Goal: Information Seeking & Learning: Find specific fact

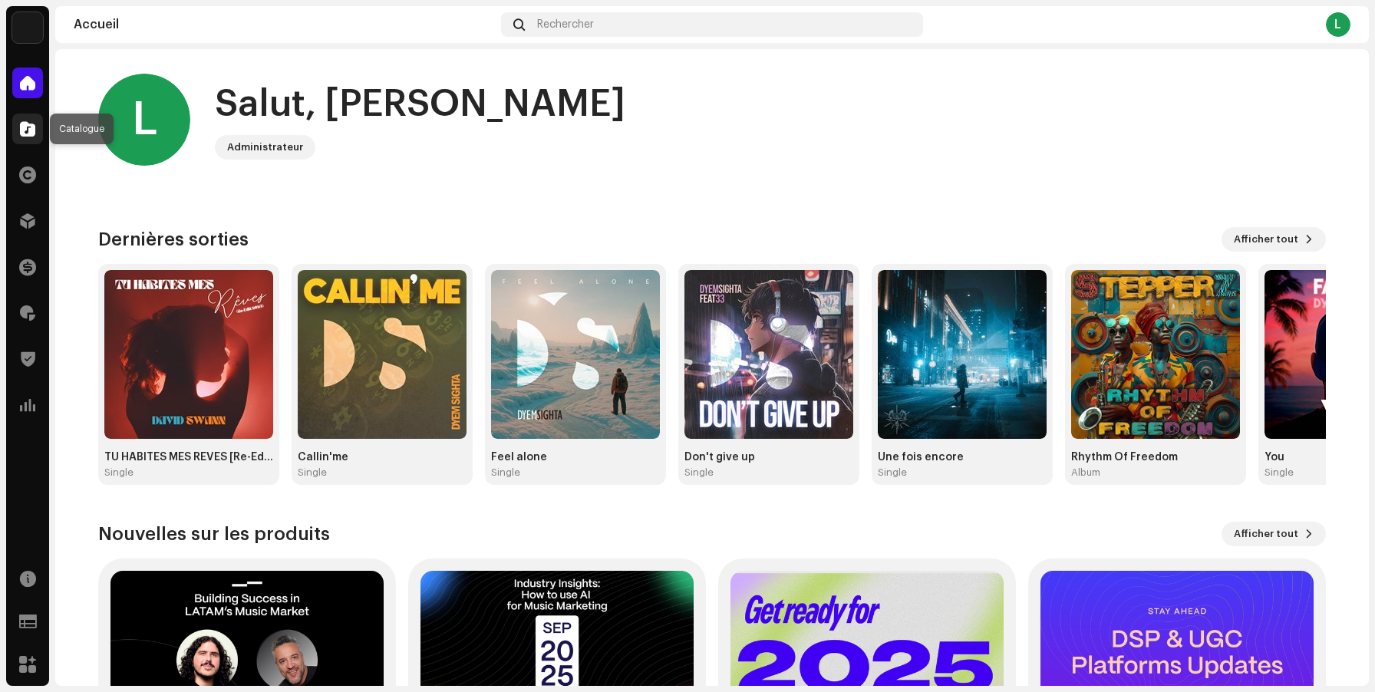
click at [32, 135] on span at bounding box center [27, 129] width 15 height 12
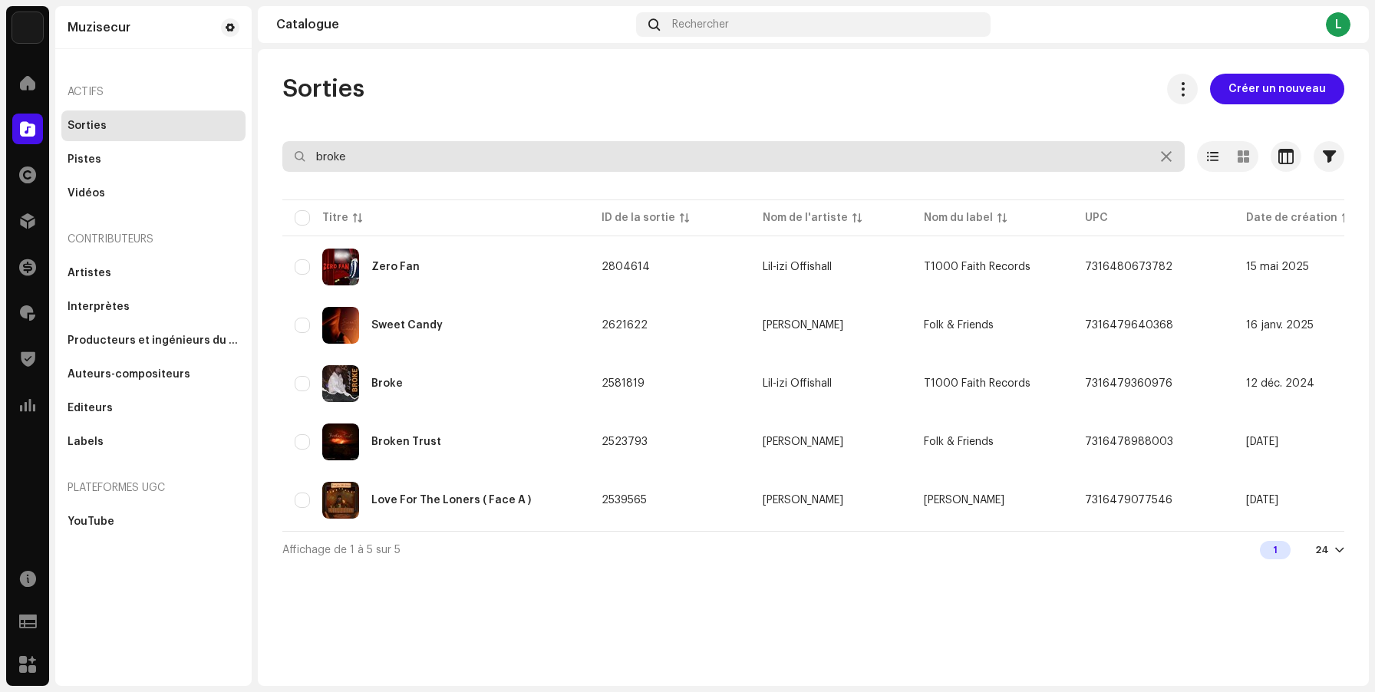
click at [557, 161] on input "broke" at bounding box center [733, 156] width 903 height 31
paste input "Rêve Éveillé (Extended Mix) - Rohm"
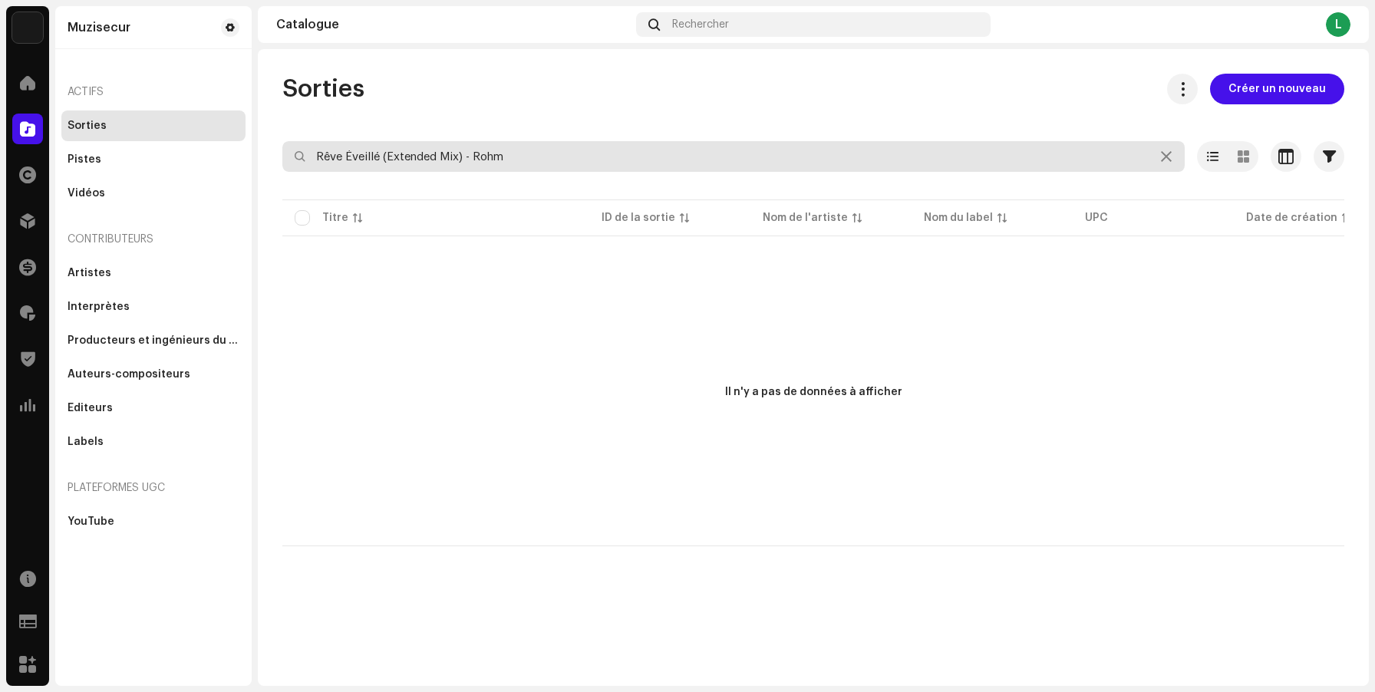
drag, startPoint x: 464, startPoint y: 152, endPoint x: 543, endPoint y: 165, distance: 80.1
click at [532, 163] on input "Rêve Éveillé (Extended Mix) - Rohm" at bounding box center [733, 156] width 903 height 31
type input "Rêve Éveillé (Extended Mix)"
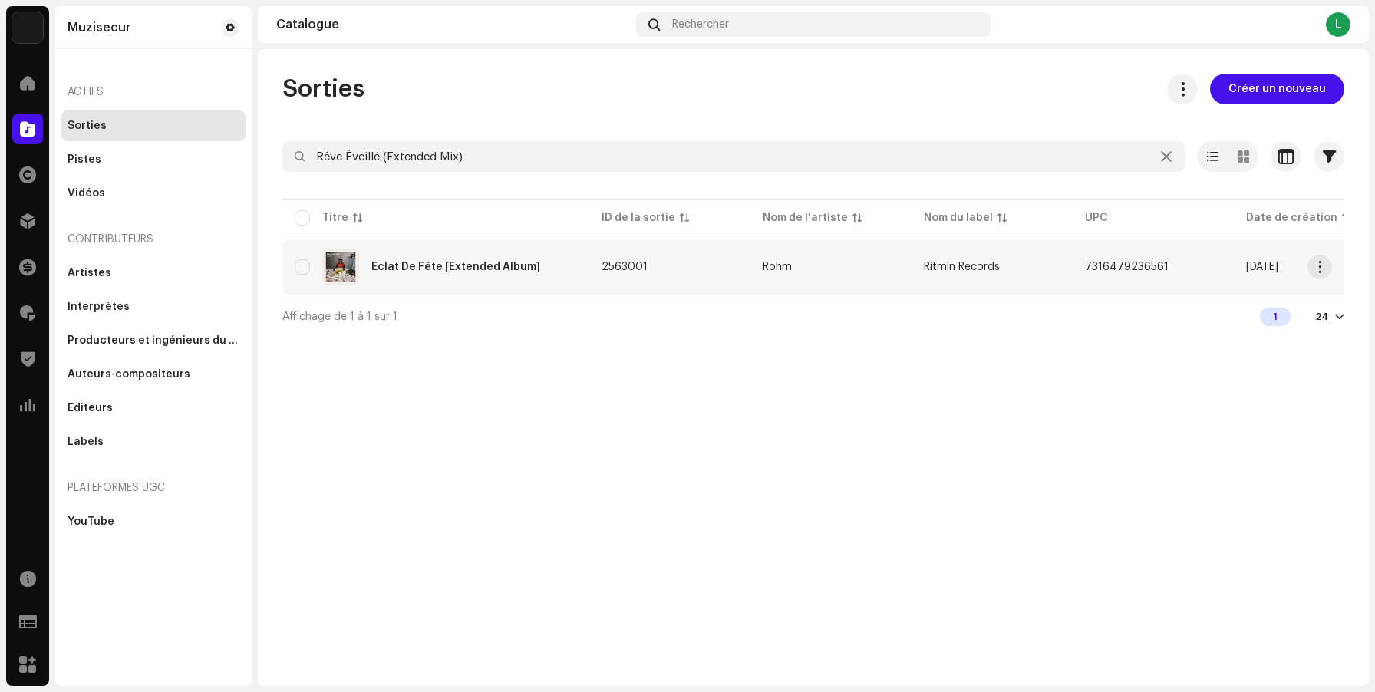
click at [448, 279] on div "Éclat De Fête [Extended Album]" at bounding box center [436, 267] width 282 height 37
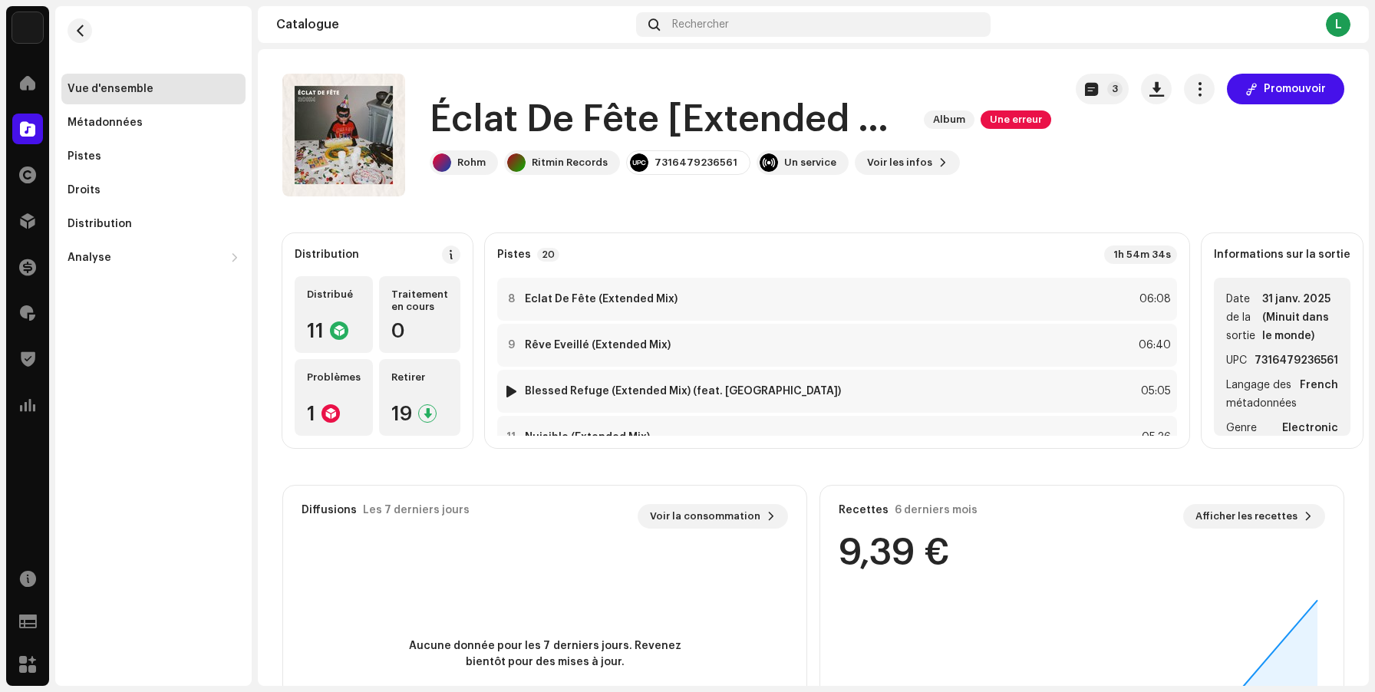
scroll to position [361, 0]
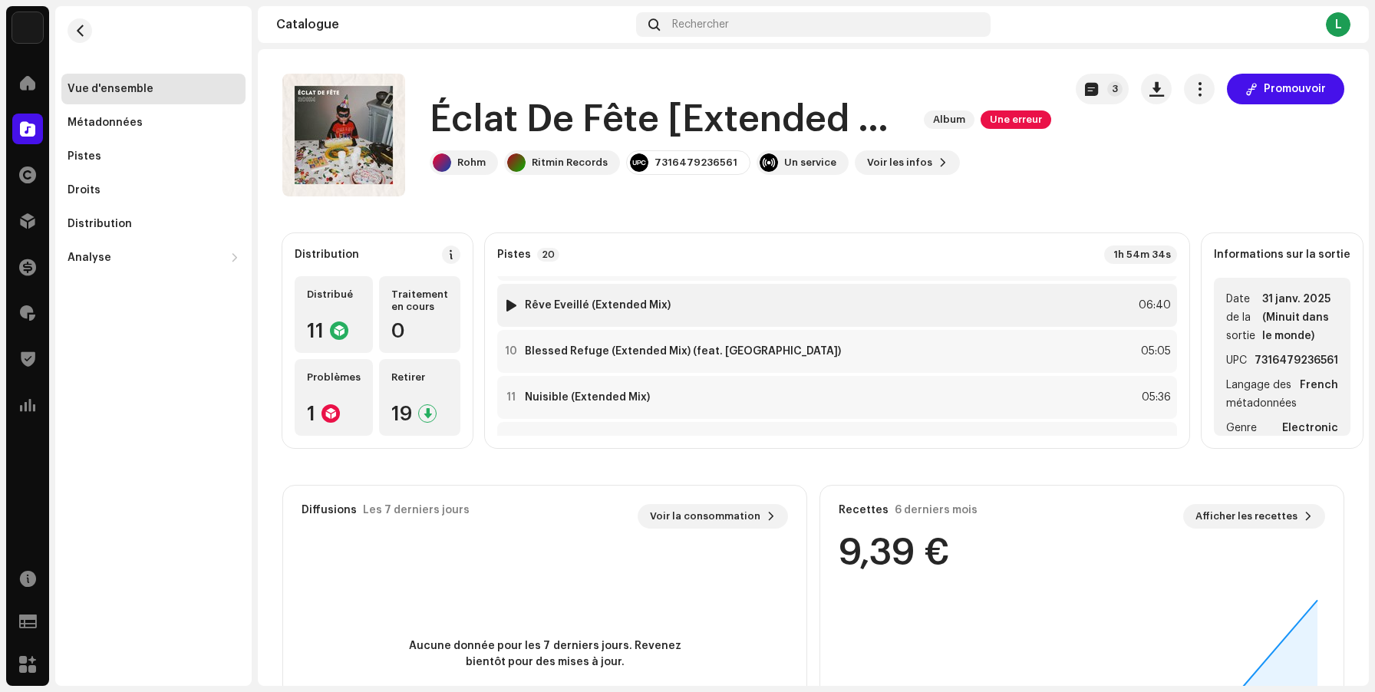
click at [906, 307] on div "9 Rêve Éveillé (Extended Mix) 06:40" at bounding box center [837, 305] width 680 height 43
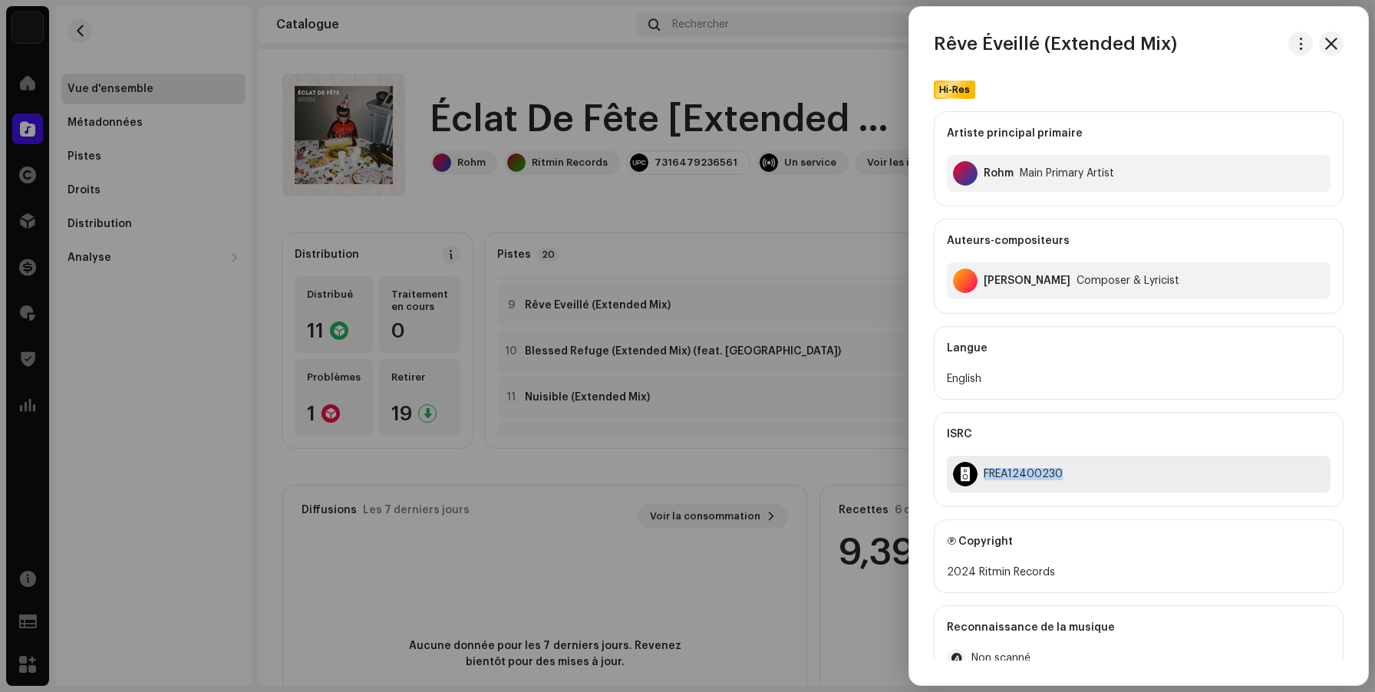
drag, startPoint x: 1068, startPoint y: 474, endPoint x: 971, endPoint y: 476, distance: 96.7
click at [971, 476] on div "FREA12400230" at bounding box center [1139, 474] width 384 height 37
copy div "FREA12400230"
click at [706, 207] on div at bounding box center [687, 346] width 1375 height 692
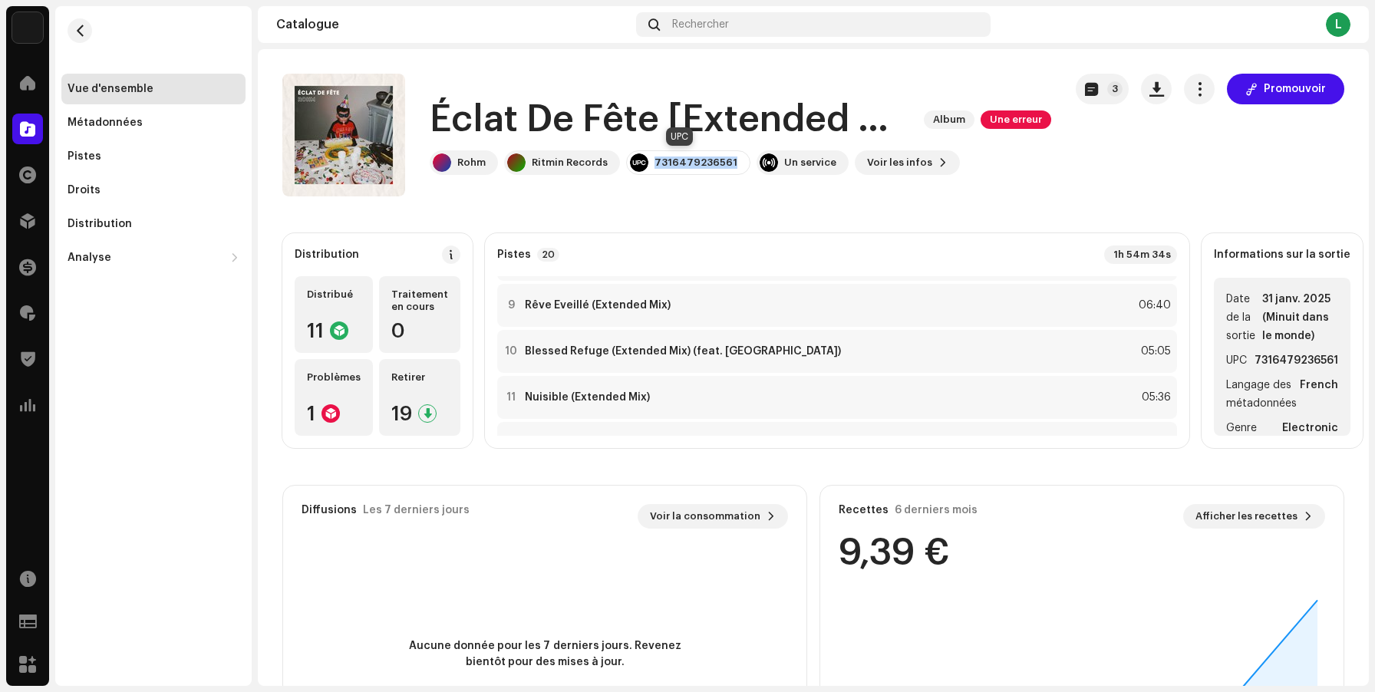
drag, startPoint x: 726, startPoint y: 163, endPoint x: 644, endPoint y: 163, distance: 82.1
click at [644, 163] on div "7316479236561" at bounding box center [688, 162] width 124 height 25
copy div "7316479236561"
click at [717, 97] on h1 "Éclat De Fête [Extended Album]" at bounding box center [671, 119] width 482 height 49
click at [721, 118] on h1 "Éclat De Fête [Extended Album]" at bounding box center [671, 119] width 482 height 49
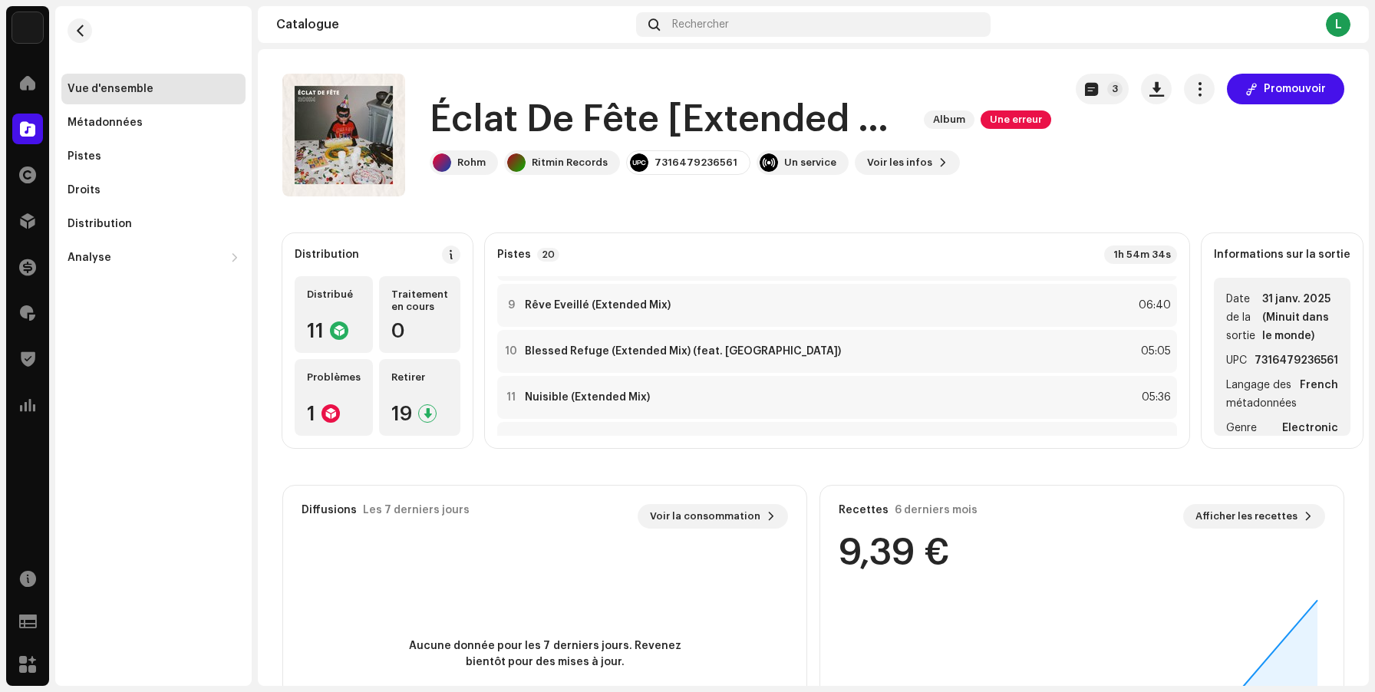
click at [472, 124] on h1 "Éclat De Fête [Extended Album]" at bounding box center [671, 119] width 482 height 49
click at [127, 112] on div "Métadonnées" at bounding box center [153, 122] width 184 height 31
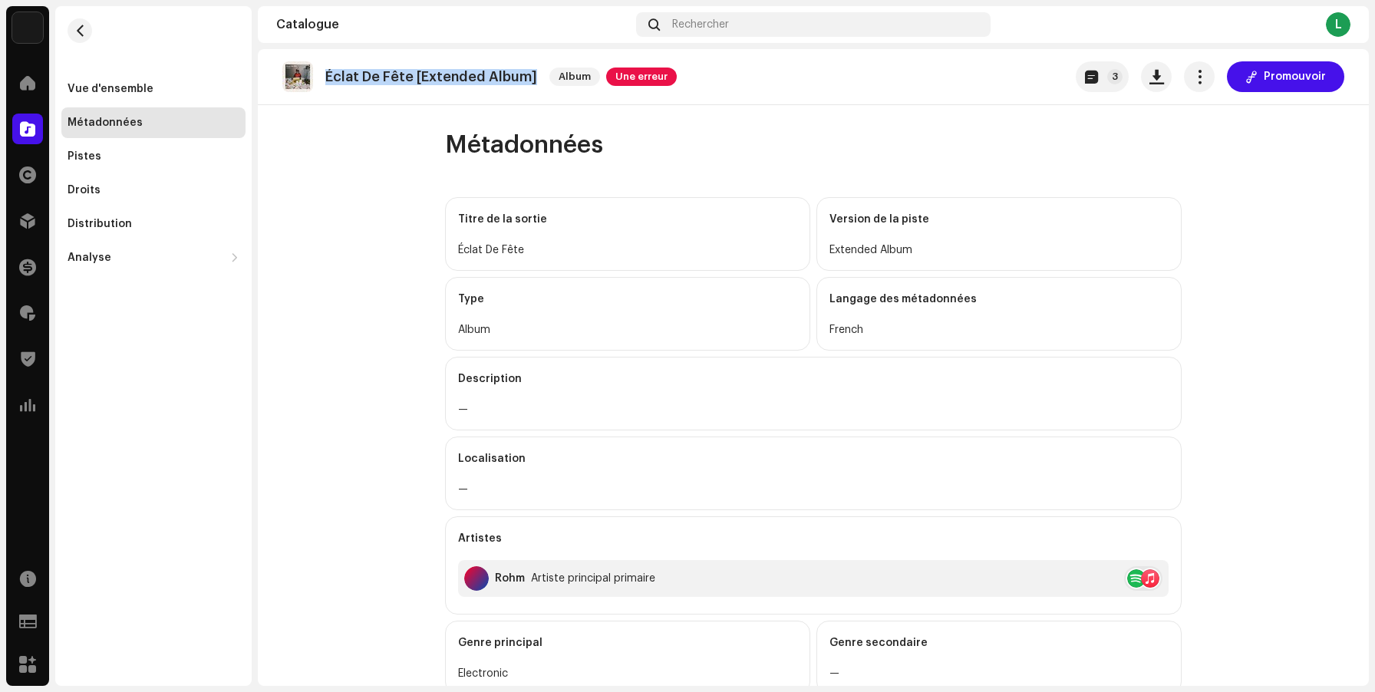
drag, startPoint x: 534, startPoint y: 77, endPoint x: 325, endPoint y: 80, distance: 208.8
click at [325, 80] on div "Éclat De Fête [Extended Album] Album Une erreur" at bounding box center [479, 76] width 394 height 31
copy p "Éclat De Fête [Extended Album]"
click at [84, 34] on span "button" at bounding box center [80, 31] width 12 height 12
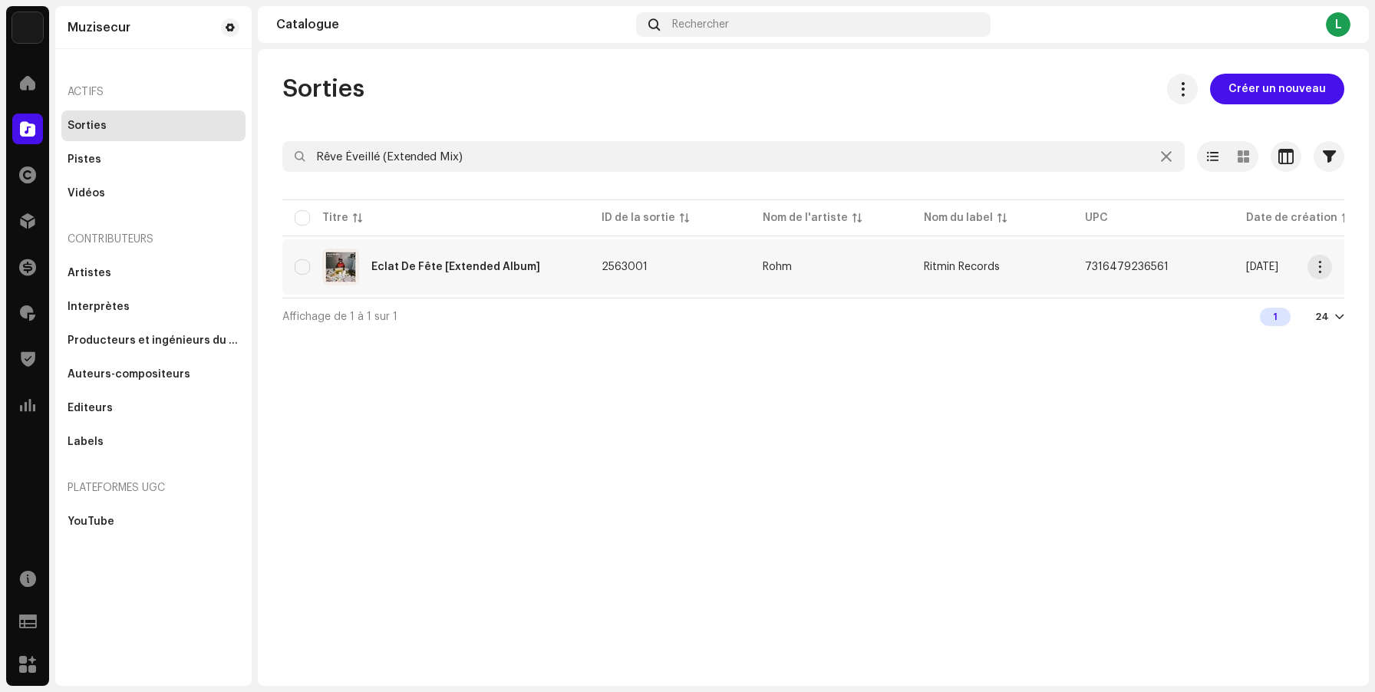
click at [605, 268] on span "2563001" at bounding box center [625, 267] width 46 height 11
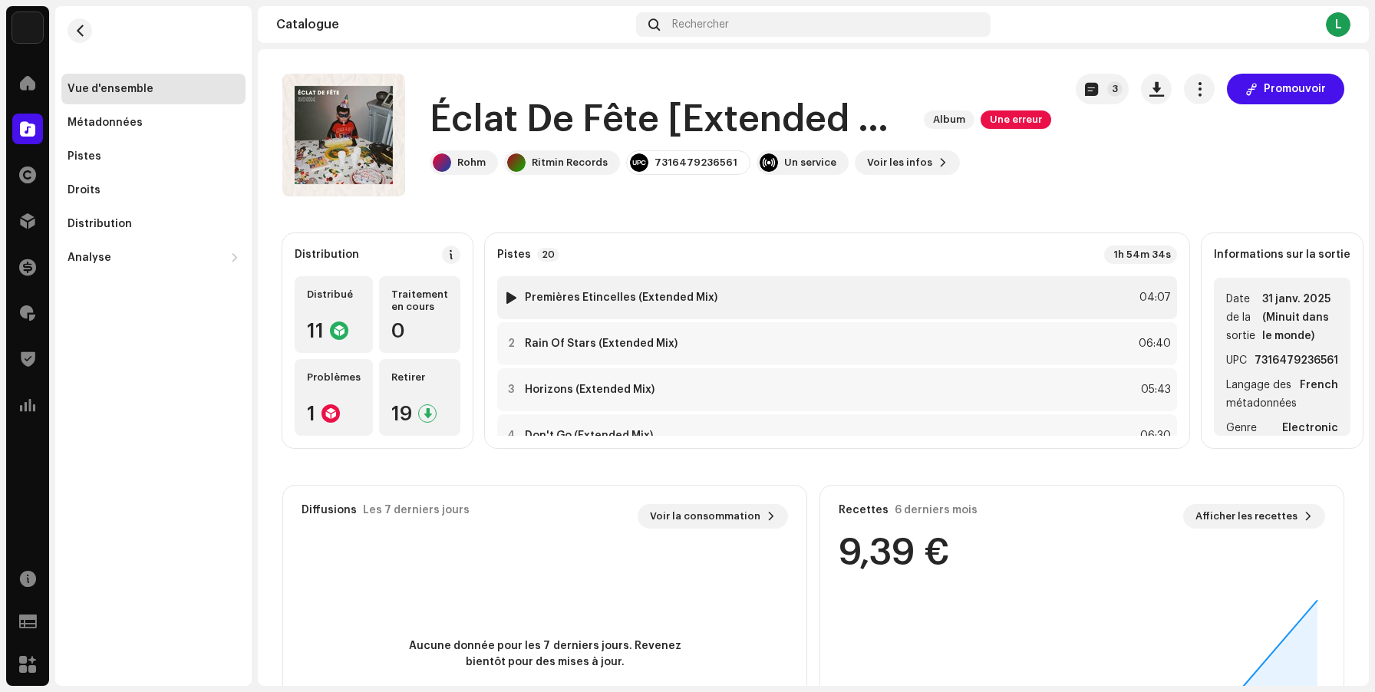
click at [664, 299] on strong "Premières Étincelles (Extended Mix)" at bounding box center [621, 298] width 193 height 12
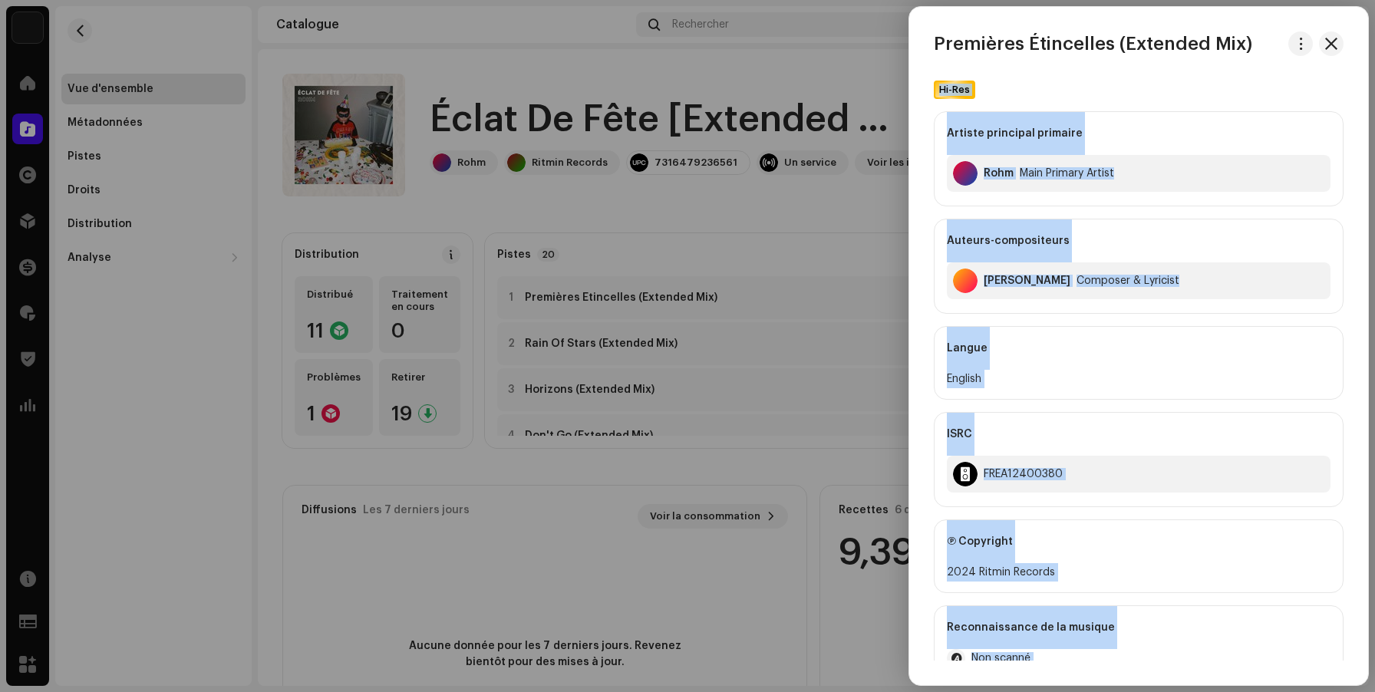
drag, startPoint x: 1257, startPoint y: 52, endPoint x: 903, endPoint y: 41, distance: 354.7
click at [903, 41] on body "Muzisecur Accueil Catalogue Droits Distribution Finances Redevances Trust & Saf…" at bounding box center [687, 346] width 1375 height 692
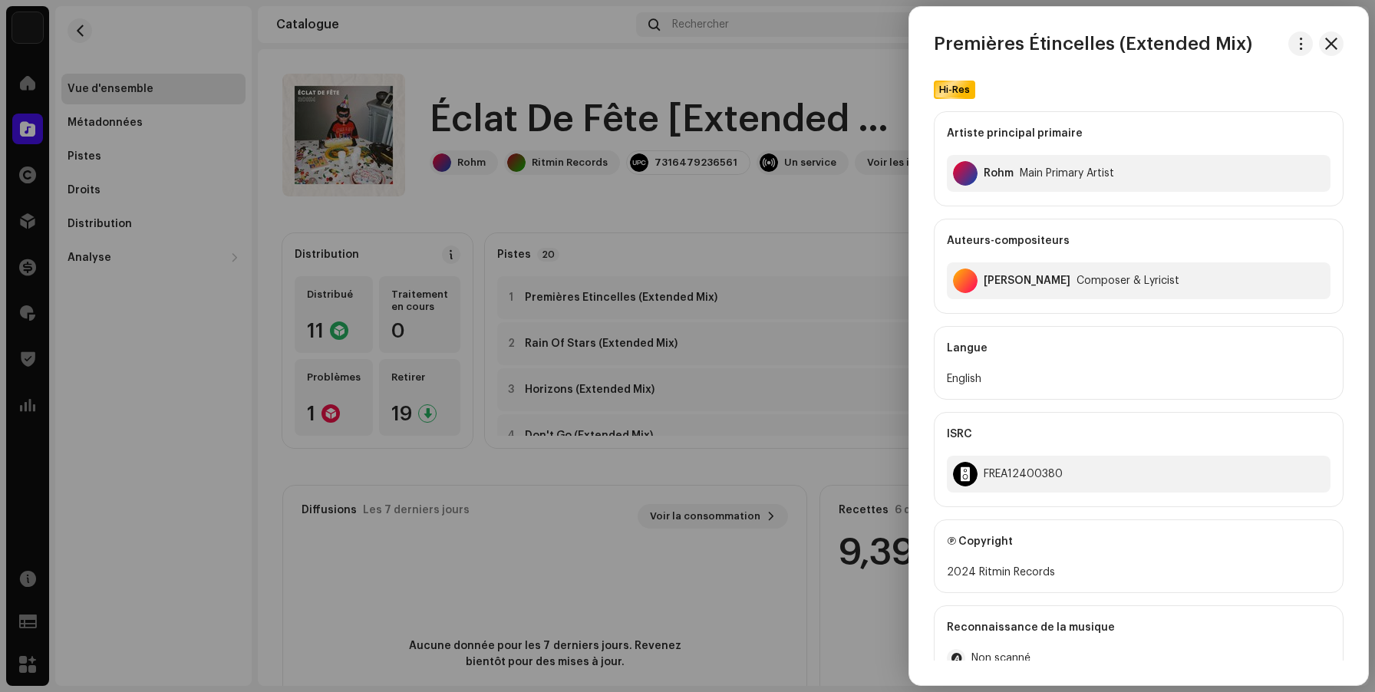
click at [1117, 30] on div "Premières Étincelles (Extended Mix) Hi-Res Artiste principal primaire Rohm Ma…" at bounding box center [1138, 346] width 459 height 678
drag, startPoint x: 1249, startPoint y: 45, endPoint x: 930, endPoint y: 44, distance: 318.5
click at [930, 44] on div "Premières Étincelles (Extended Mix)" at bounding box center [1138, 43] width 459 height 25
copy h3 "Premières Étincelles (Extended Mix)"
copy div "FREA12400380"
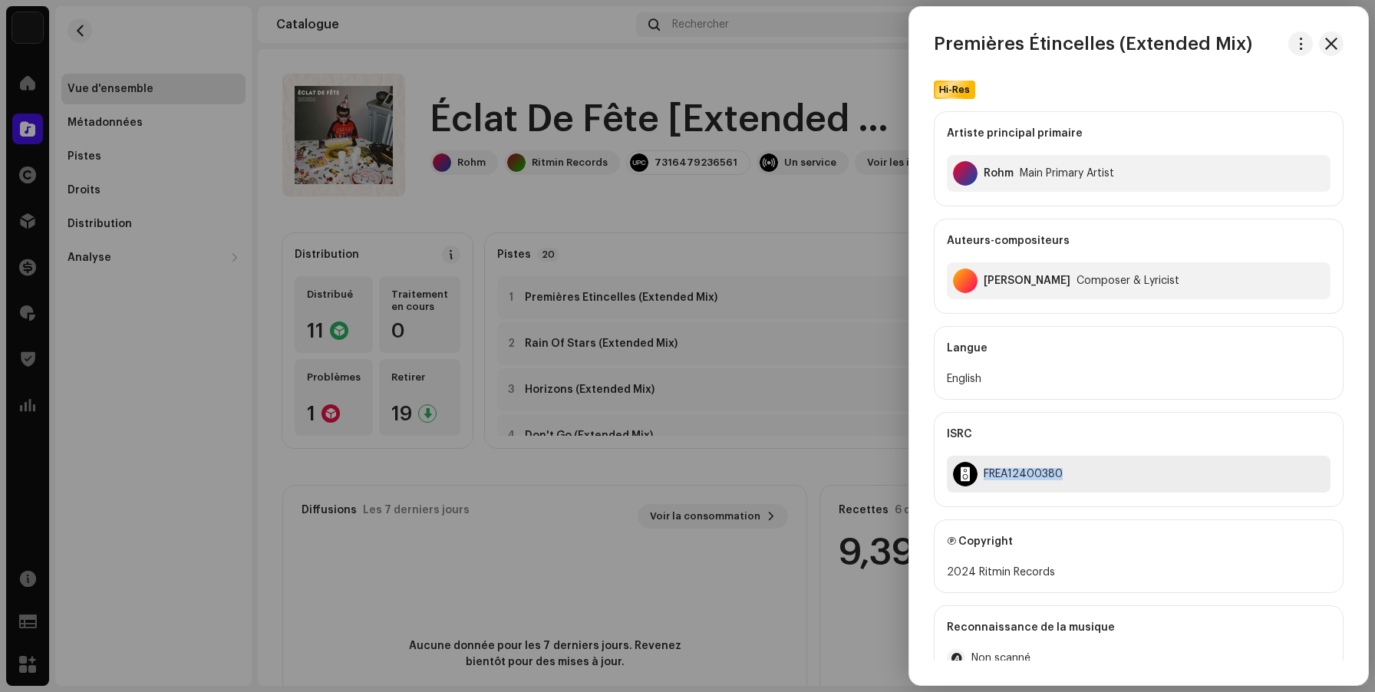
drag, startPoint x: 1064, startPoint y: 473, endPoint x: 985, endPoint y: 473, distance: 79.1
click at [985, 473] on div "FREA12400380" at bounding box center [1139, 474] width 384 height 37
click at [810, 320] on div at bounding box center [687, 346] width 1375 height 692
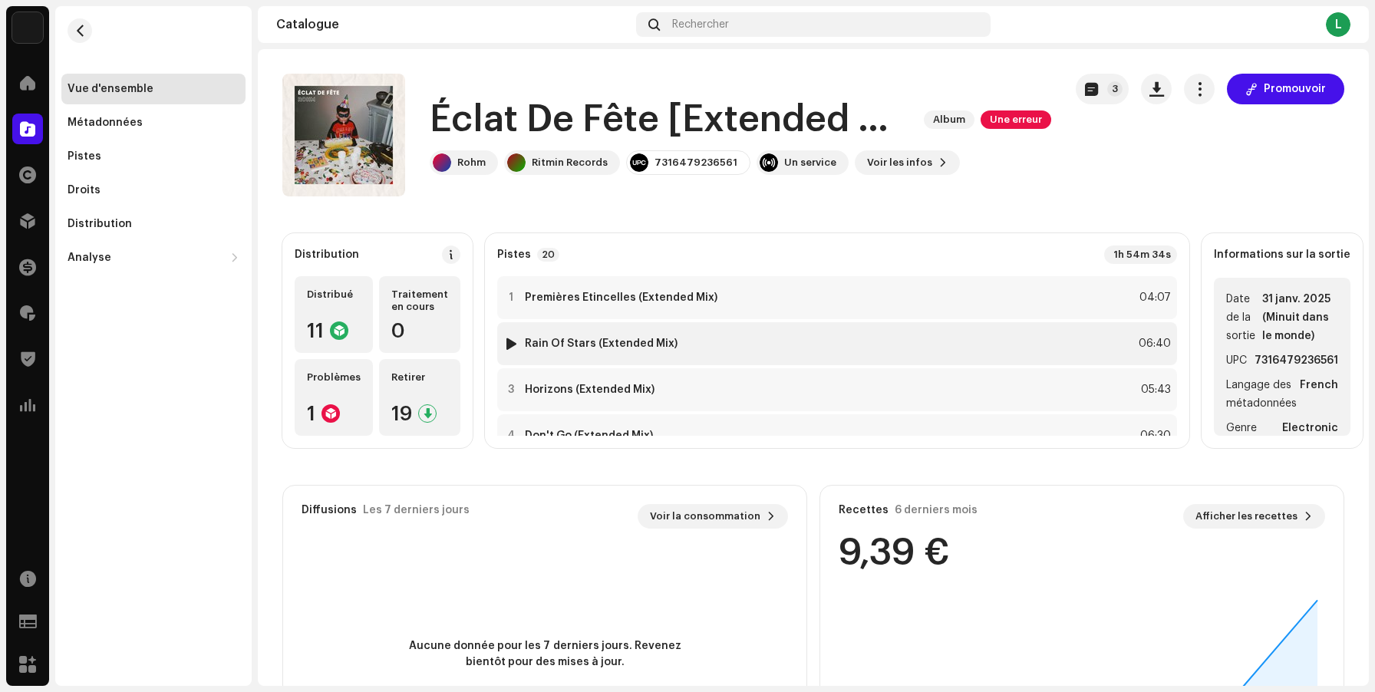
click at [740, 350] on div "2 Rain Of Stars (Extended Mix) 06:40" at bounding box center [837, 343] width 680 height 43
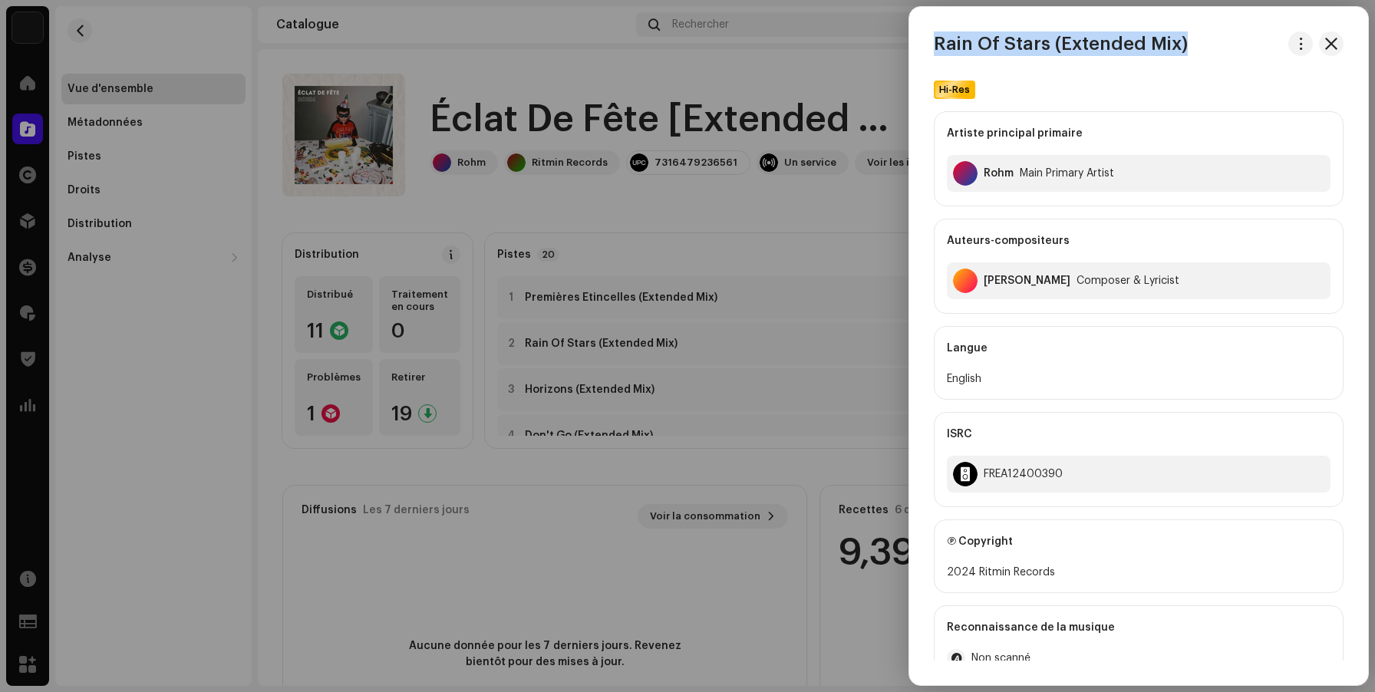
drag, startPoint x: 1192, startPoint y: 44, endPoint x: 933, endPoint y: 50, distance: 258.7
click at [933, 50] on div "Rain Of Stars (Extended Mix)" at bounding box center [1138, 43] width 459 height 25
copy h3 "Rain Of Stars (Extended Mix)"
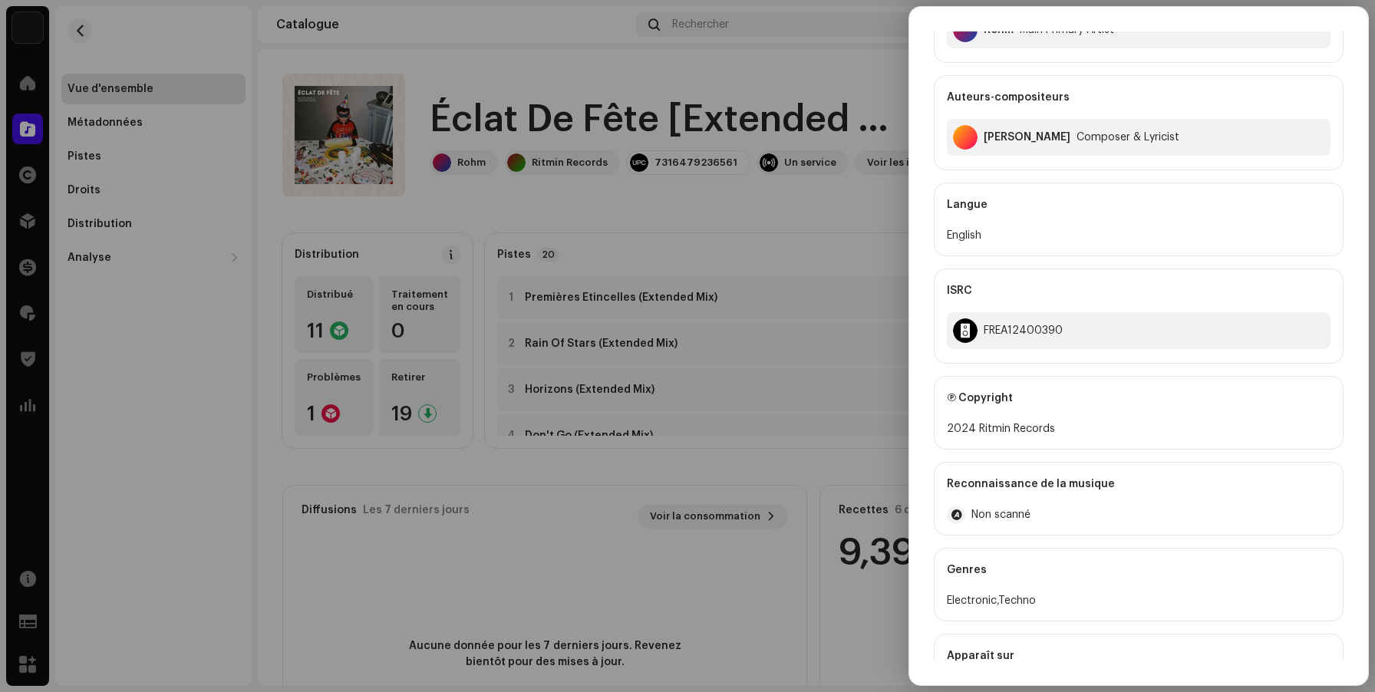
scroll to position [151, 0]
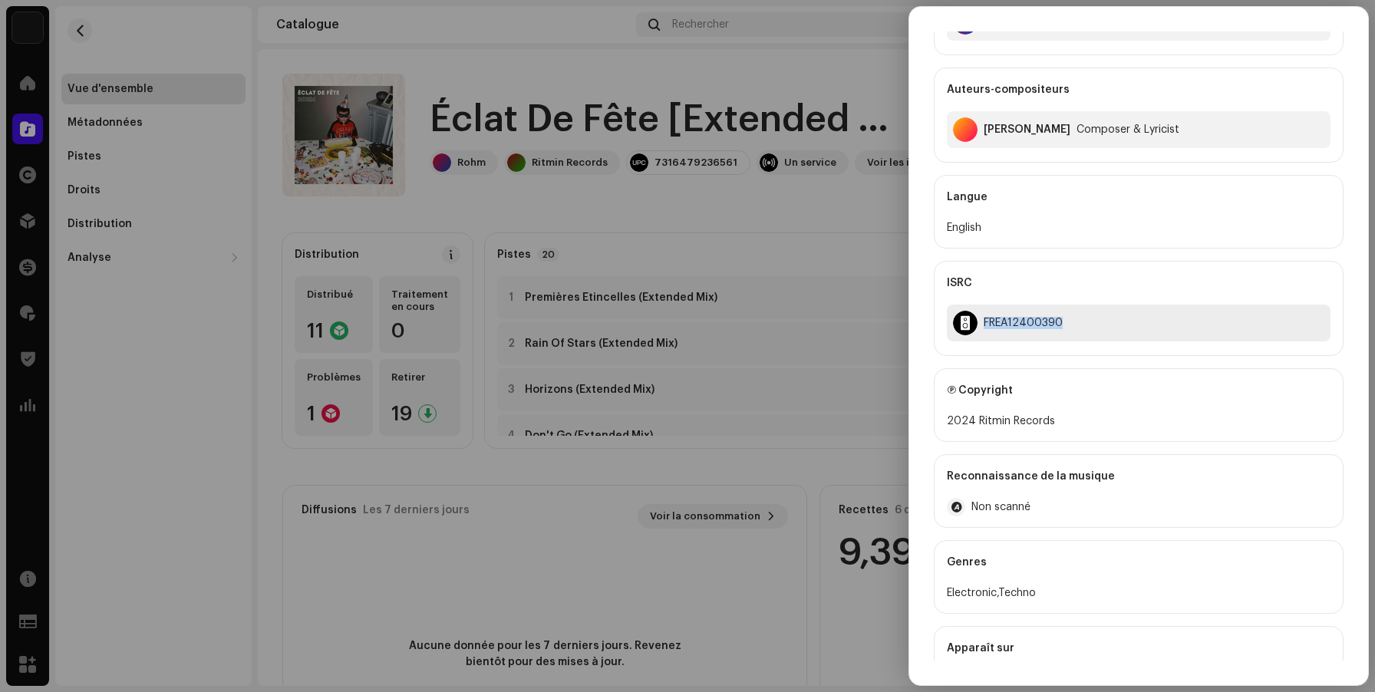
copy div "FREA12400390"
drag, startPoint x: 1061, startPoint y: 320, endPoint x: 982, endPoint y: 322, distance: 79.1
click at [982, 322] on div "FREA12400390" at bounding box center [1139, 323] width 384 height 37
click at [822, 223] on div at bounding box center [687, 346] width 1375 height 692
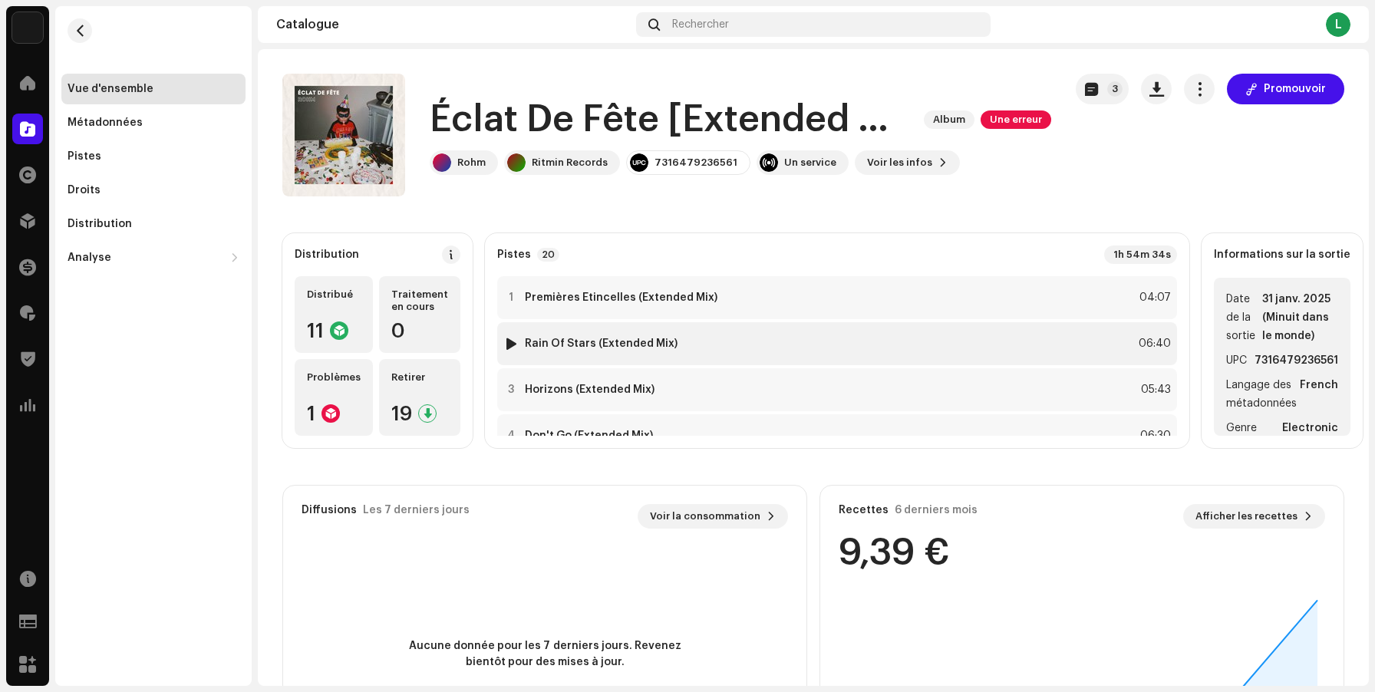
scroll to position [67, 0]
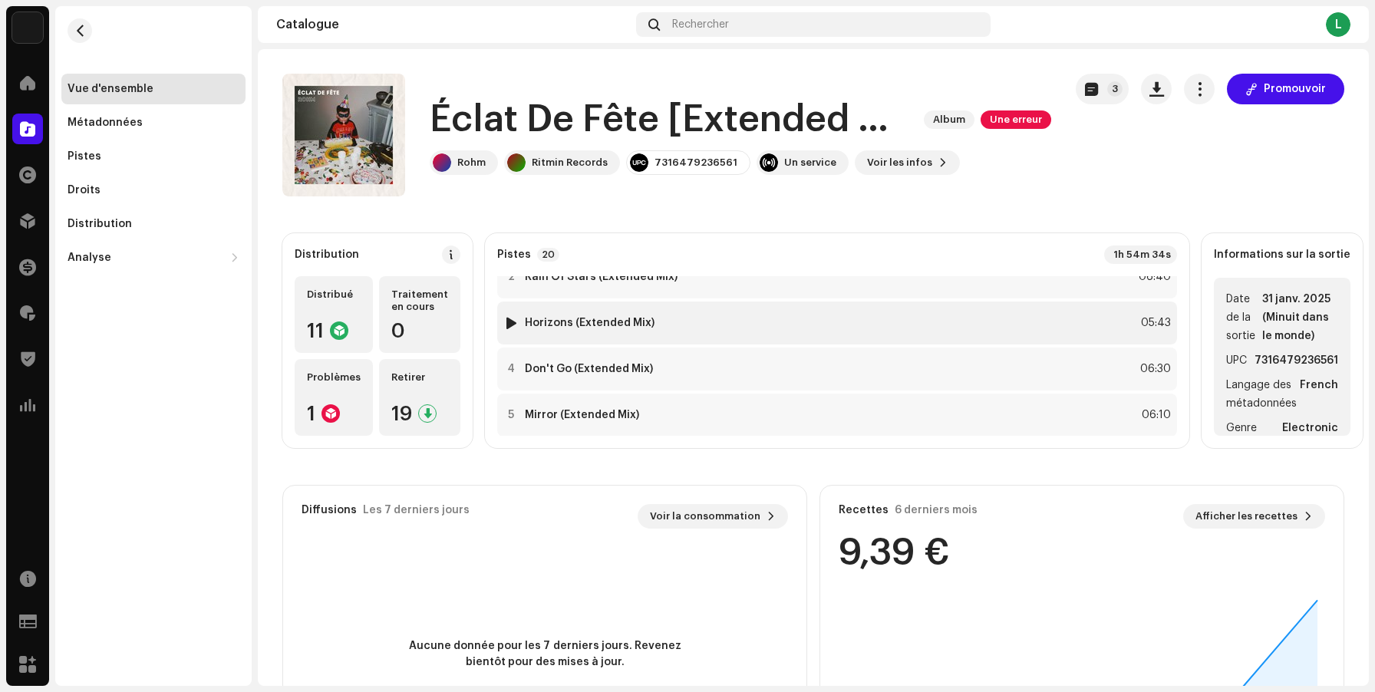
click at [700, 321] on div "3 Horizons (Extended Mix) 05:43" at bounding box center [837, 323] width 680 height 43
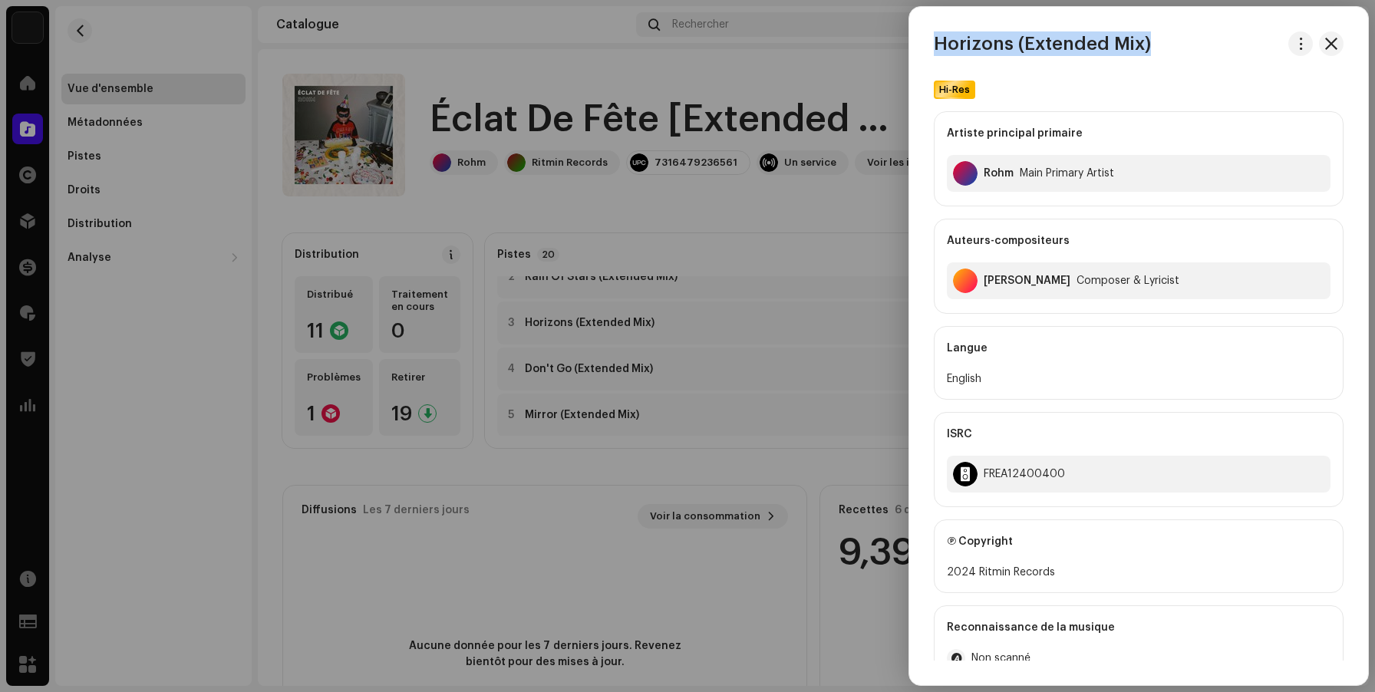
drag, startPoint x: 1160, startPoint y: 49, endPoint x: 915, endPoint y: 47, distance: 245.6
click at [915, 47] on div "Horizons (Extended Mix)" at bounding box center [1138, 43] width 459 height 25
copy h3 "Horizons (Extended Mix)"
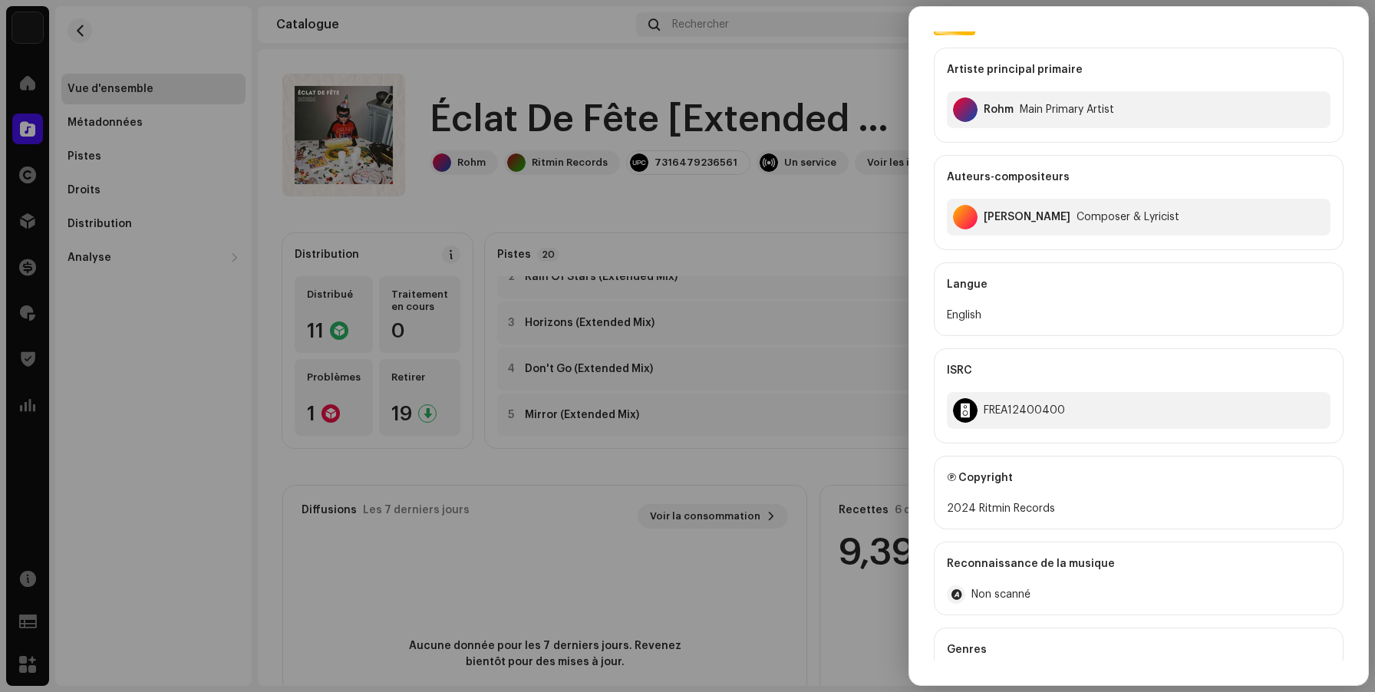
scroll to position [212, 0]
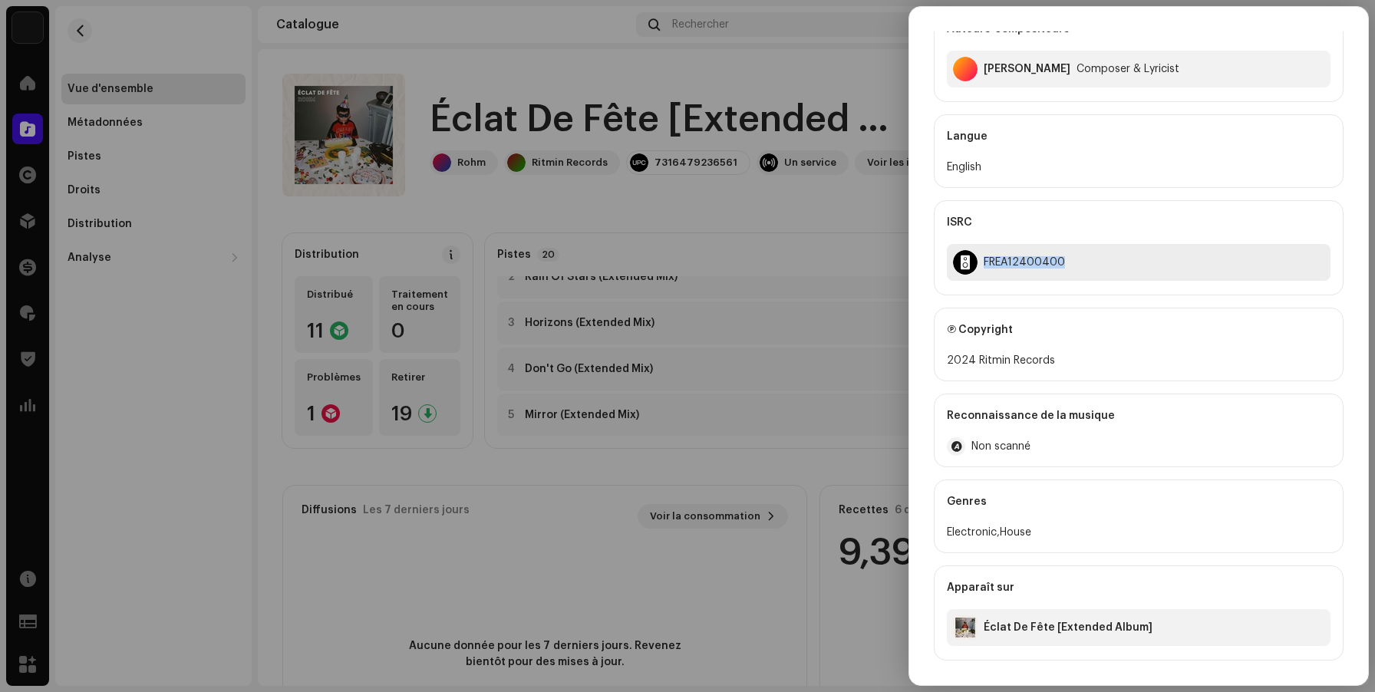
copy div "FREA12400400"
drag, startPoint x: 1065, startPoint y: 261, endPoint x: 969, endPoint y: 262, distance: 95.9
click at [969, 262] on div "FREA12400400" at bounding box center [1139, 262] width 384 height 37
click at [800, 210] on div at bounding box center [687, 346] width 1375 height 692
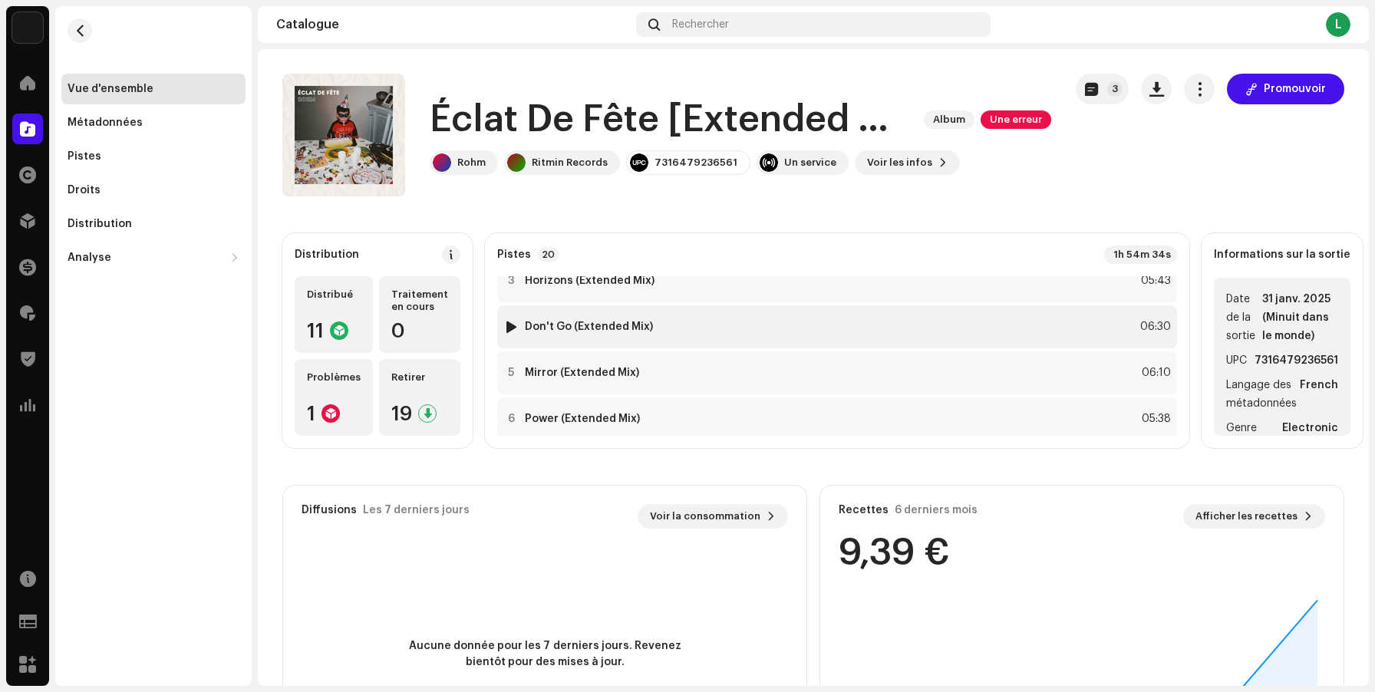
scroll to position [110, 0]
click at [651, 338] on div "4 Don't Go (Extended Mix) 06:30" at bounding box center [837, 326] width 680 height 43
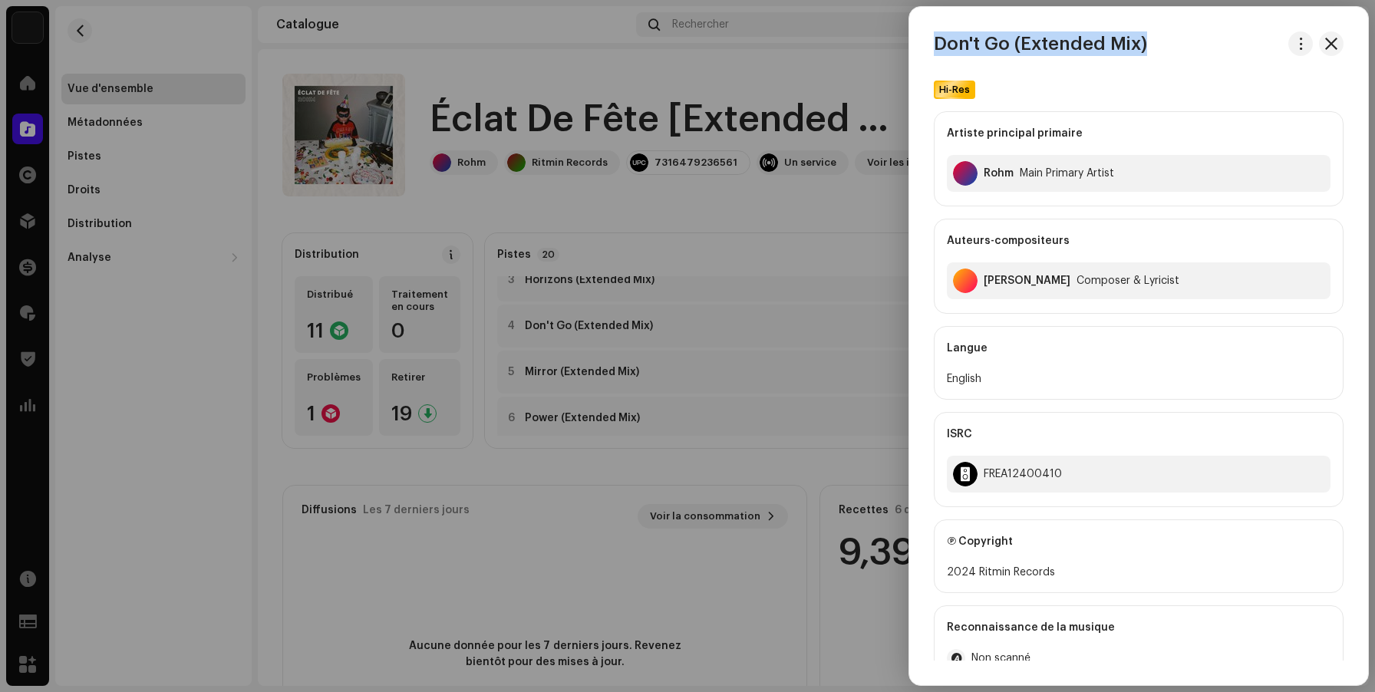
drag, startPoint x: 1160, startPoint y: 51, endPoint x: 928, endPoint y: 41, distance: 232.7
click at [928, 41] on div "Don't Go (Extended Mix)" at bounding box center [1138, 43] width 459 height 25
copy h3 "Don't Go (Extended Mix)"
drag, startPoint x: 1066, startPoint y: 477, endPoint x: 985, endPoint y: 477, distance: 81.4
click at [985, 477] on div "FREA12400410" at bounding box center [1139, 474] width 384 height 37
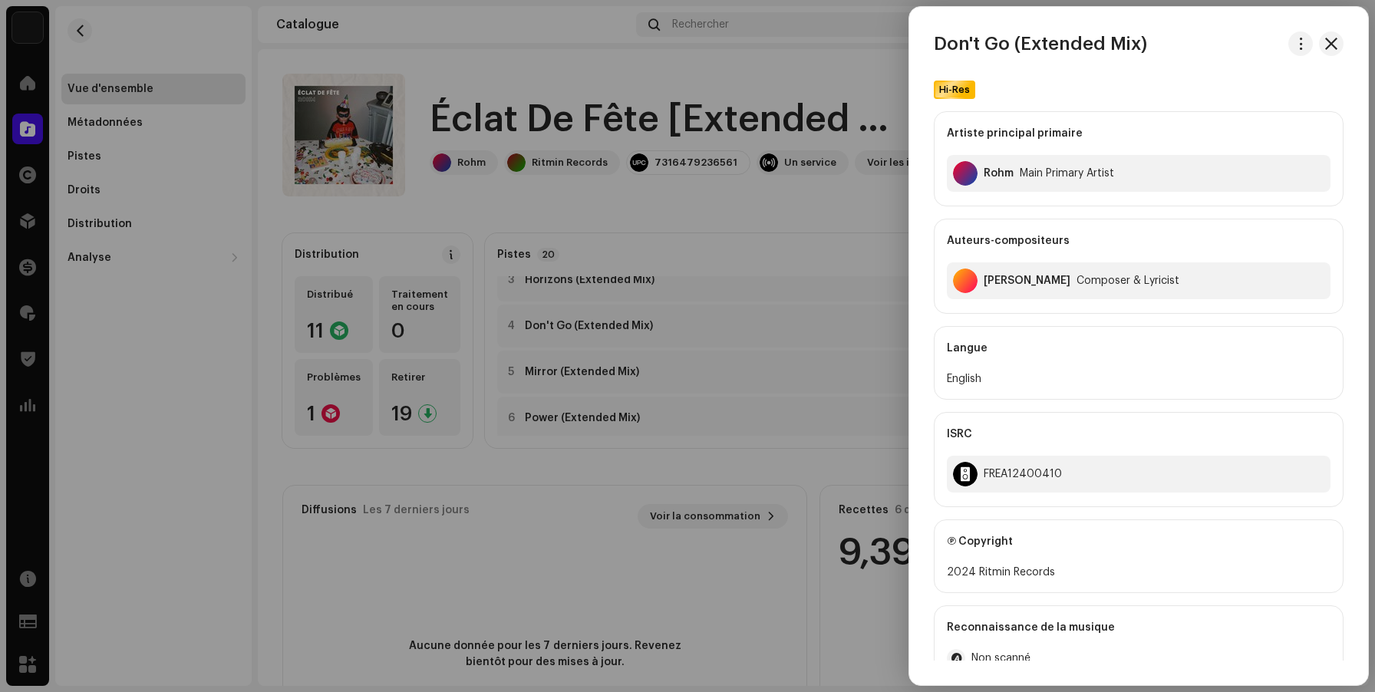
click at [847, 255] on div at bounding box center [687, 346] width 1375 height 692
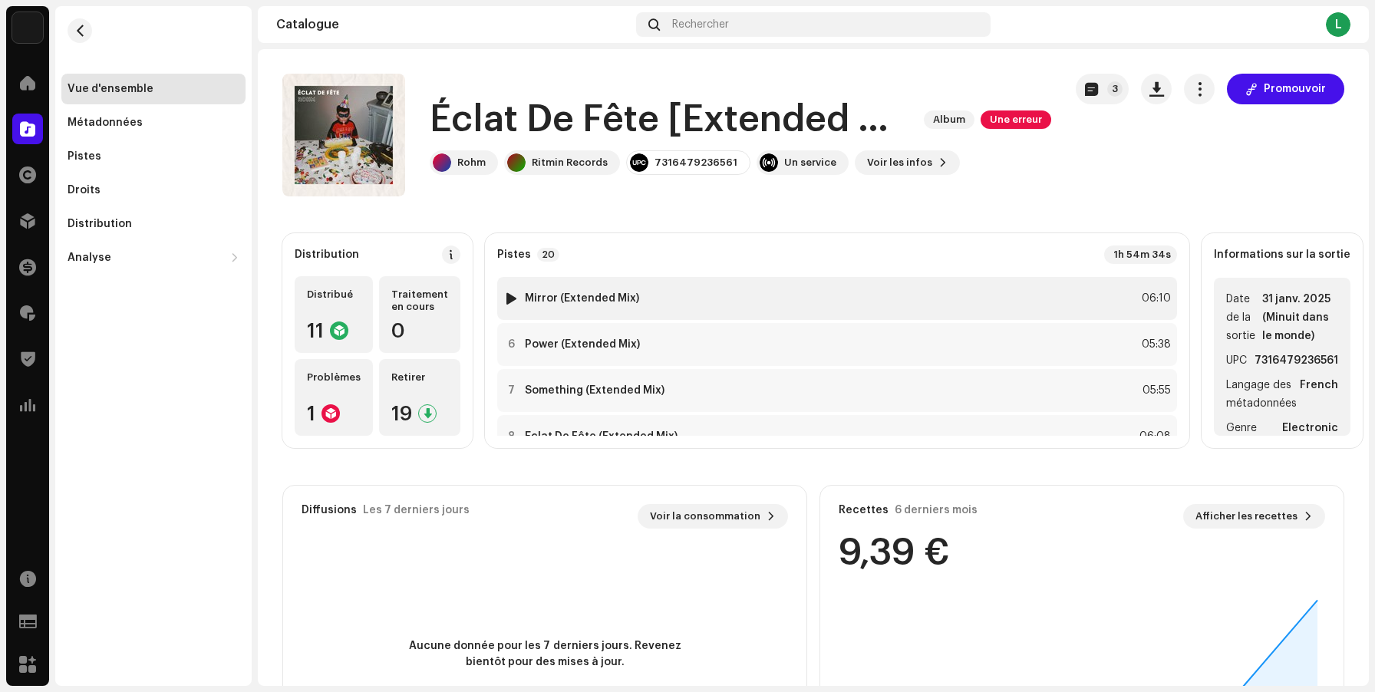
scroll to position [184, 0]
click at [791, 346] on div "6 Power (Extended Mix) 05:38" at bounding box center [837, 343] width 680 height 43
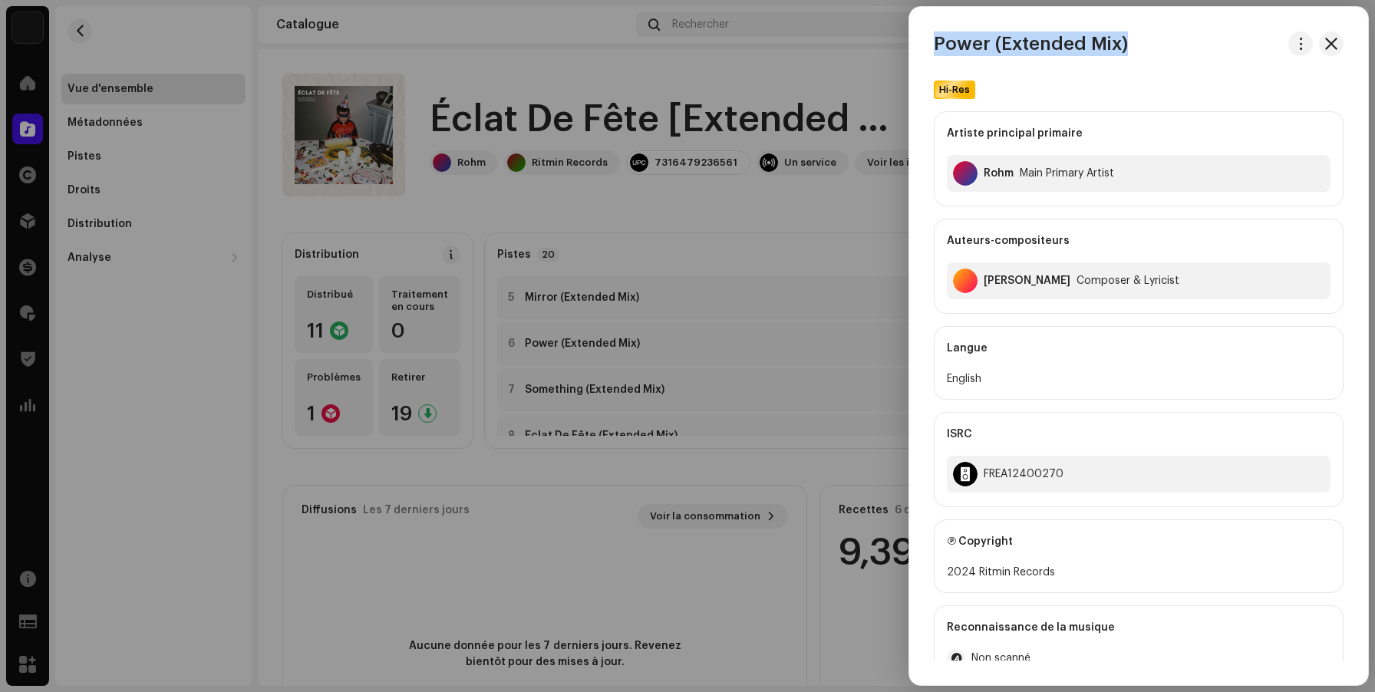
drag, startPoint x: 1133, startPoint y: 54, endPoint x: 924, endPoint y: 41, distance: 209.2
click at [924, 41] on div "Power (Extended Mix)" at bounding box center [1138, 43] width 459 height 25
drag, startPoint x: 1062, startPoint y: 475, endPoint x: 974, endPoint y: 475, distance: 88.3
click at [974, 475] on div "FREA12400270" at bounding box center [1139, 474] width 384 height 37
click at [815, 223] on div at bounding box center [687, 346] width 1375 height 692
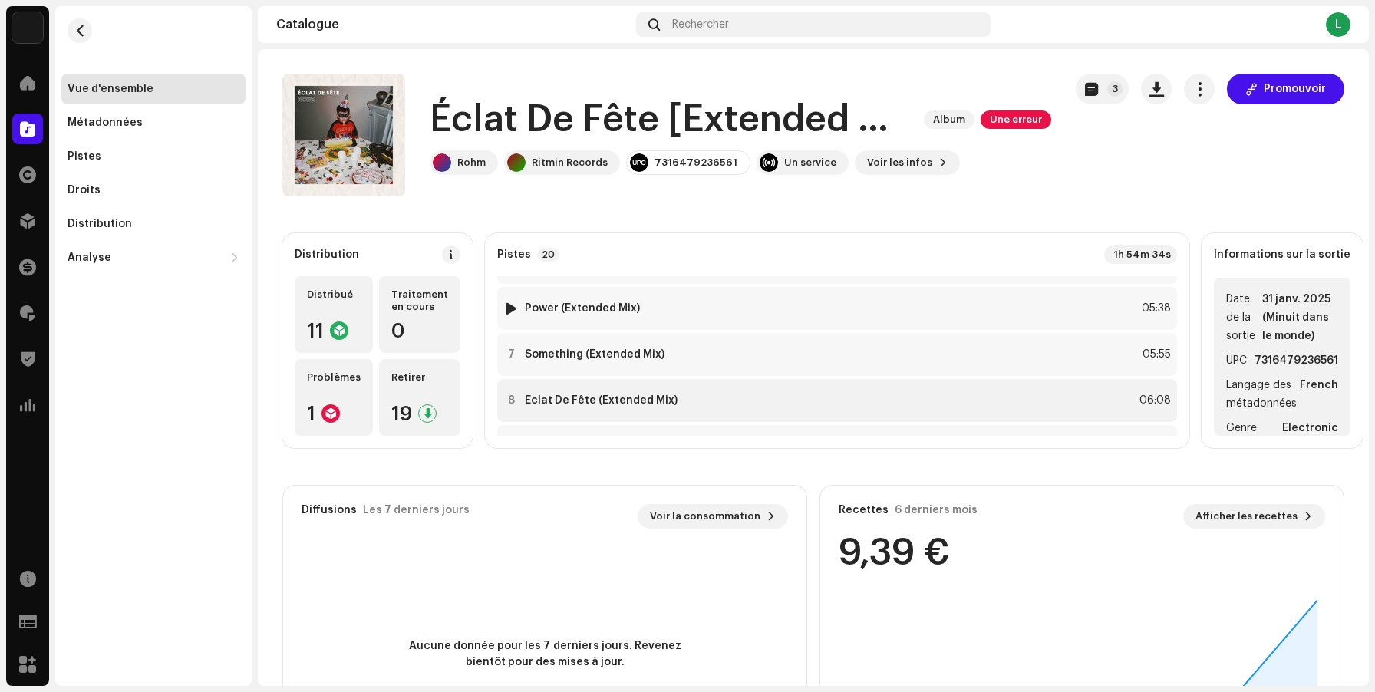
scroll to position [233, 0]
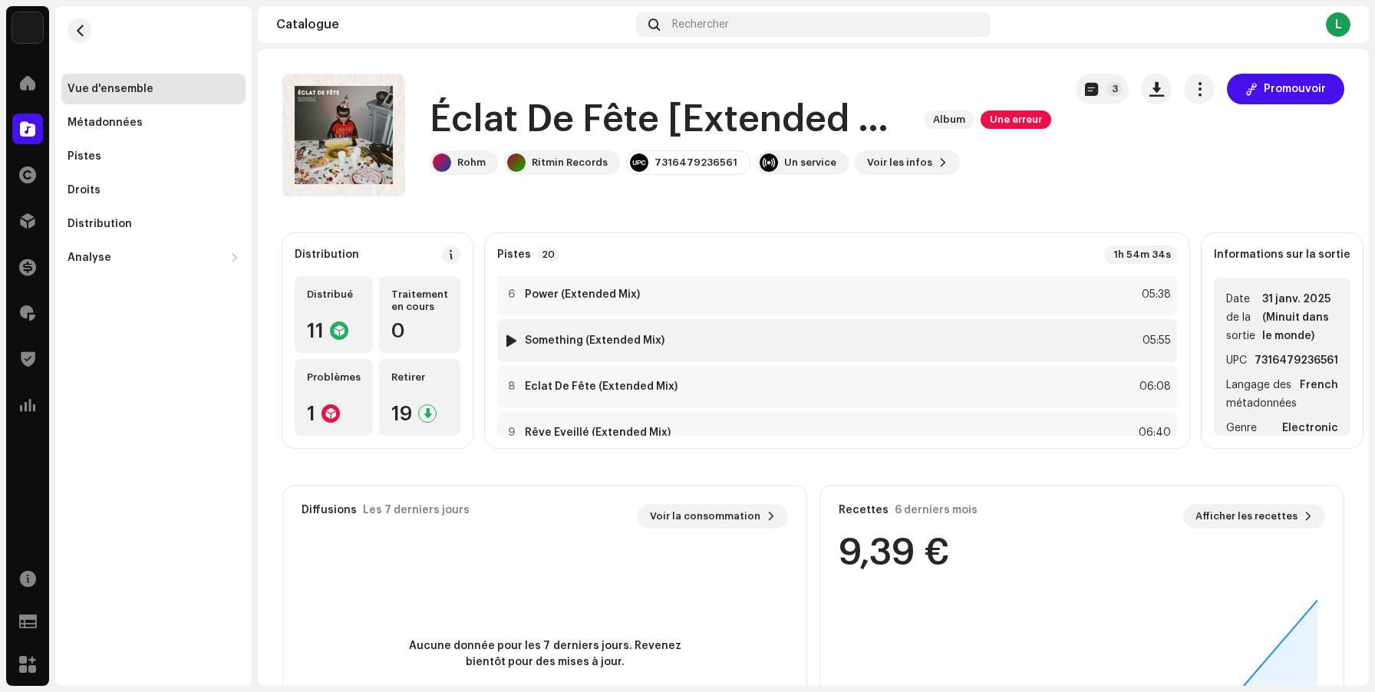
click at [781, 338] on div "7 Something (Extended Mix) 05:55" at bounding box center [837, 340] width 680 height 43
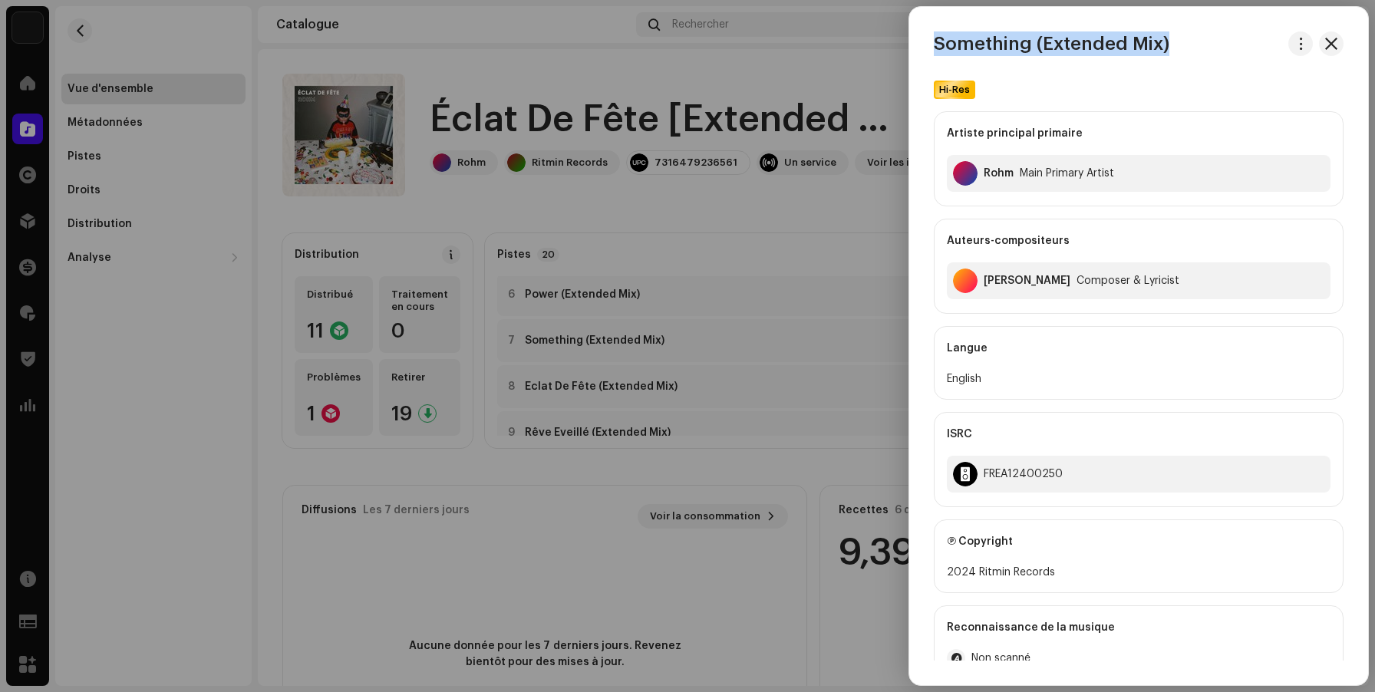
drag, startPoint x: 1170, startPoint y: 49, endPoint x: 920, endPoint y: 37, distance: 250.5
click at [920, 37] on div "Something (Extended Mix)" at bounding box center [1138, 43] width 459 height 25
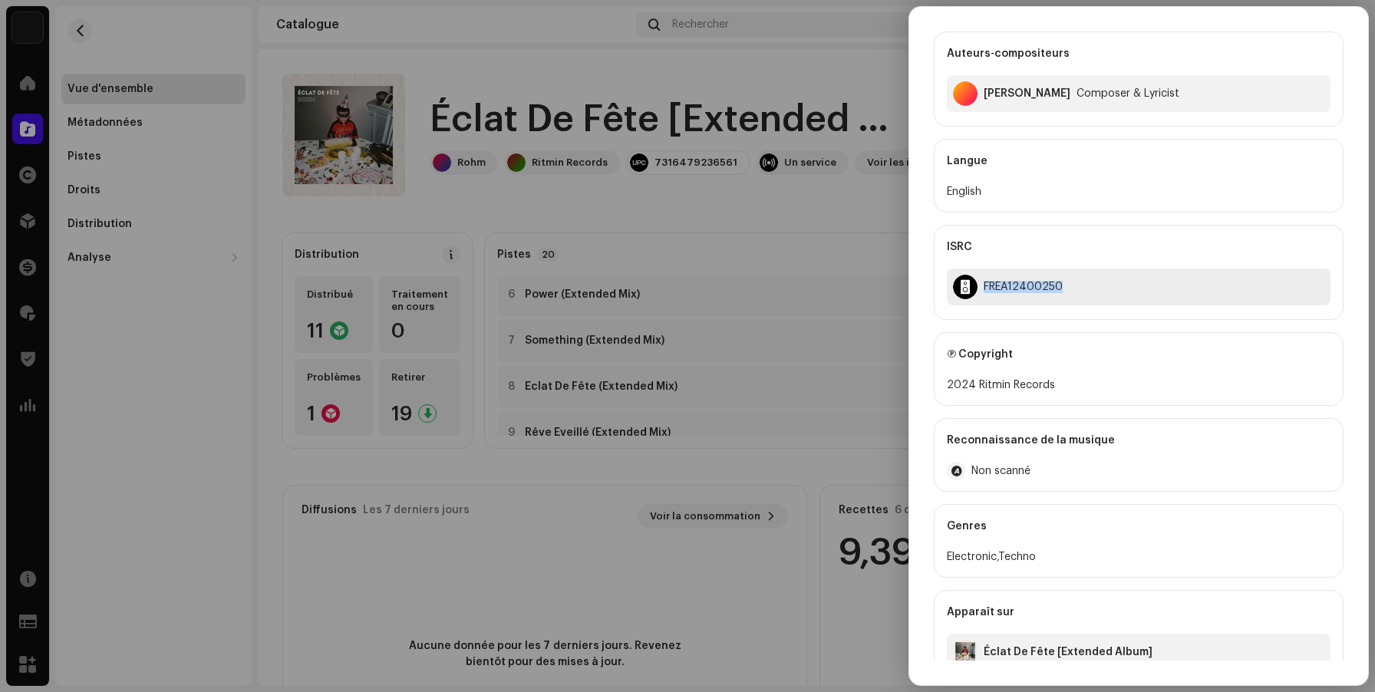
drag, startPoint x: 1069, startPoint y: 291, endPoint x: 981, endPoint y: 291, distance: 88.3
click at [981, 291] on div "FREA12400250" at bounding box center [1139, 287] width 384 height 37
click at [728, 226] on div at bounding box center [687, 346] width 1375 height 692
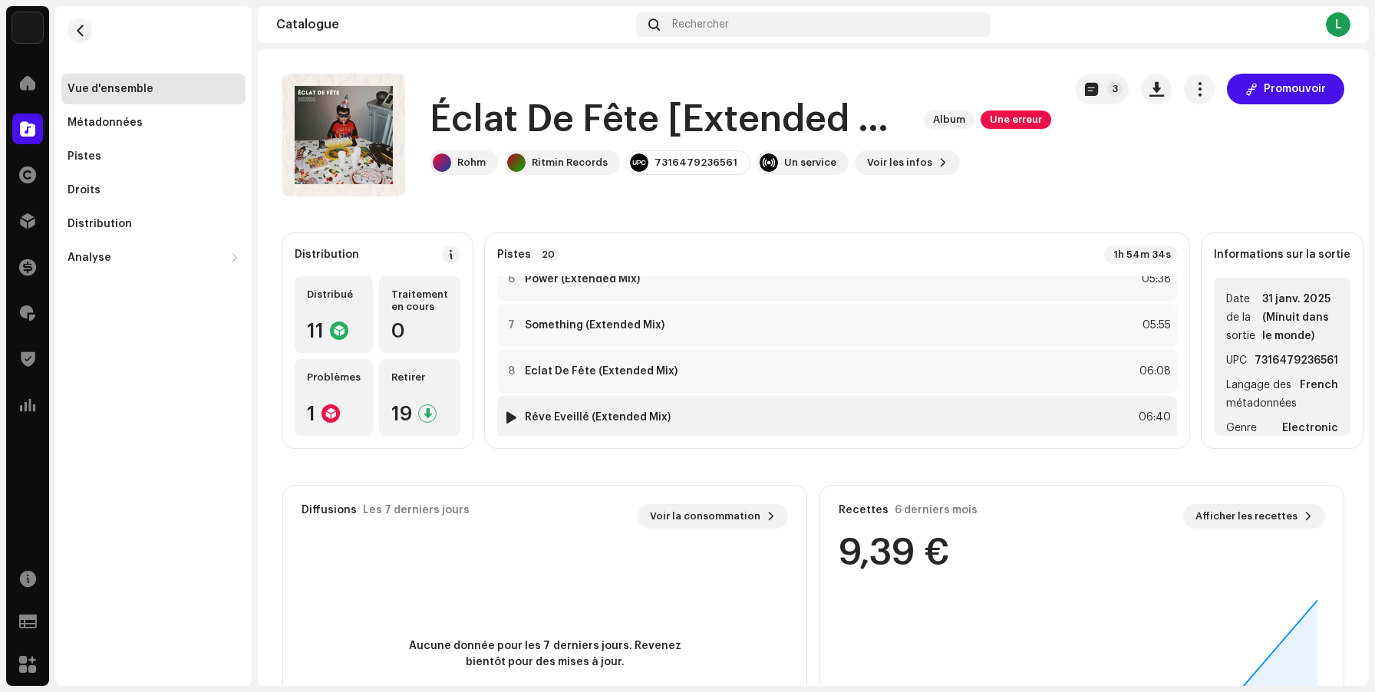
scroll to position [250, 0]
click at [797, 361] on div "8 Éclat De Fête (Extended Mix) 06:08" at bounding box center [837, 369] width 680 height 43
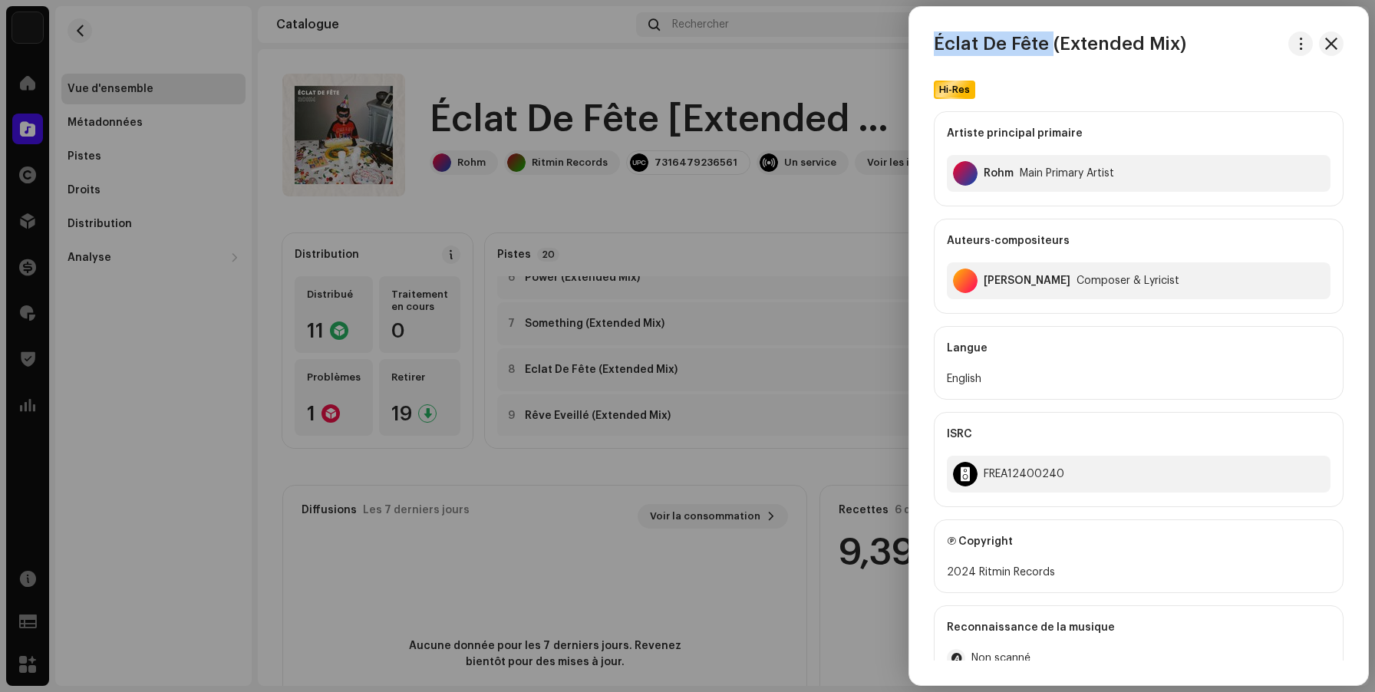
drag, startPoint x: 1193, startPoint y: 31, endPoint x: 1050, endPoint y: 46, distance: 143.6
click at [1050, 46] on div "Éclat De Fête (Extended Mix)" at bounding box center [1138, 43] width 459 height 25
drag, startPoint x: 1186, startPoint y: 49, endPoint x: 934, endPoint y: 43, distance: 251.8
click at [934, 43] on div "Éclat De Fête (Extended Mix)" at bounding box center [1138, 43] width 459 height 25
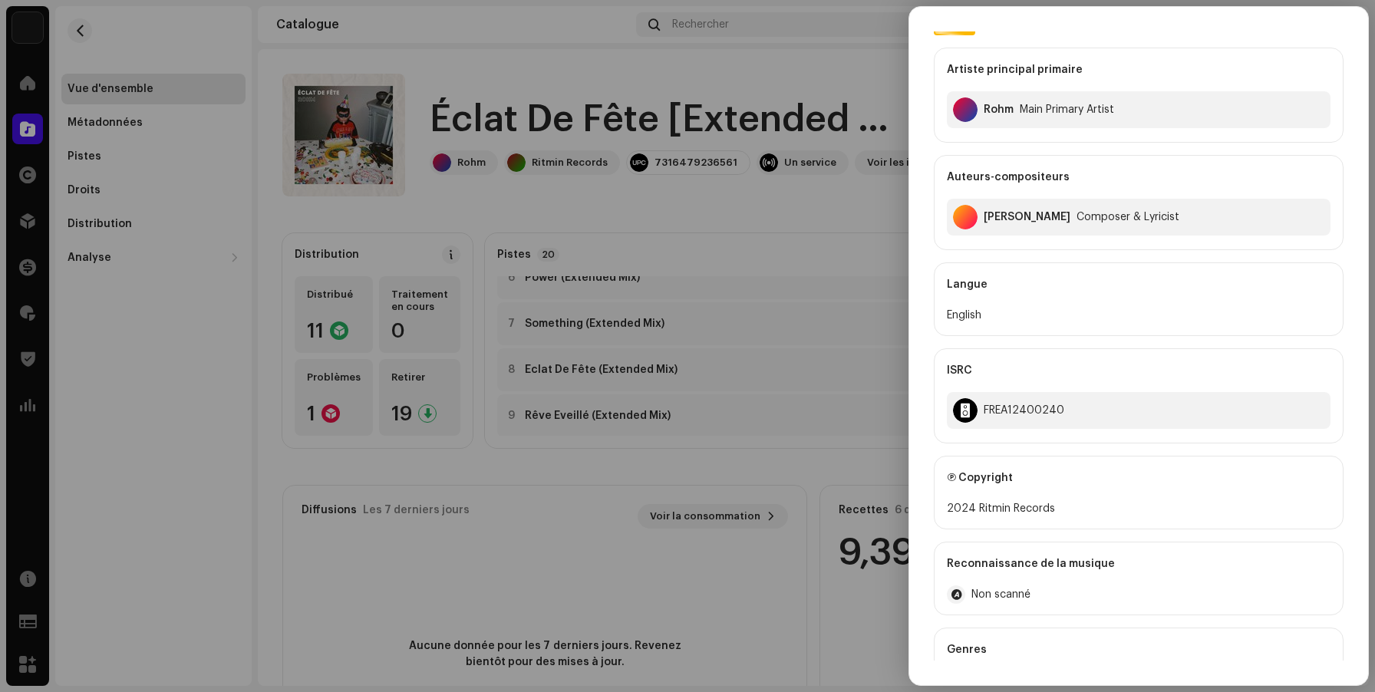
scroll to position [77, 0]
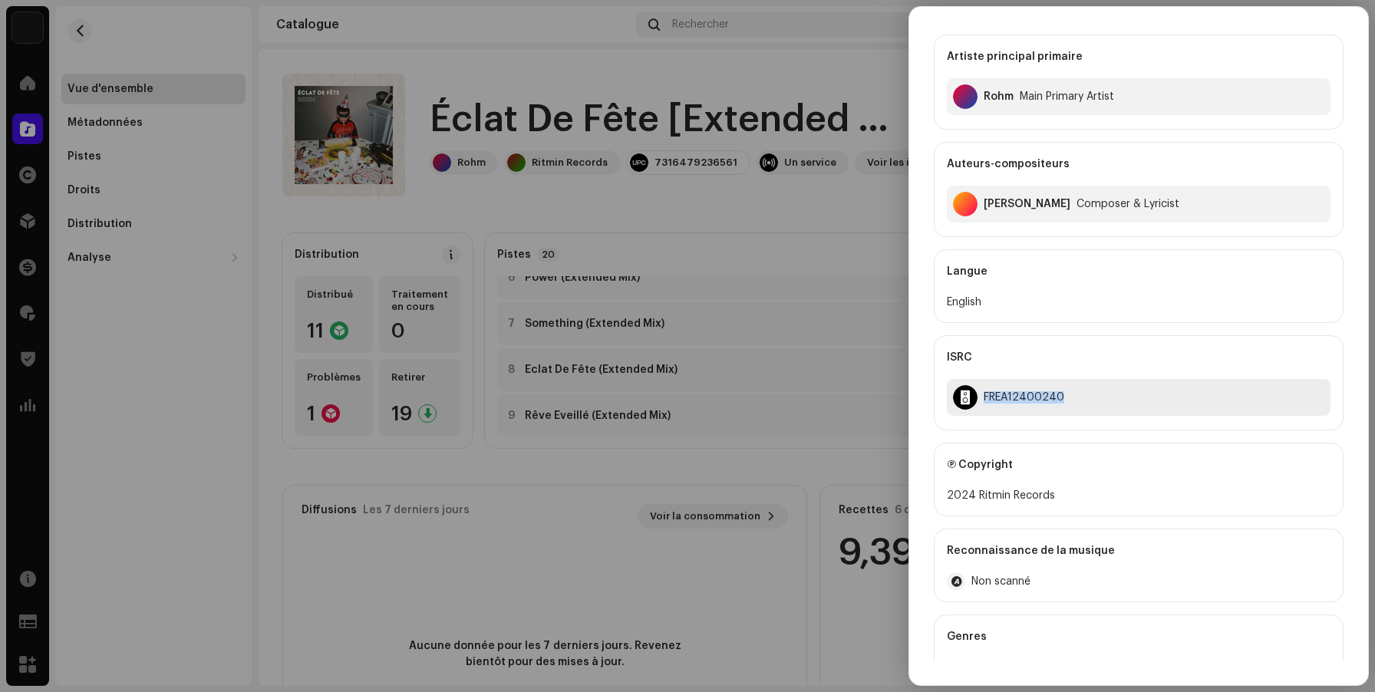
drag, startPoint x: 1058, startPoint y: 401, endPoint x: 976, endPoint y: 404, distance: 81.4
click at [976, 404] on div "FREA12400240" at bounding box center [1139, 397] width 384 height 37
click at [803, 229] on div at bounding box center [687, 346] width 1375 height 692
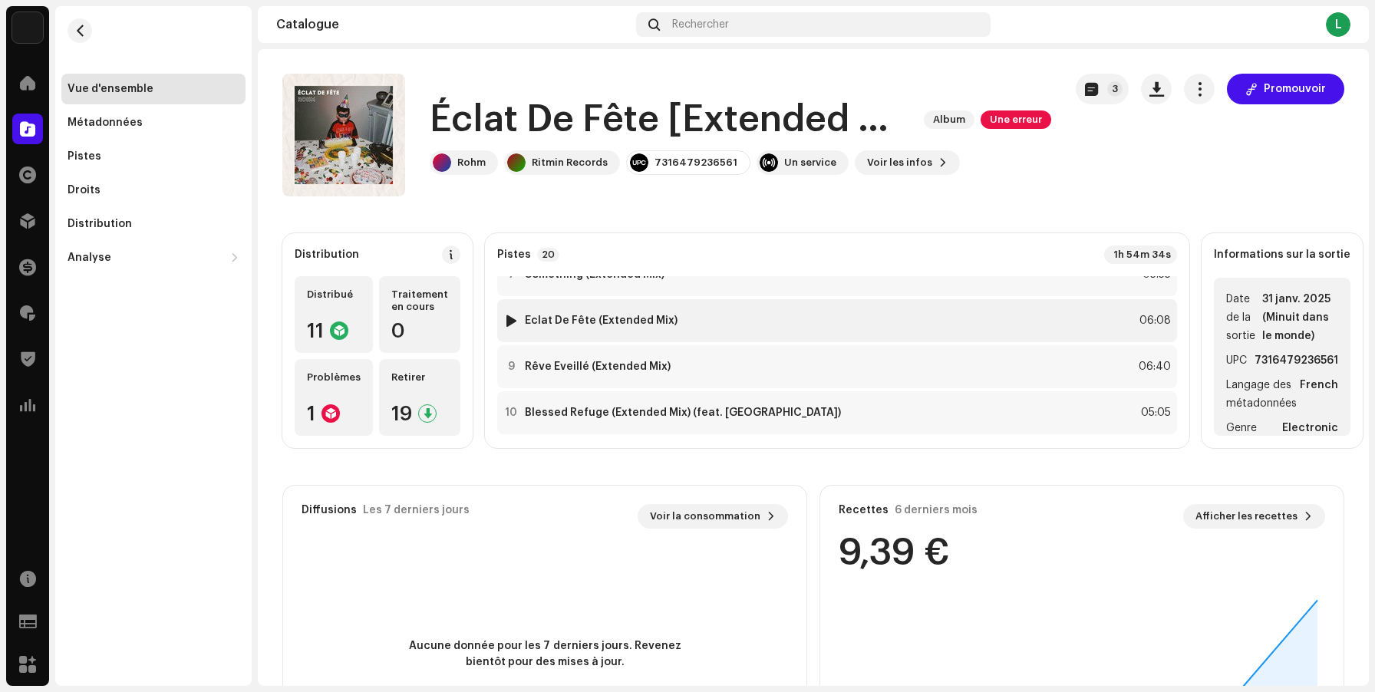
scroll to position [318, 0]
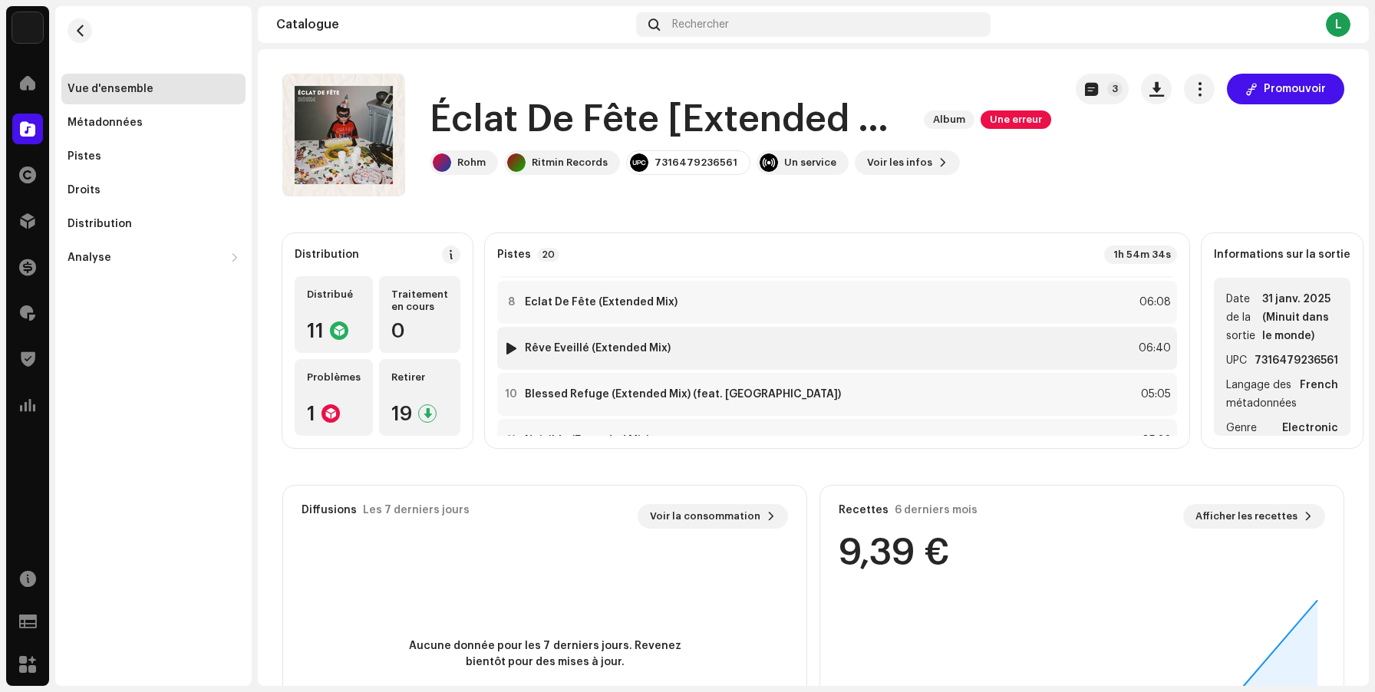
click at [671, 344] on strong "Rêve Éveillé (Extended Mix)" at bounding box center [598, 348] width 146 height 12
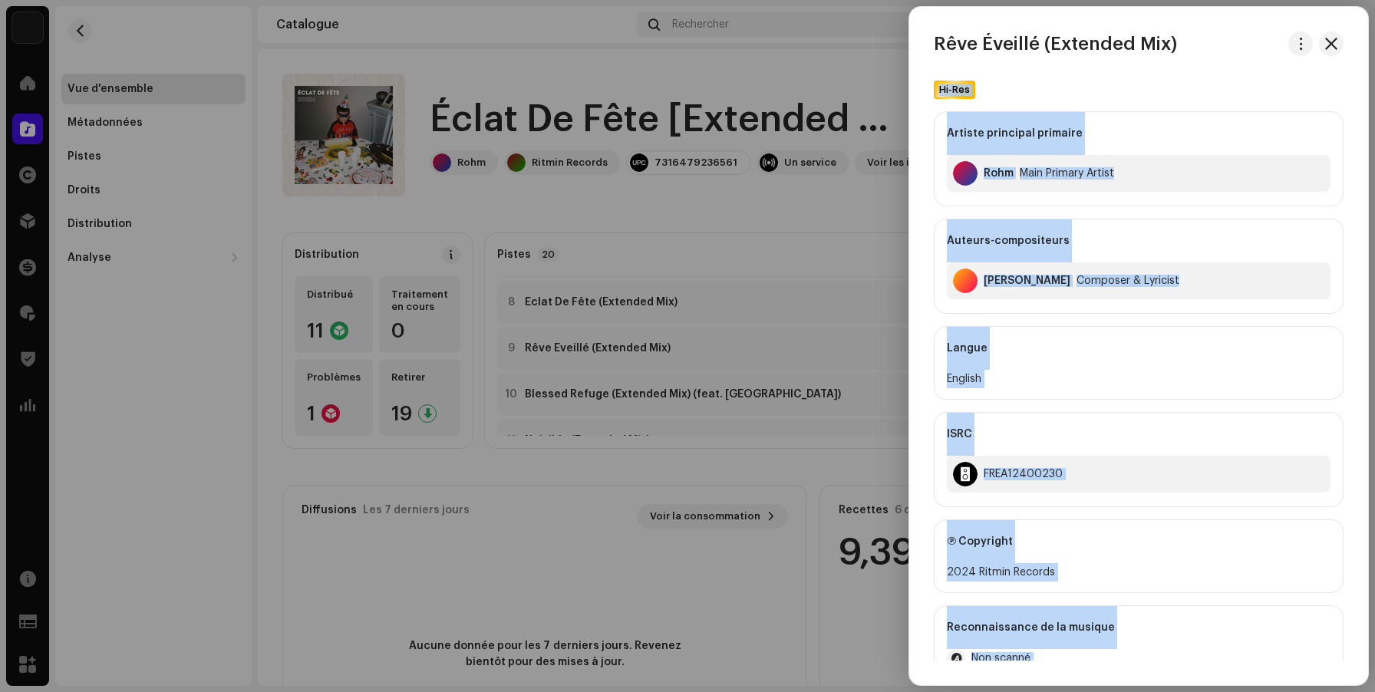
drag, startPoint x: 1150, startPoint y: 41, endPoint x: 902, endPoint y: 40, distance: 248.7
click at [902, 40] on body "Muzisecur Accueil Catalogue Droits Distribution Finances Redevances Trust & Saf…" at bounding box center [687, 346] width 1375 height 692
click at [1079, 58] on div "Rêve Éveillé (Extended Mix) Hi-Res Artiste principal primaire Rohm Main Prim…" at bounding box center [1138, 345] width 459 height 629
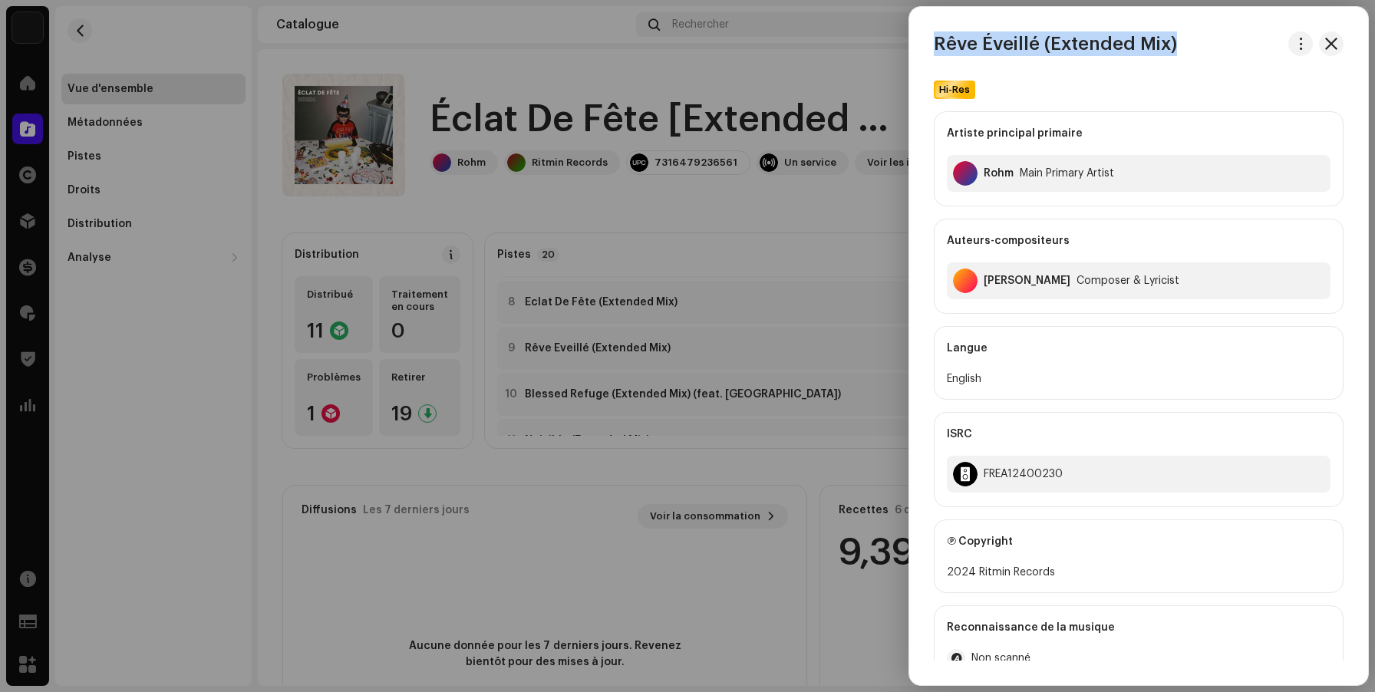
drag, startPoint x: 1167, startPoint y: 40, endPoint x: 933, endPoint y: 38, distance: 234.1
click at [933, 38] on div "Rêve Éveillé (Extended Mix)" at bounding box center [1138, 43] width 459 height 25
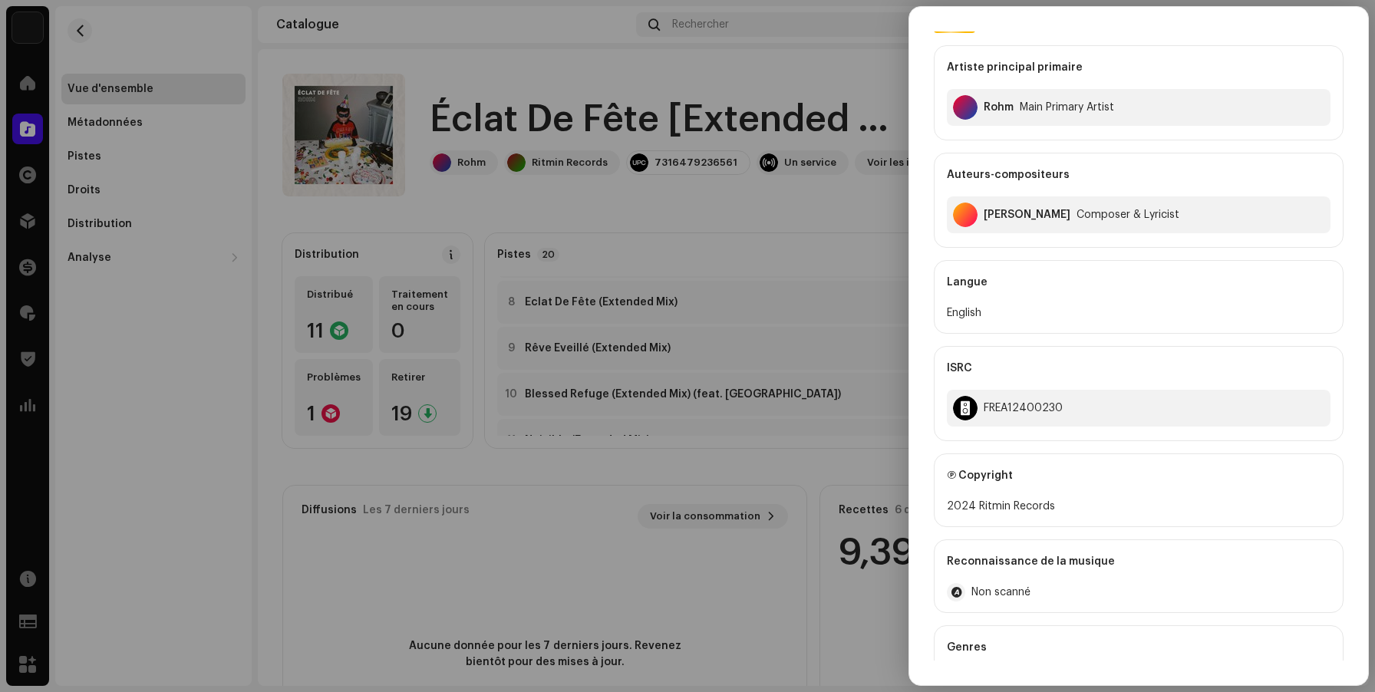
scroll to position [71, 0]
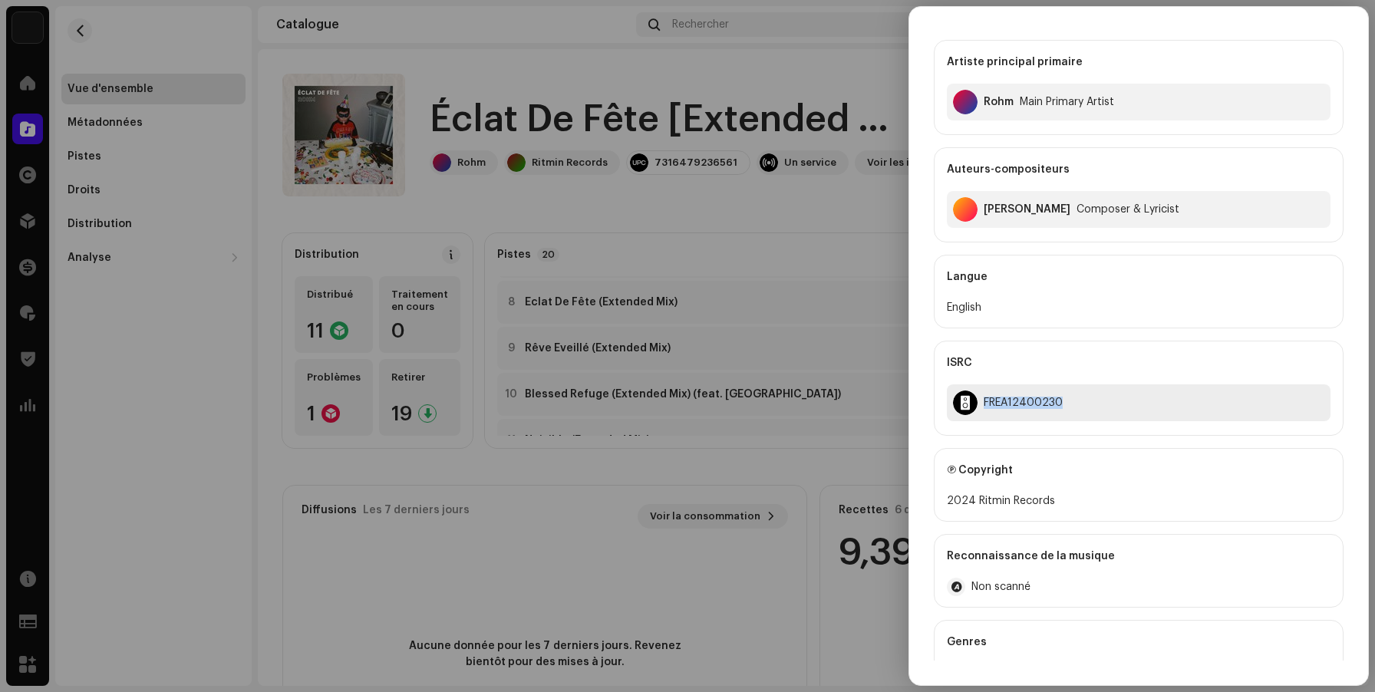
drag, startPoint x: 1065, startPoint y: 408, endPoint x: 980, endPoint y: 408, distance: 84.4
click at [980, 408] on div "FREA12400230" at bounding box center [1139, 403] width 384 height 37
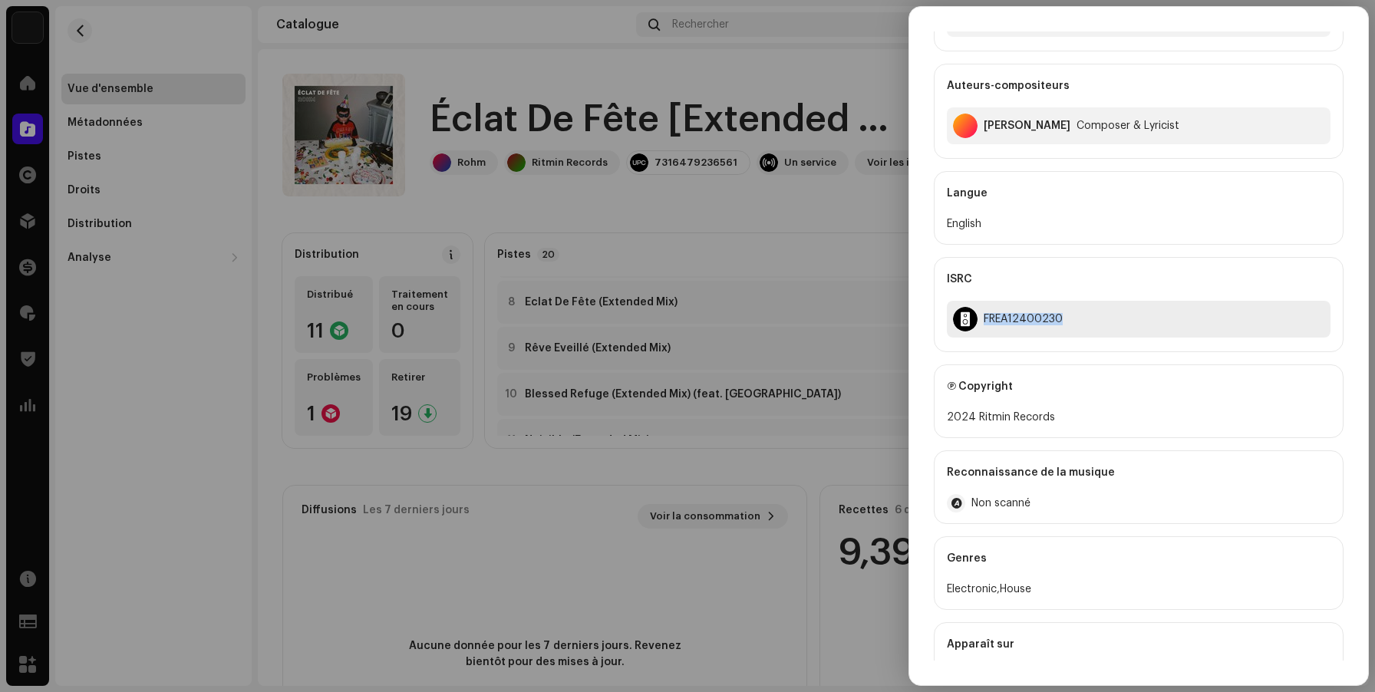
scroll to position [212, 0]
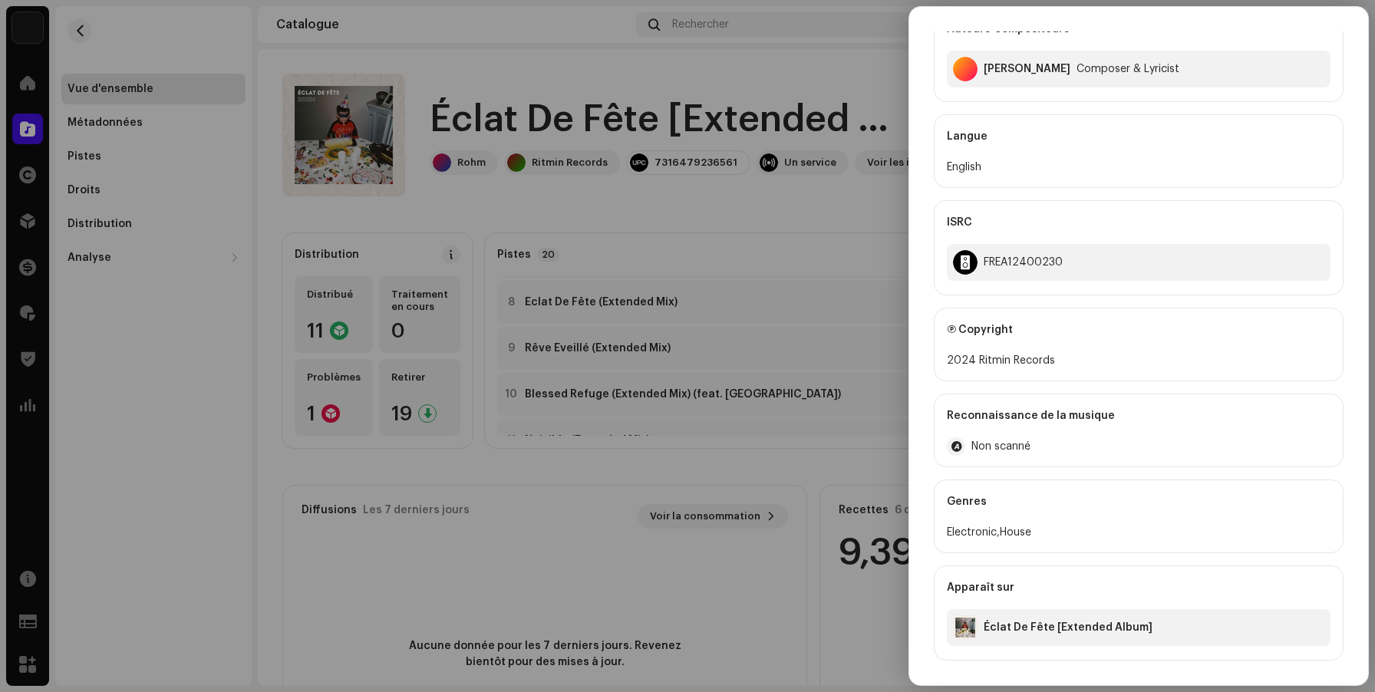
click at [798, 438] on div at bounding box center [687, 346] width 1375 height 692
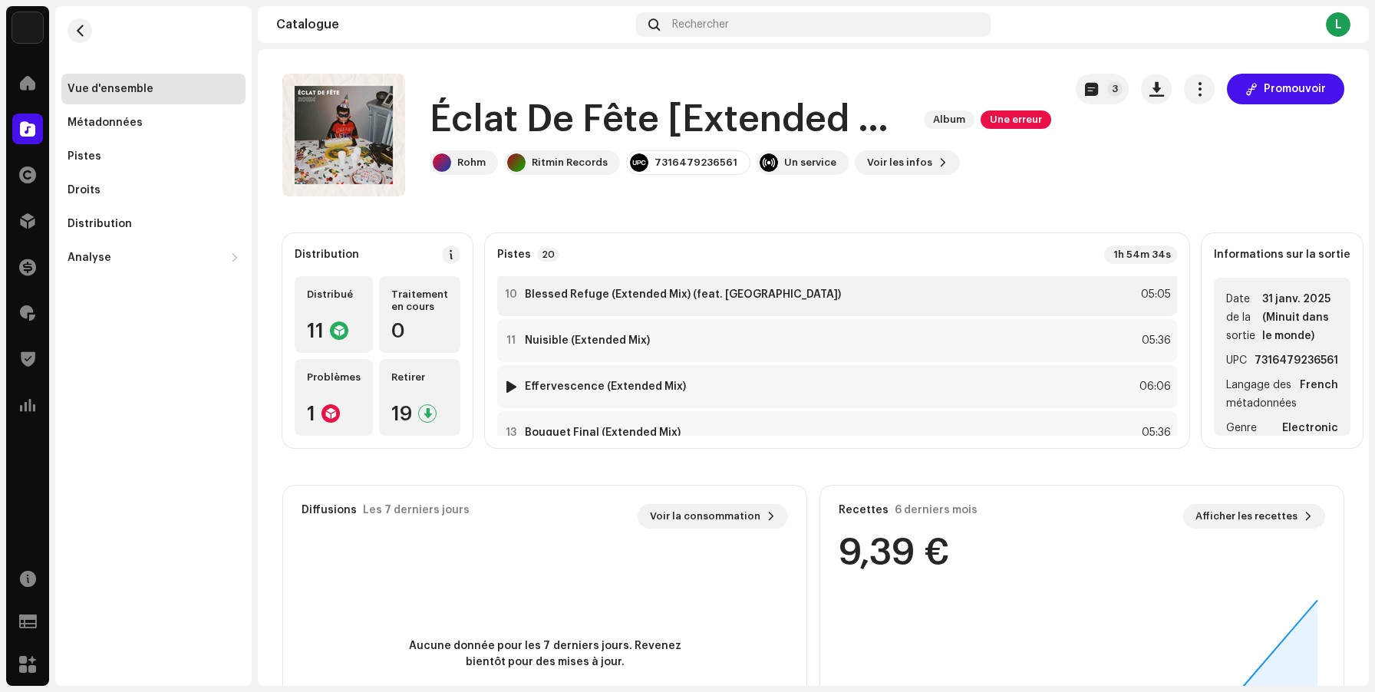
scroll to position [380, 0]
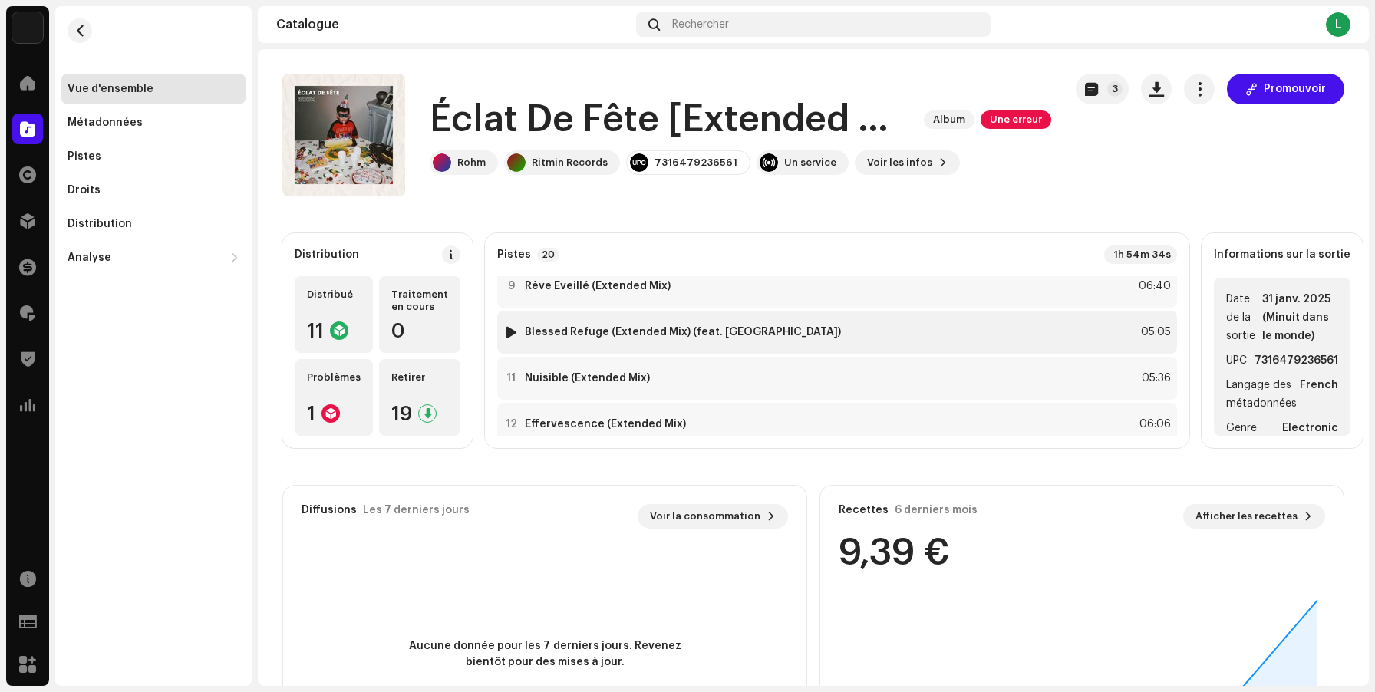
click at [905, 328] on div "10 Blessed Refuge (Extended Mix) (feat. Matovers) 05:05" at bounding box center [837, 332] width 680 height 43
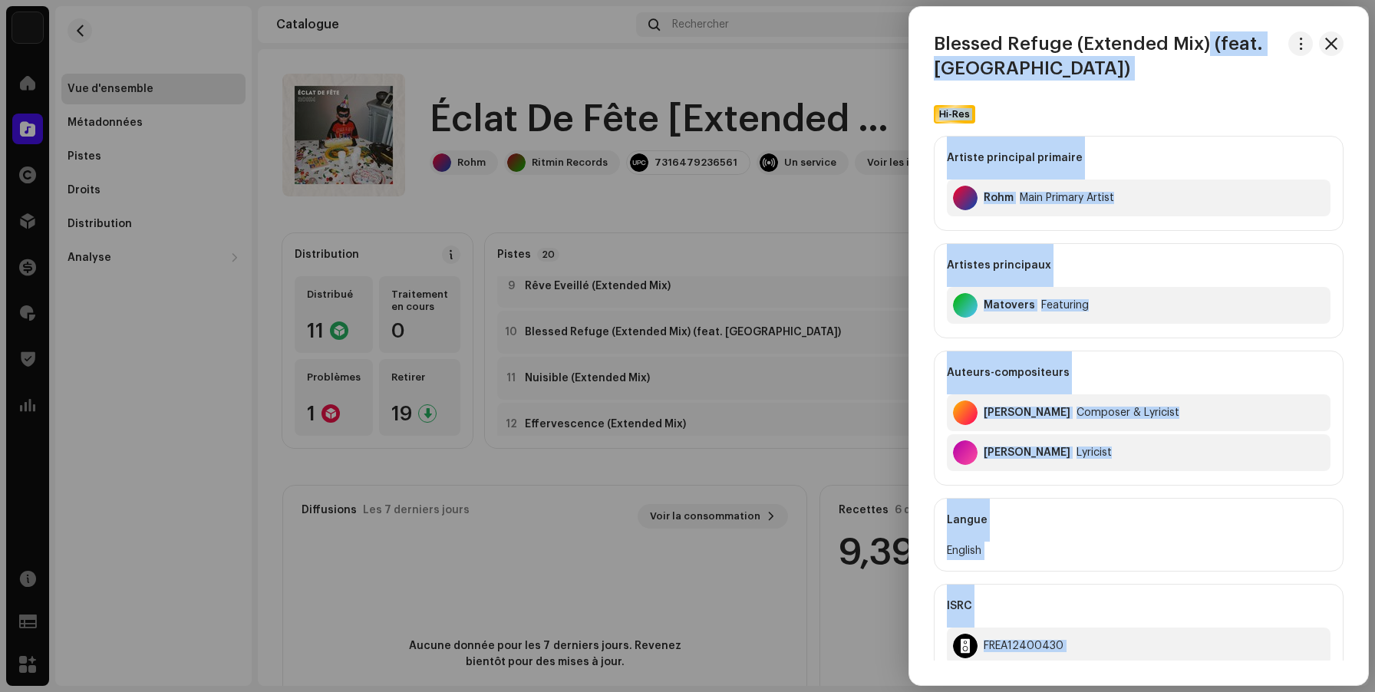
drag, startPoint x: 1206, startPoint y: 46, endPoint x: 891, endPoint y: 41, distance: 314.7
click at [891, 41] on body "Muzisecur Accueil Catalogue Droits Distribution Finances Redevances Trust & Saf…" at bounding box center [687, 346] width 1375 height 692
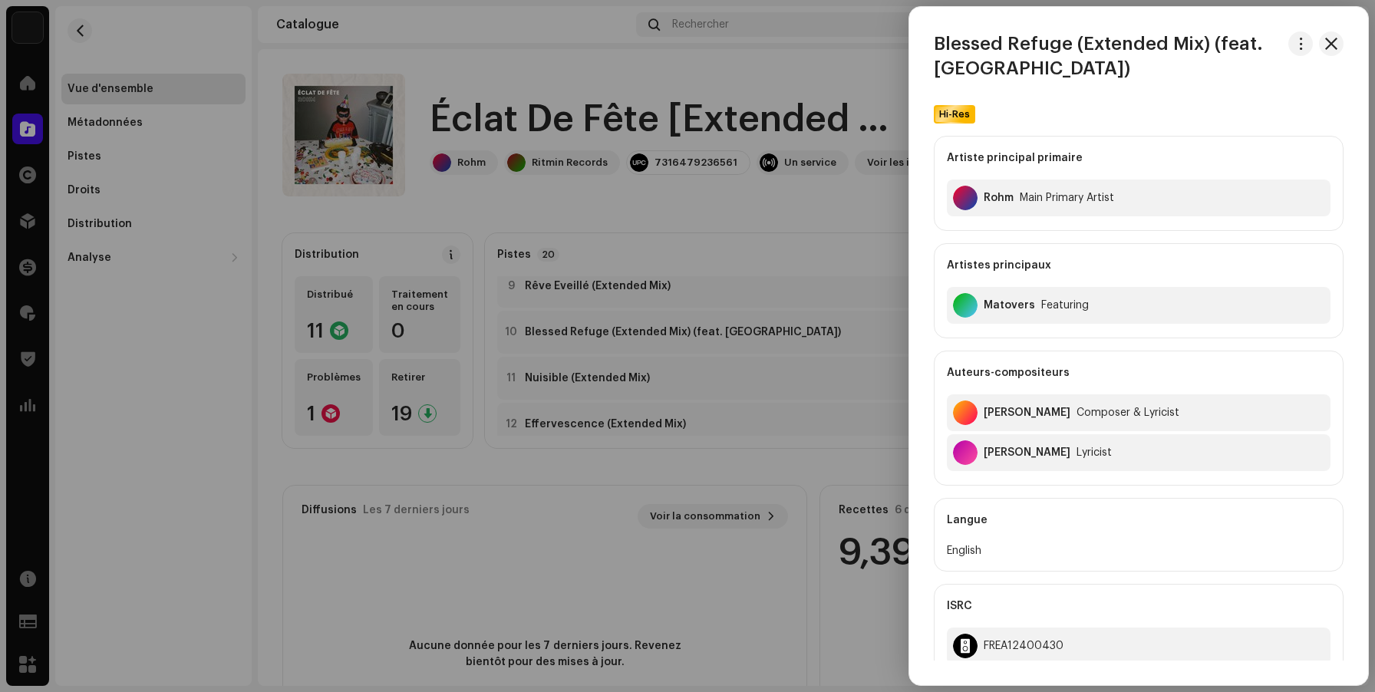
click at [933, 40] on div "Blessed Refuge (Extended Mix) (feat. [GEOGRAPHIC_DATA])" at bounding box center [1138, 55] width 459 height 49
drag, startPoint x: 935, startPoint y: 41, endPoint x: 1207, endPoint y: 45, distance: 272.5
click at [1207, 45] on h3 "Blessed Refuge (Extended Mix) (feat. [GEOGRAPHIC_DATA])" at bounding box center [1108, 55] width 348 height 49
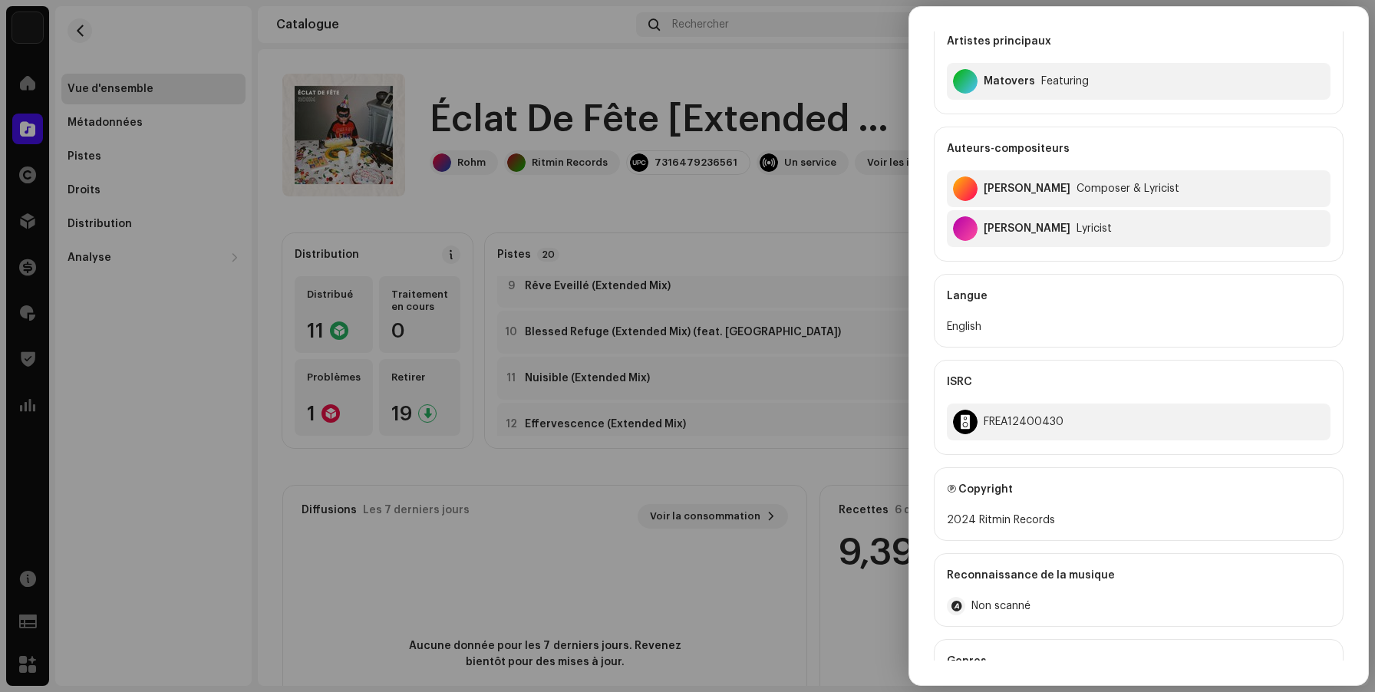
scroll to position [185, 0]
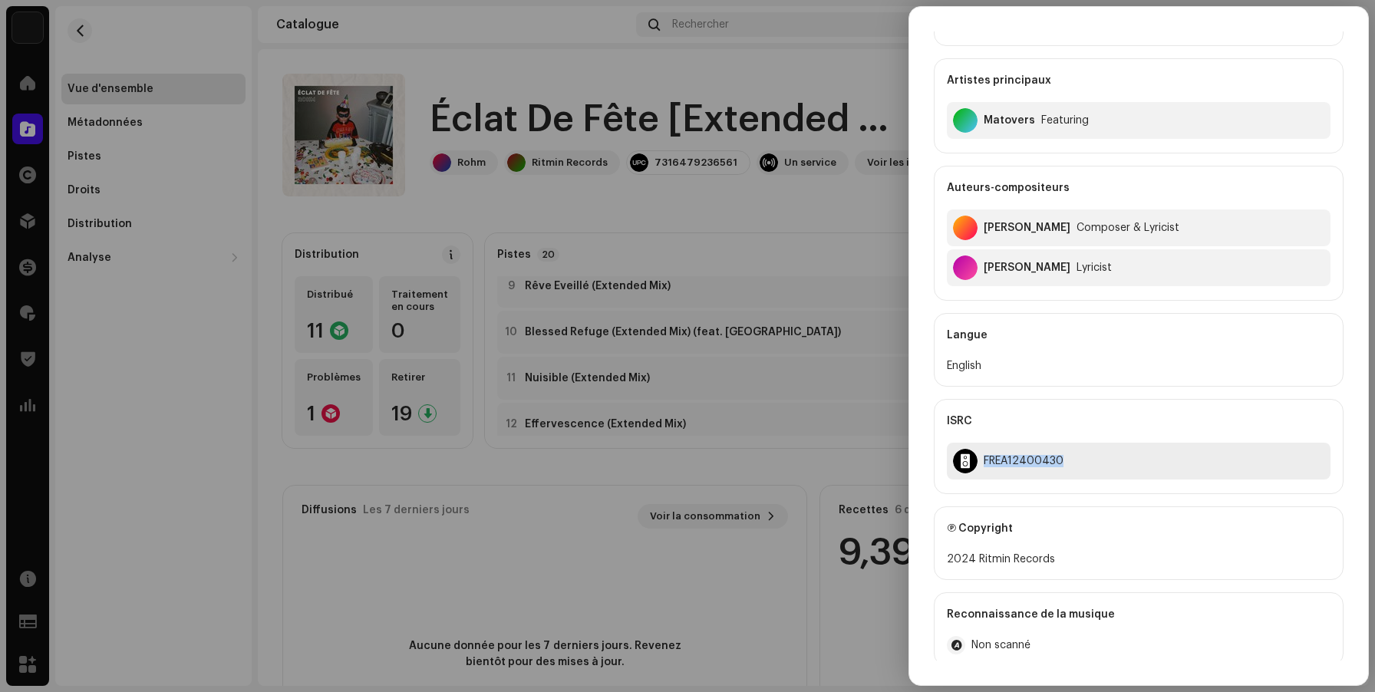
drag, startPoint x: 1061, startPoint y: 461, endPoint x: 985, endPoint y: 459, distance: 76.8
click at [985, 459] on div "FREA12400430" at bounding box center [1139, 461] width 384 height 37
click at [724, 368] on div at bounding box center [687, 346] width 1375 height 692
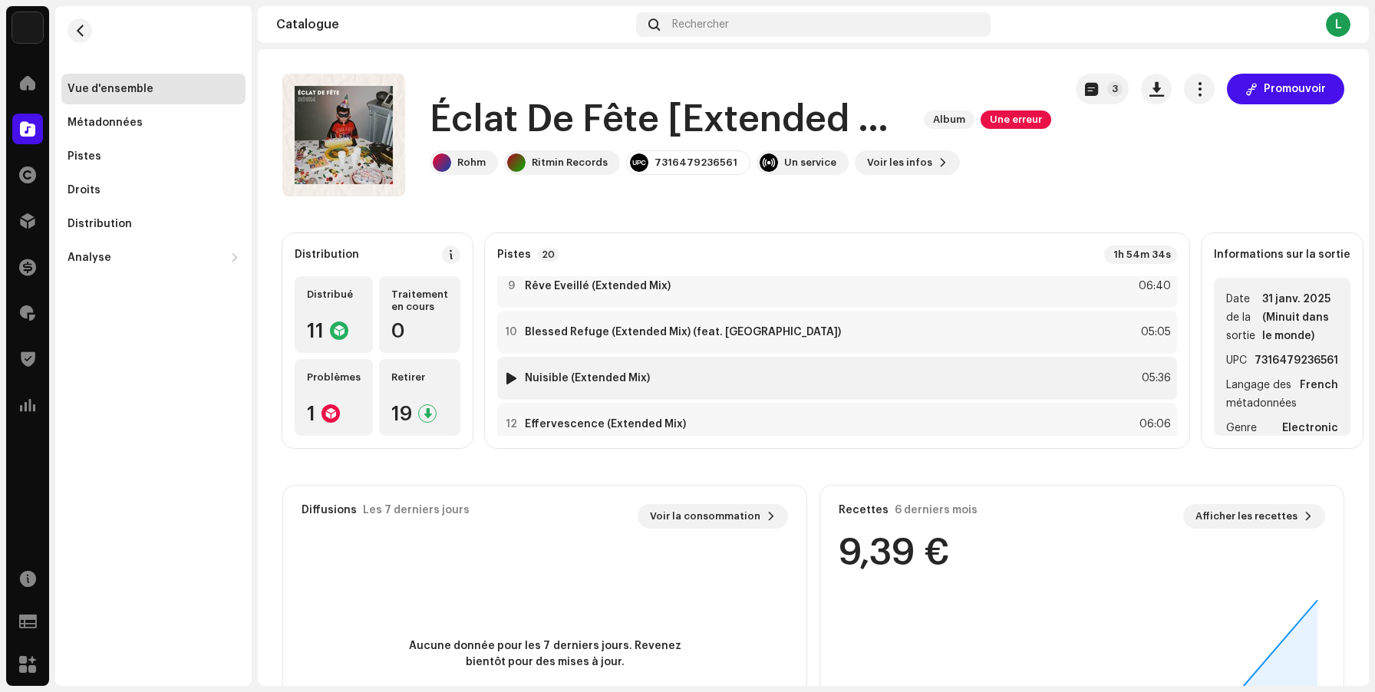
click at [650, 380] on strong "Nuisible (Extended Mix)" at bounding box center [587, 378] width 125 height 12
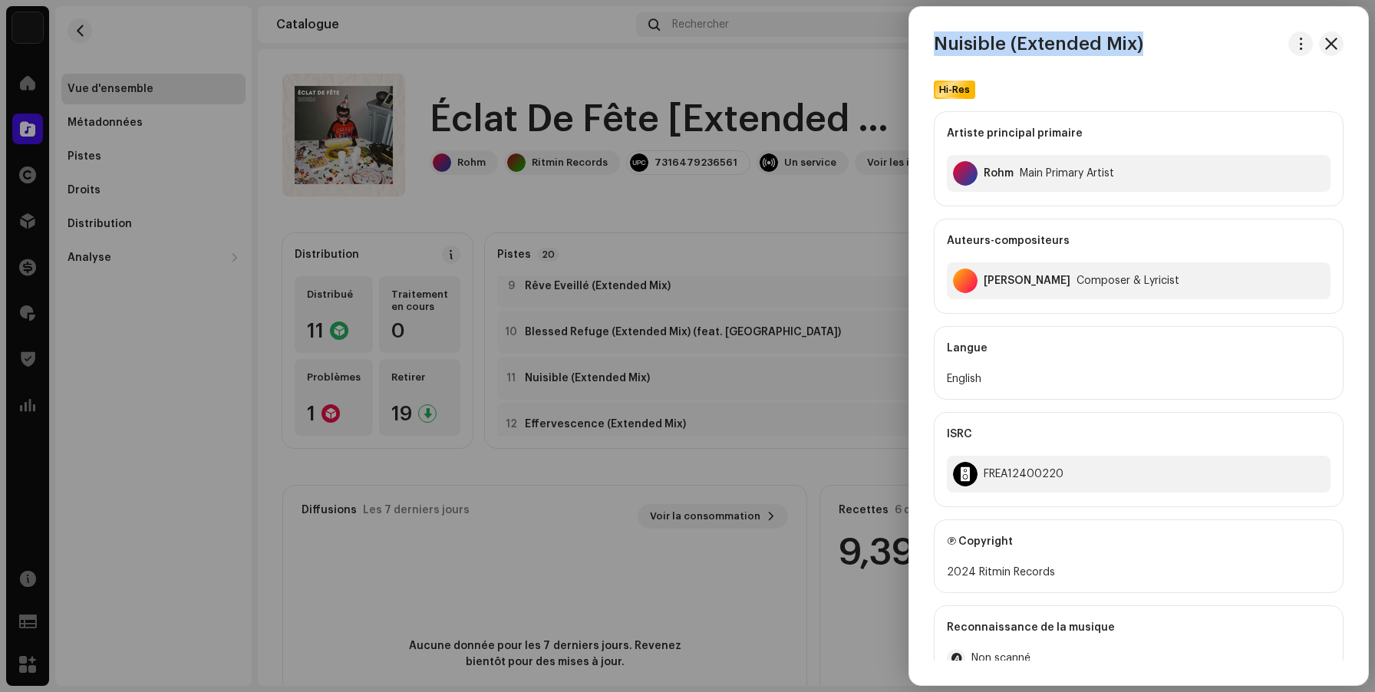
drag, startPoint x: 1146, startPoint y: 42, endPoint x: 937, endPoint y: 38, distance: 208.8
click at [937, 38] on div "Nuisible (Extended Mix)" at bounding box center [1138, 43] width 459 height 25
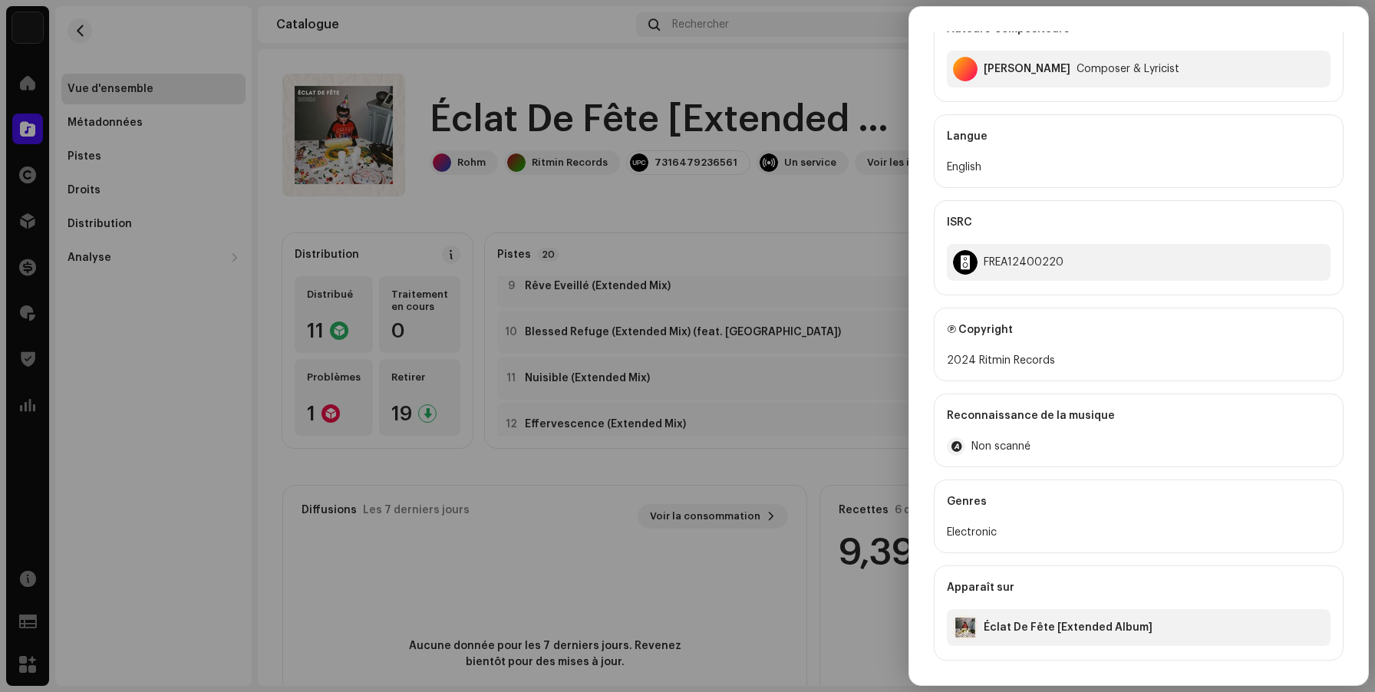
scroll to position [165, 0]
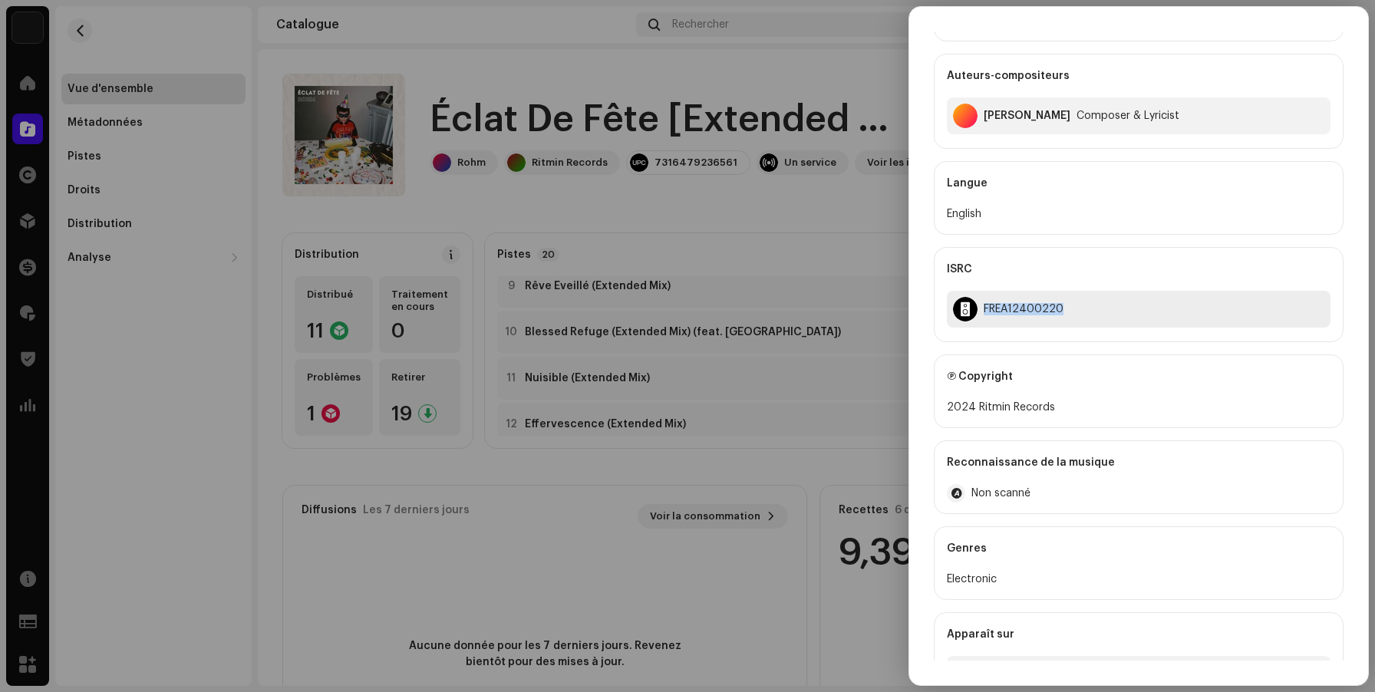
drag, startPoint x: 1059, startPoint y: 315, endPoint x: 982, endPoint y: 314, distance: 77.5
click at [982, 314] on div "FREA12400220" at bounding box center [1139, 309] width 384 height 37
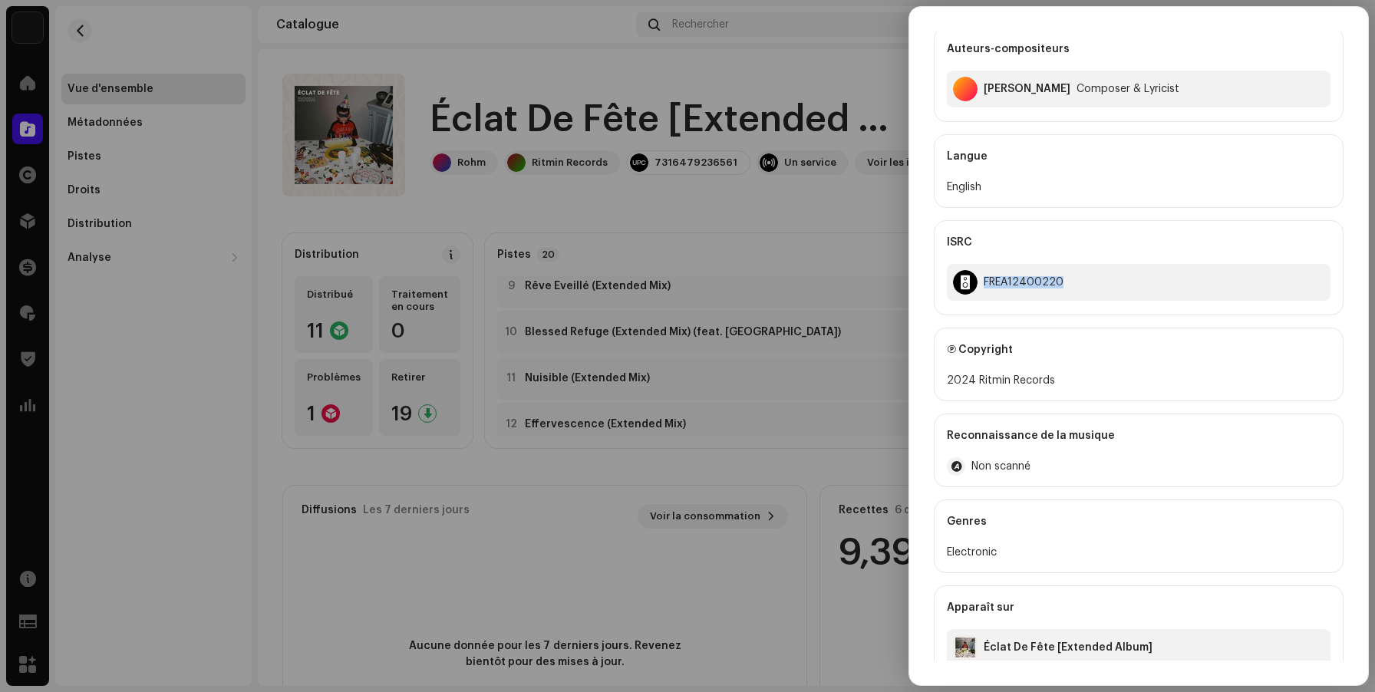
scroll to position [212, 0]
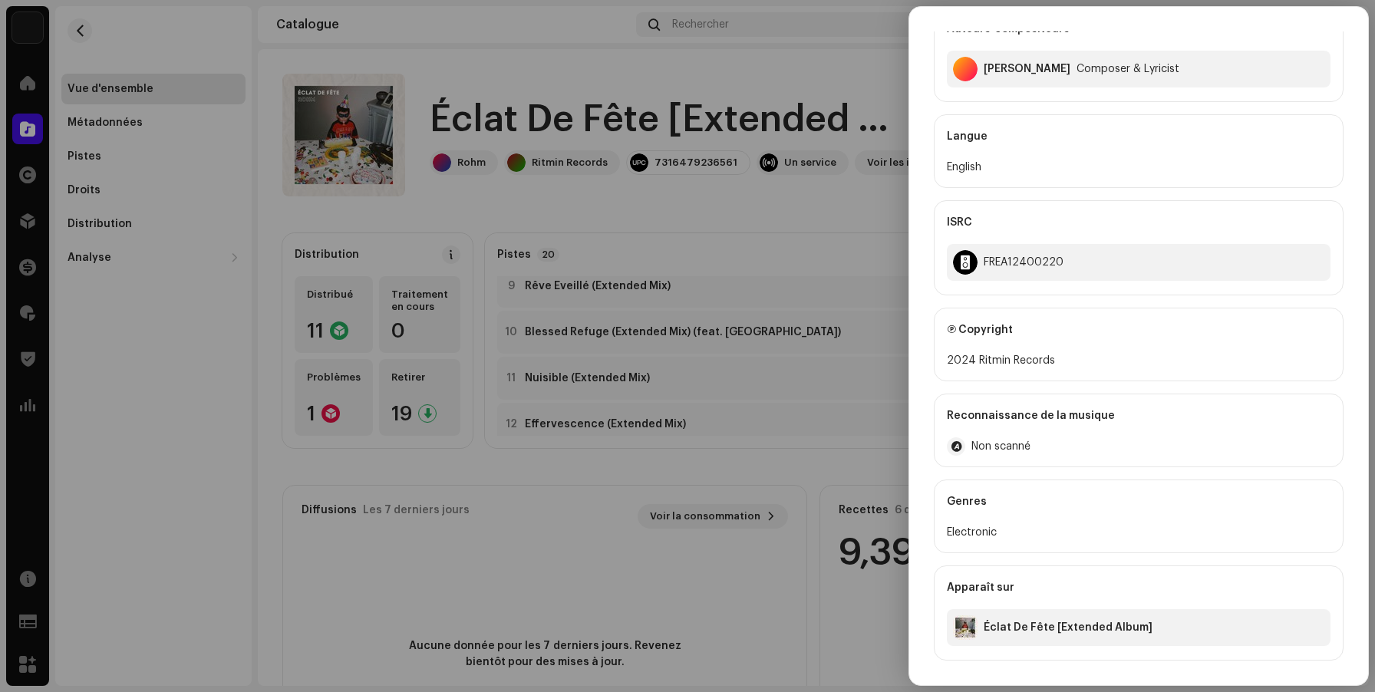
click at [752, 425] on div at bounding box center [687, 346] width 1375 height 692
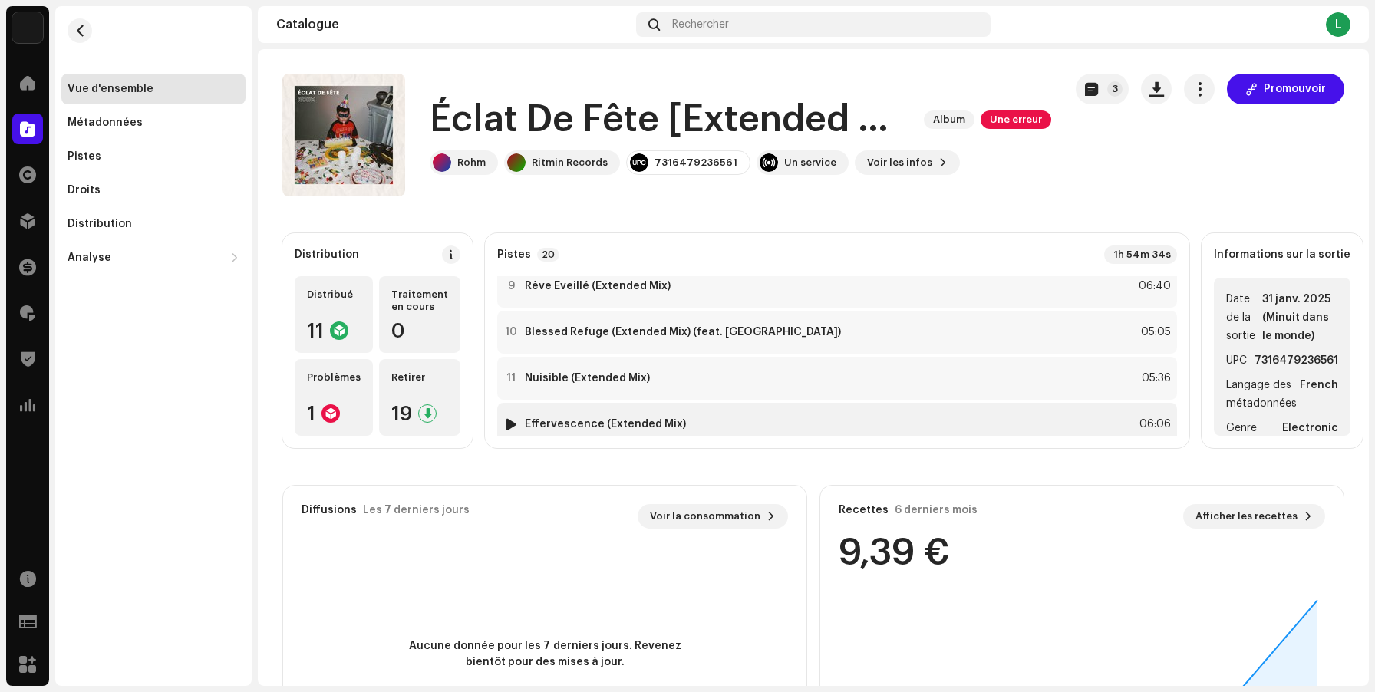
click at [722, 420] on div "12 Effervescence (Extended Mix) 06:06" at bounding box center [837, 424] width 680 height 43
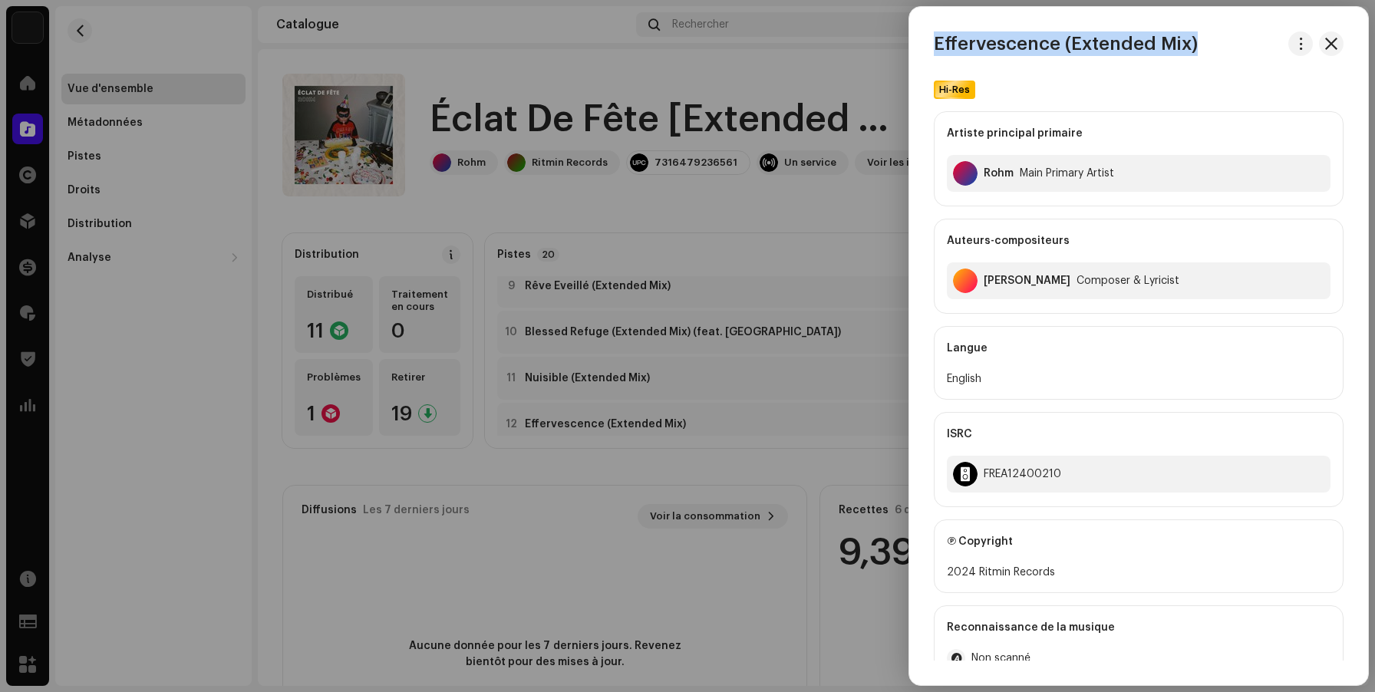
drag, startPoint x: 1193, startPoint y: 44, endPoint x: 937, endPoint y: 41, distance: 255.6
click at [937, 41] on h3 "Effervescence (Extended Mix)" at bounding box center [1066, 43] width 264 height 25
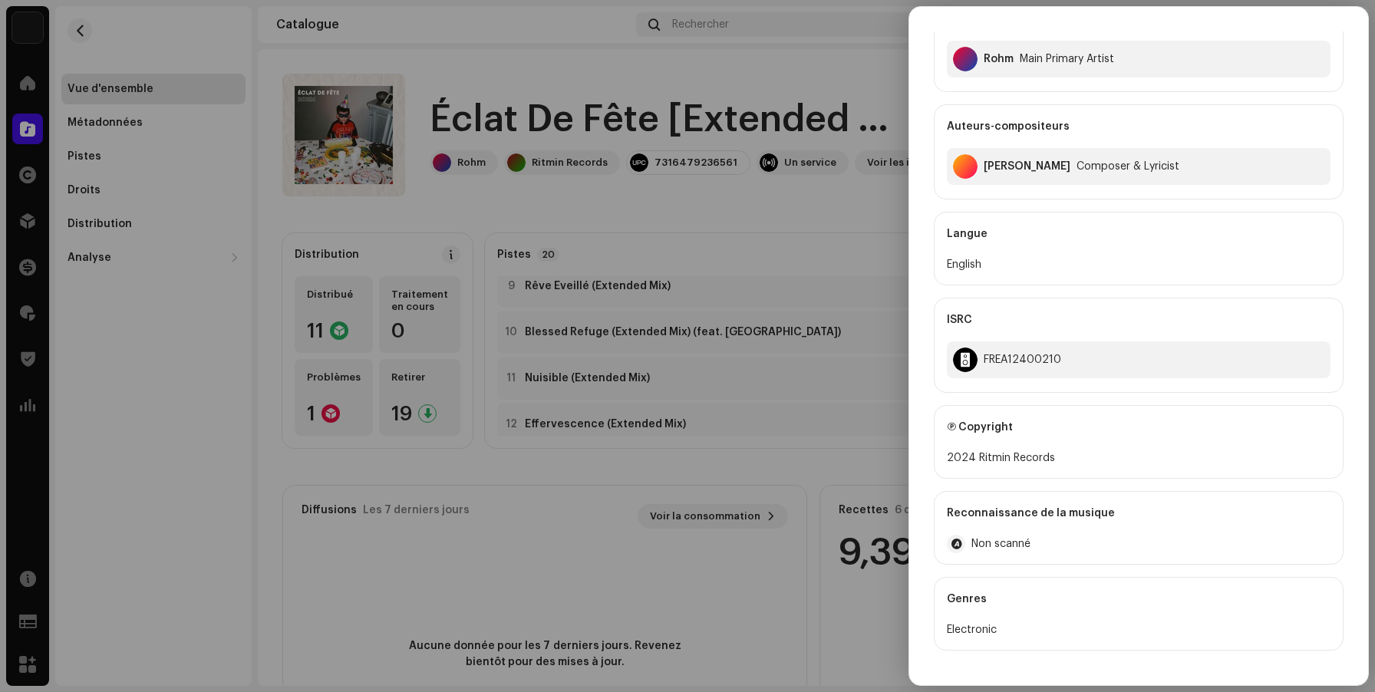
scroll to position [117, 0]
drag, startPoint x: 1058, startPoint y: 358, endPoint x: 966, endPoint y: 358, distance: 92.9
click at [966, 358] on div "FREA12400210" at bounding box center [1139, 357] width 384 height 37
click at [721, 442] on div at bounding box center [687, 346] width 1375 height 692
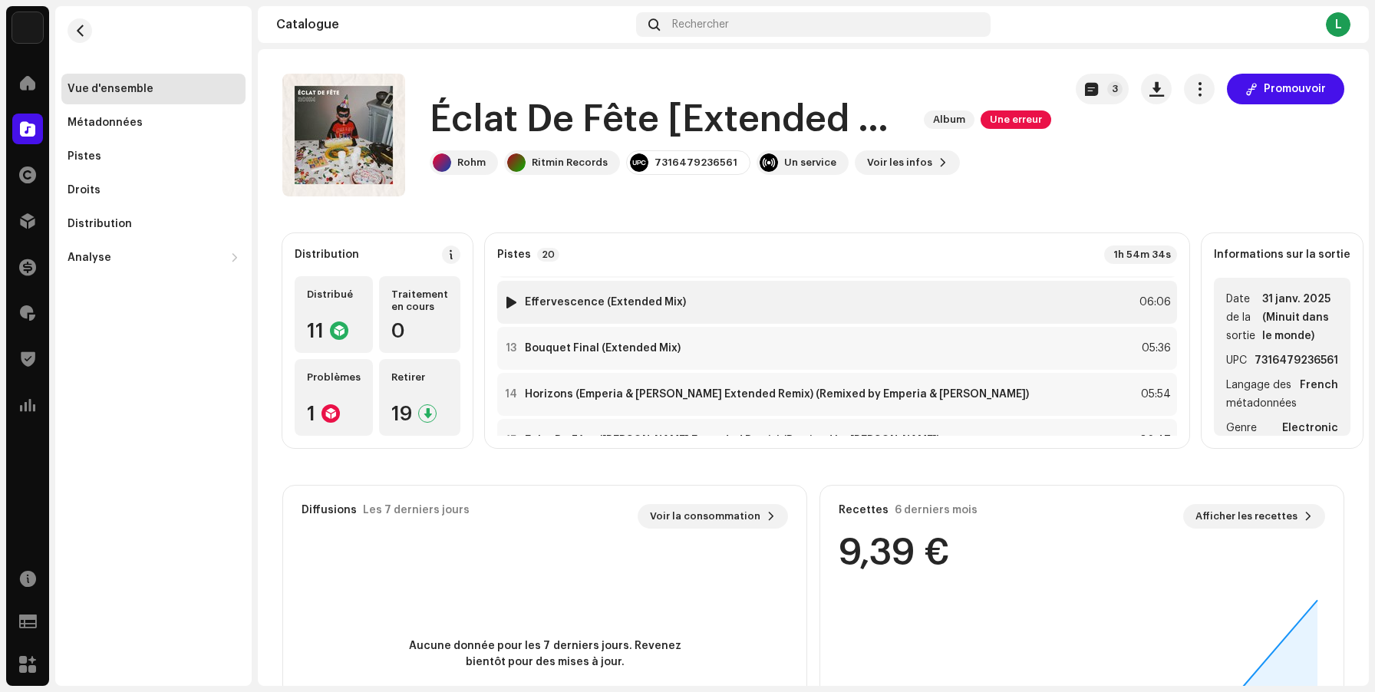
scroll to position [507, 0]
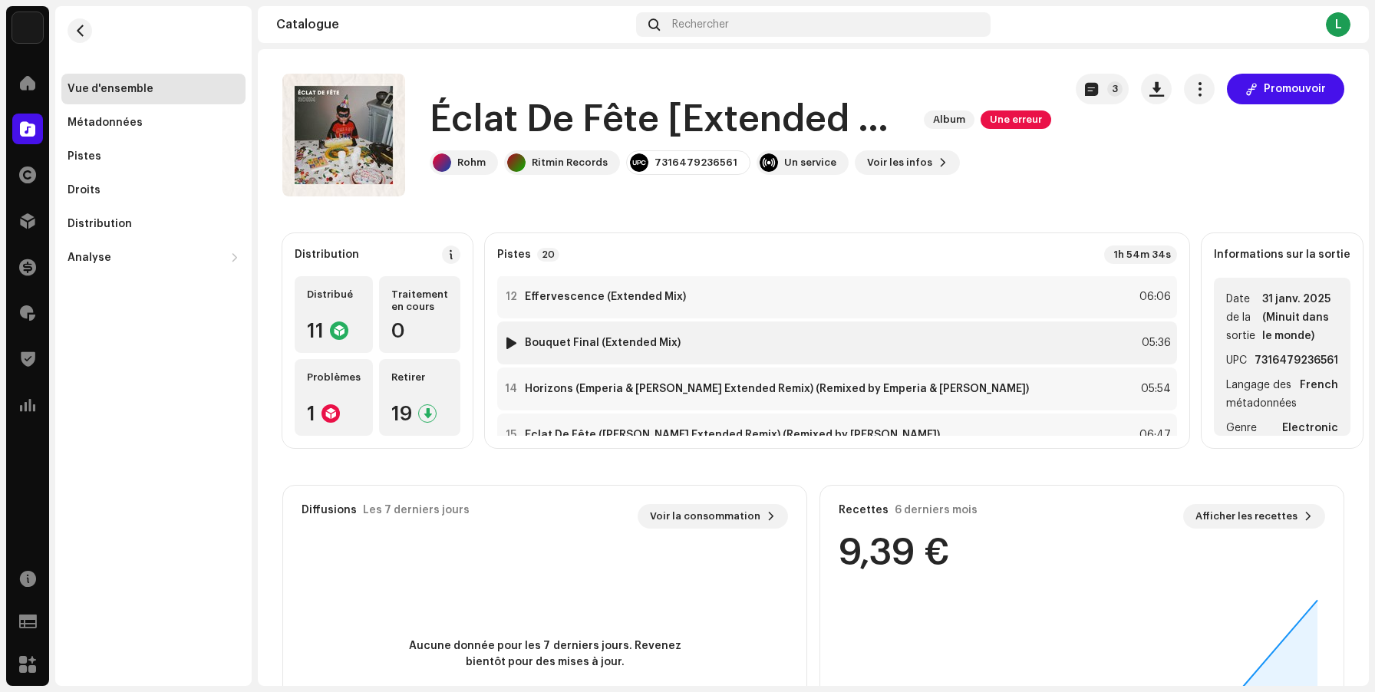
click at [681, 344] on strong "Bouquet Final (Extended Mix)" at bounding box center [603, 343] width 156 height 12
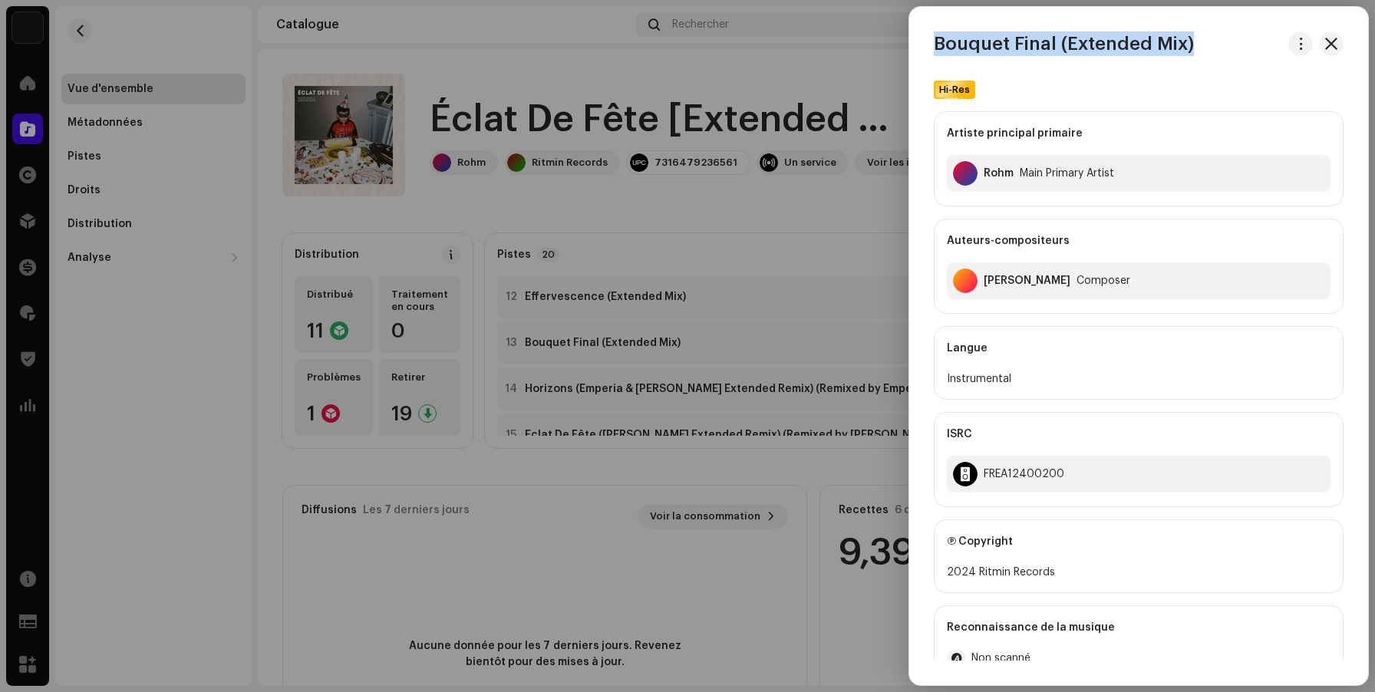
drag, startPoint x: 1190, startPoint y: 43, endPoint x: 911, endPoint y: 38, distance: 279.4
click at [911, 38] on div "Bouquet Final (Extended Mix)" at bounding box center [1138, 43] width 459 height 25
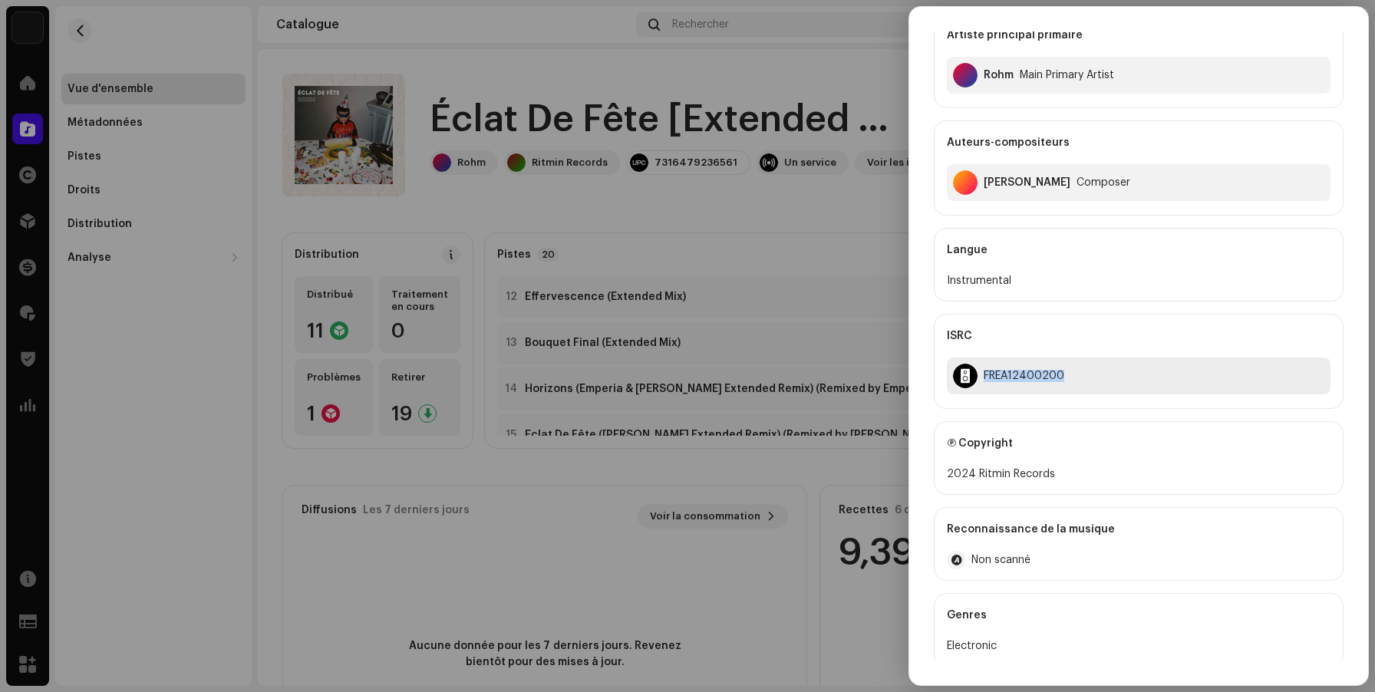
drag, startPoint x: 1065, startPoint y: 375, endPoint x: 975, endPoint y: 376, distance: 89.8
click at [975, 376] on div "FREA12400200" at bounding box center [1139, 376] width 384 height 37
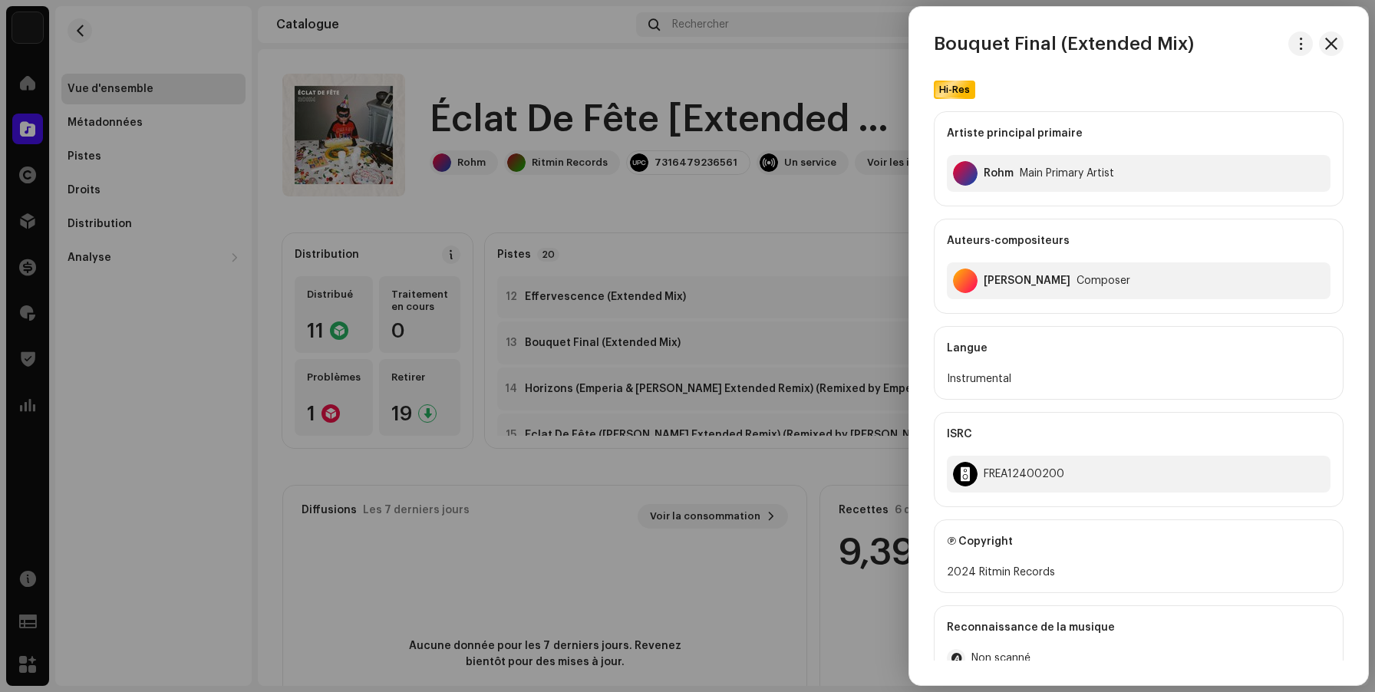
click at [839, 469] on div at bounding box center [687, 346] width 1375 height 692
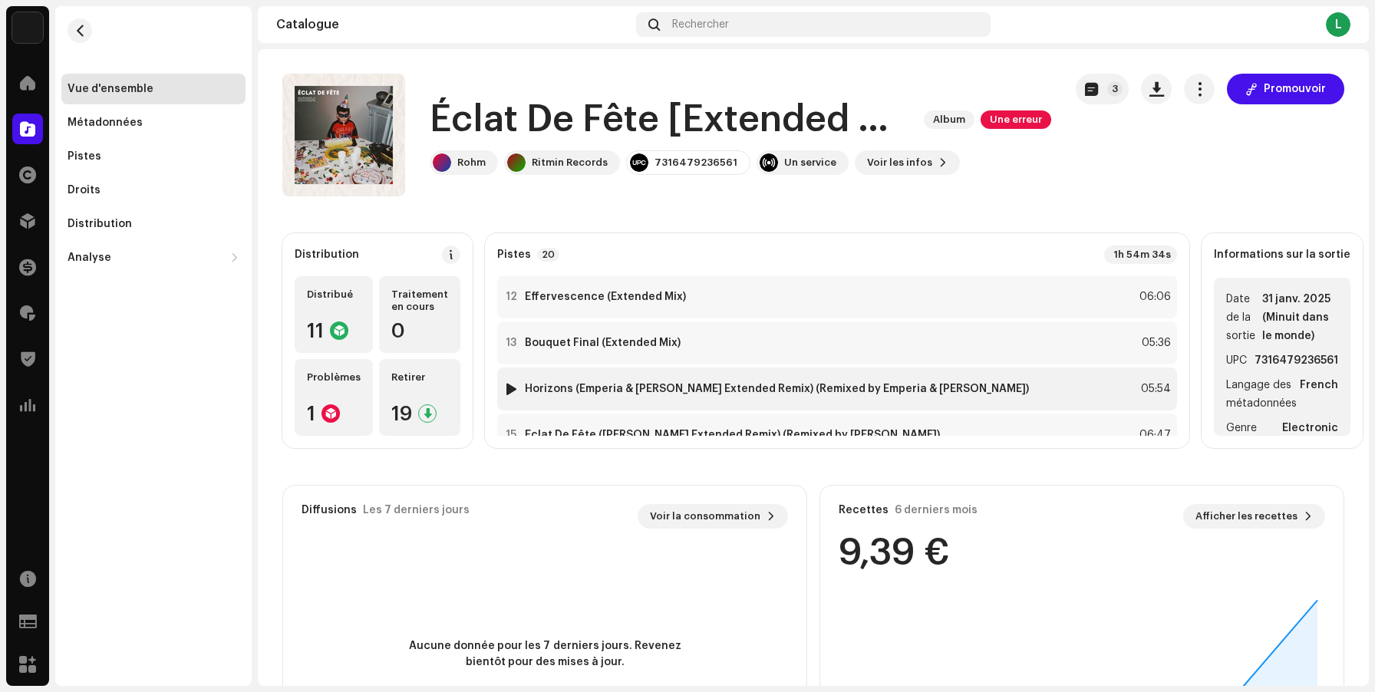
click at [829, 379] on div "14 Horizons (Emperia & [PERSON_NAME] Extended Remix) (Remixed by Emperia & [PER…" at bounding box center [837, 389] width 680 height 43
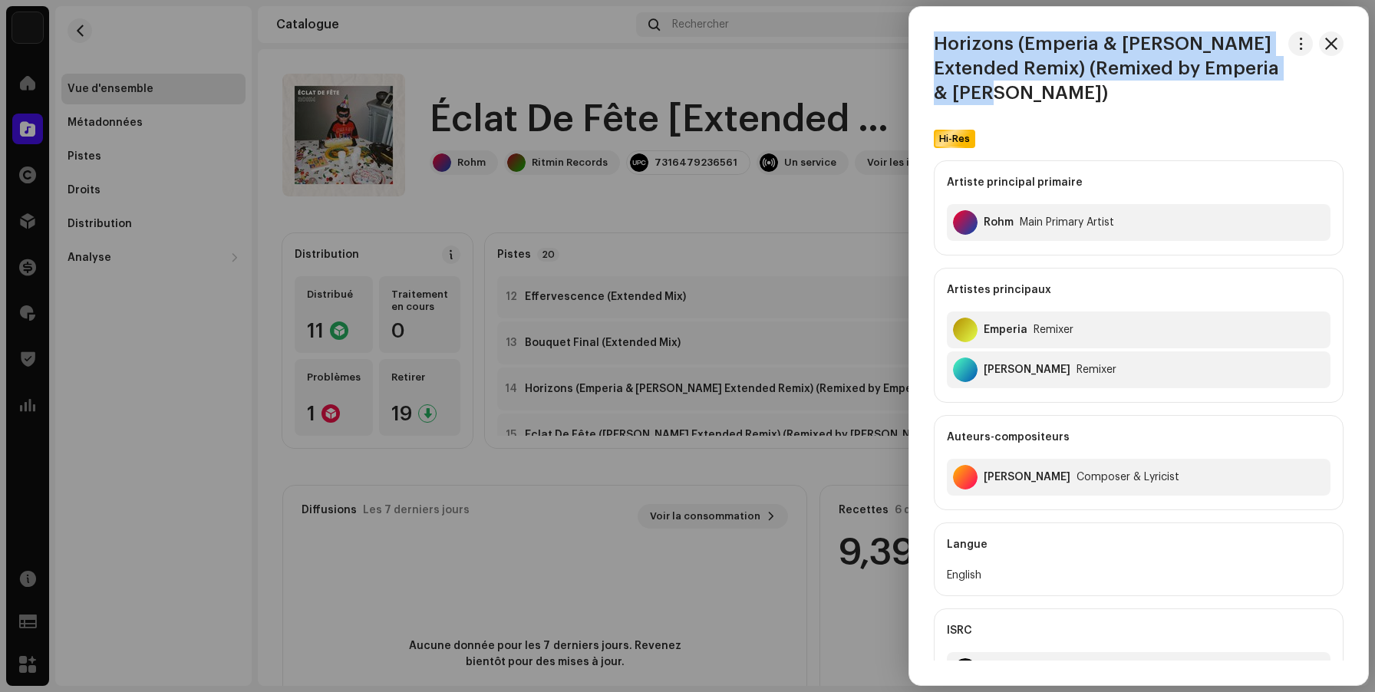
drag, startPoint x: 1013, startPoint y: 87, endPoint x: 924, endPoint y: 21, distance: 110.4
click at [924, 21] on div "Horizons (Emperia & [PERSON_NAME] Extended Remix) (Remixed by Emperia & [PERSON…" at bounding box center [1138, 346] width 459 height 678
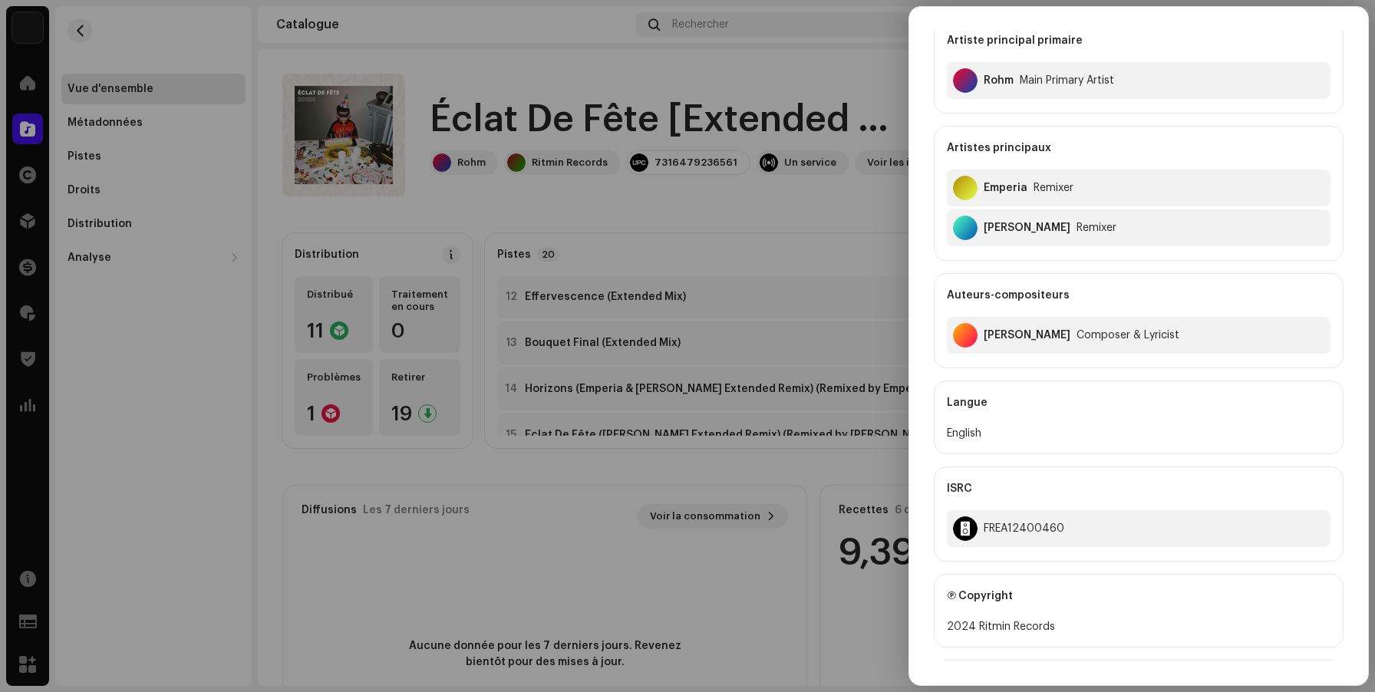
scroll to position [155, 0]
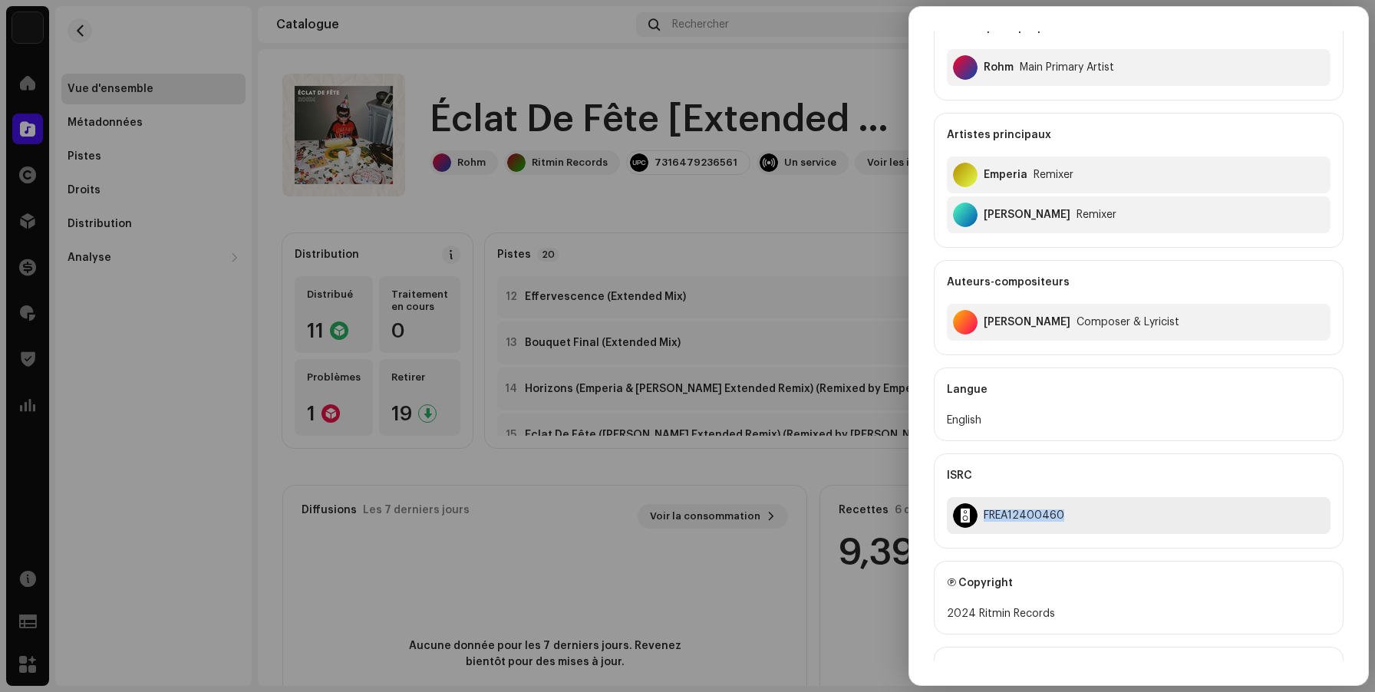
drag, startPoint x: 1061, startPoint y: 515, endPoint x: 986, endPoint y: 515, distance: 75.2
click at [986, 515] on div "FREA12400460" at bounding box center [1139, 515] width 384 height 37
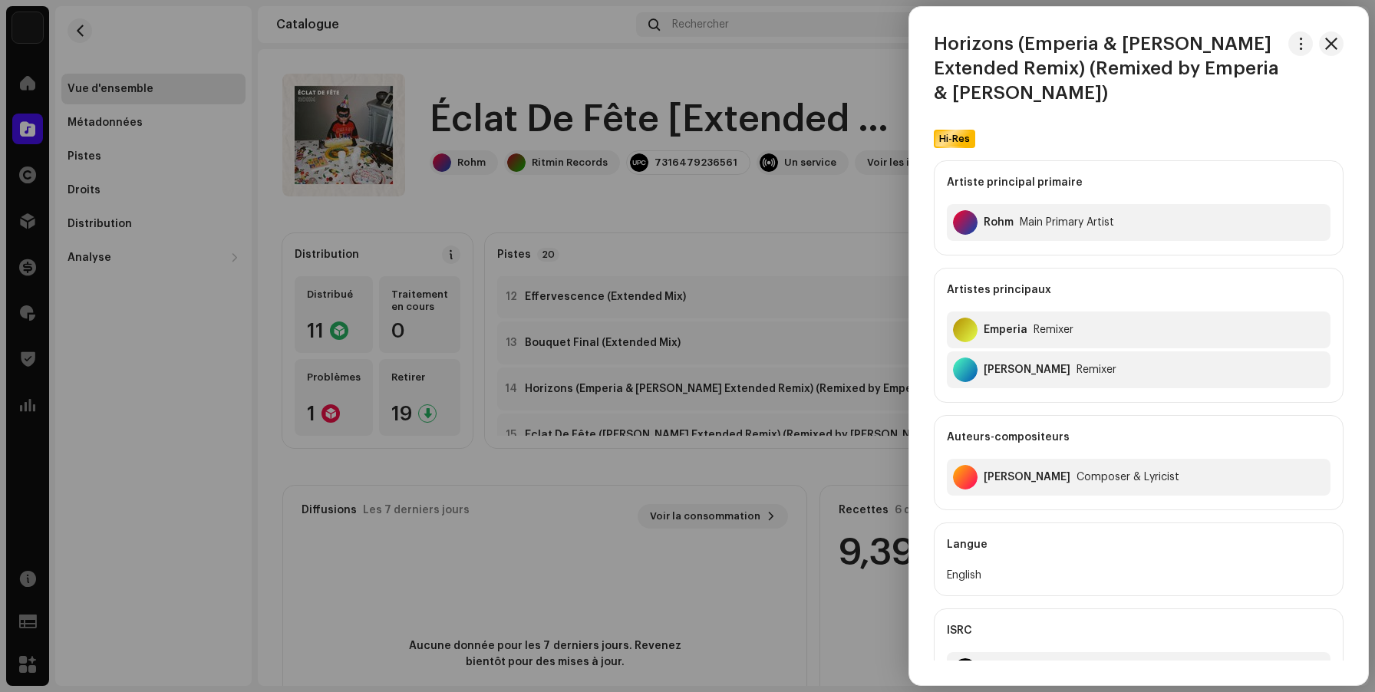
click at [829, 207] on div at bounding box center [687, 346] width 1375 height 692
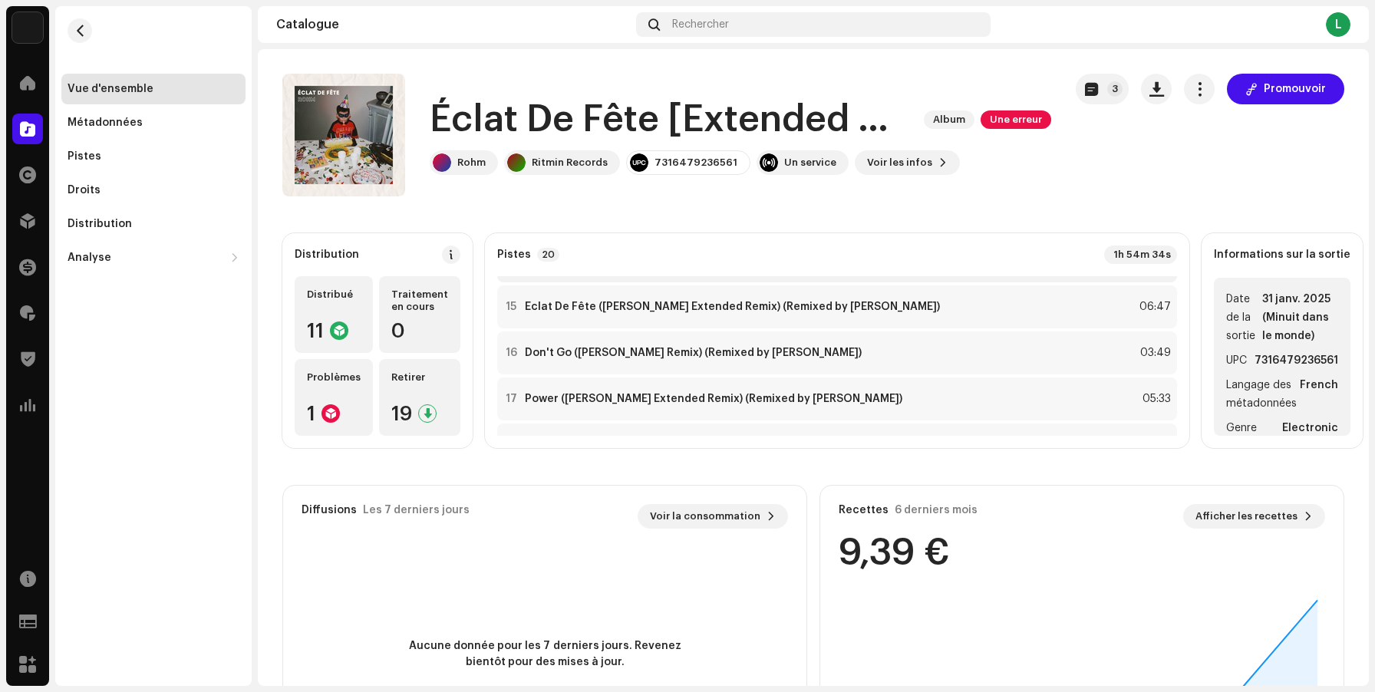
scroll to position [645, 0]
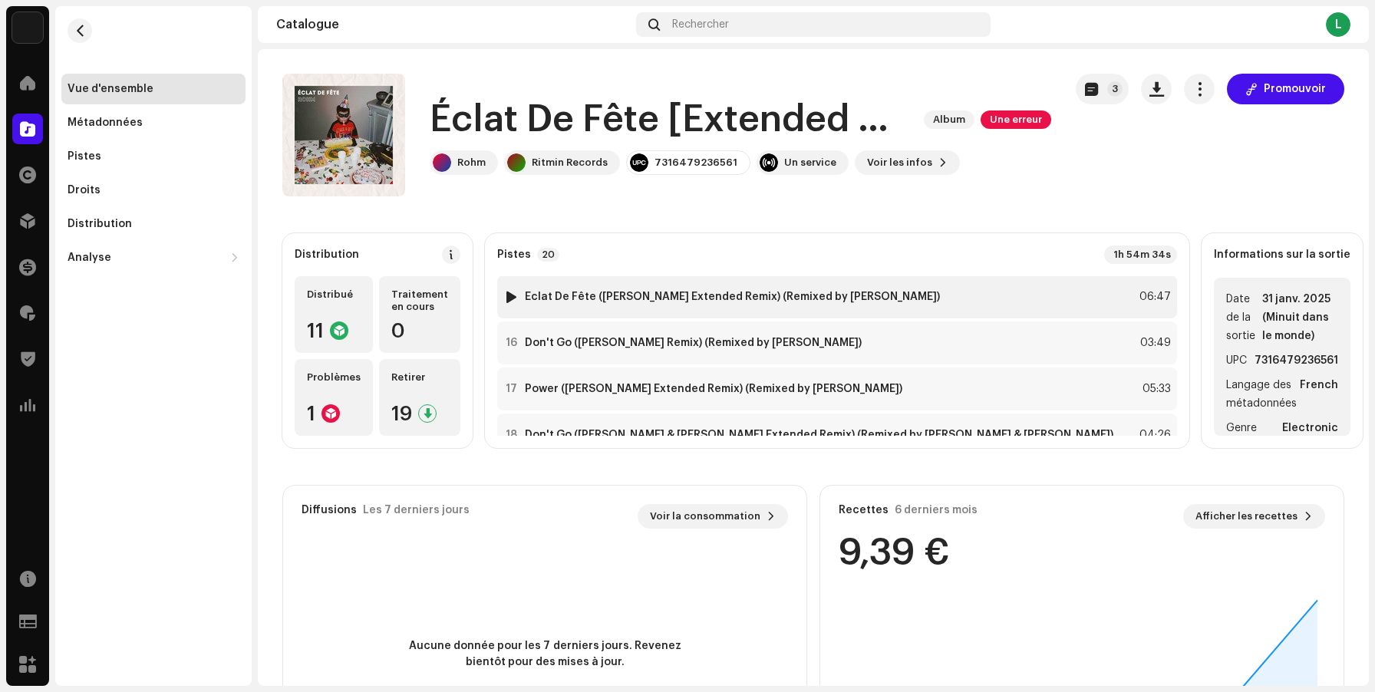
click at [777, 293] on strong "Éclat De Fête ([PERSON_NAME] Extended Remix) (Remixed by [PERSON_NAME])" at bounding box center [732, 297] width 415 height 12
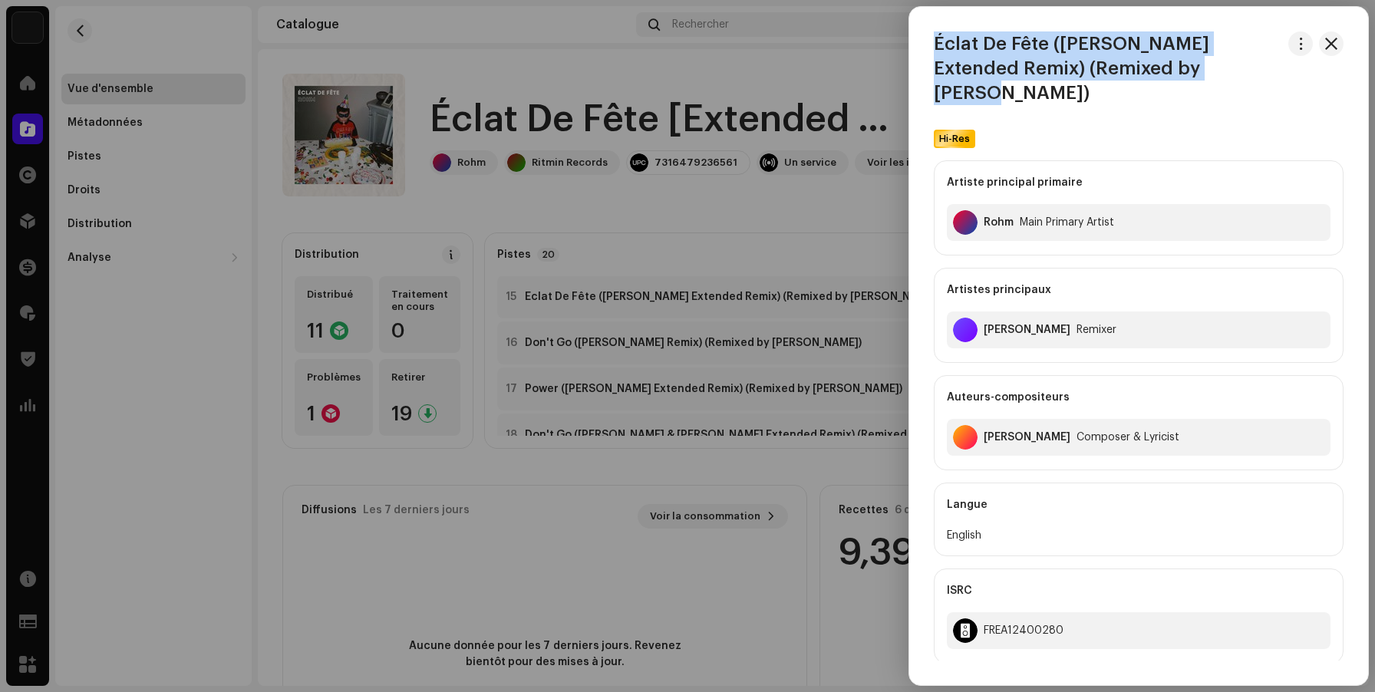
drag, startPoint x: 1207, startPoint y: 70, endPoint x: 930, endPoint y: 38, distance: 278.8
click at [930, 38] on div "Éclat De Fête ([PERSON_NAME] Extended Remix) (Remixed by [PERSON_NAME])" at bounding box center [1138, 68] width 459 height 74
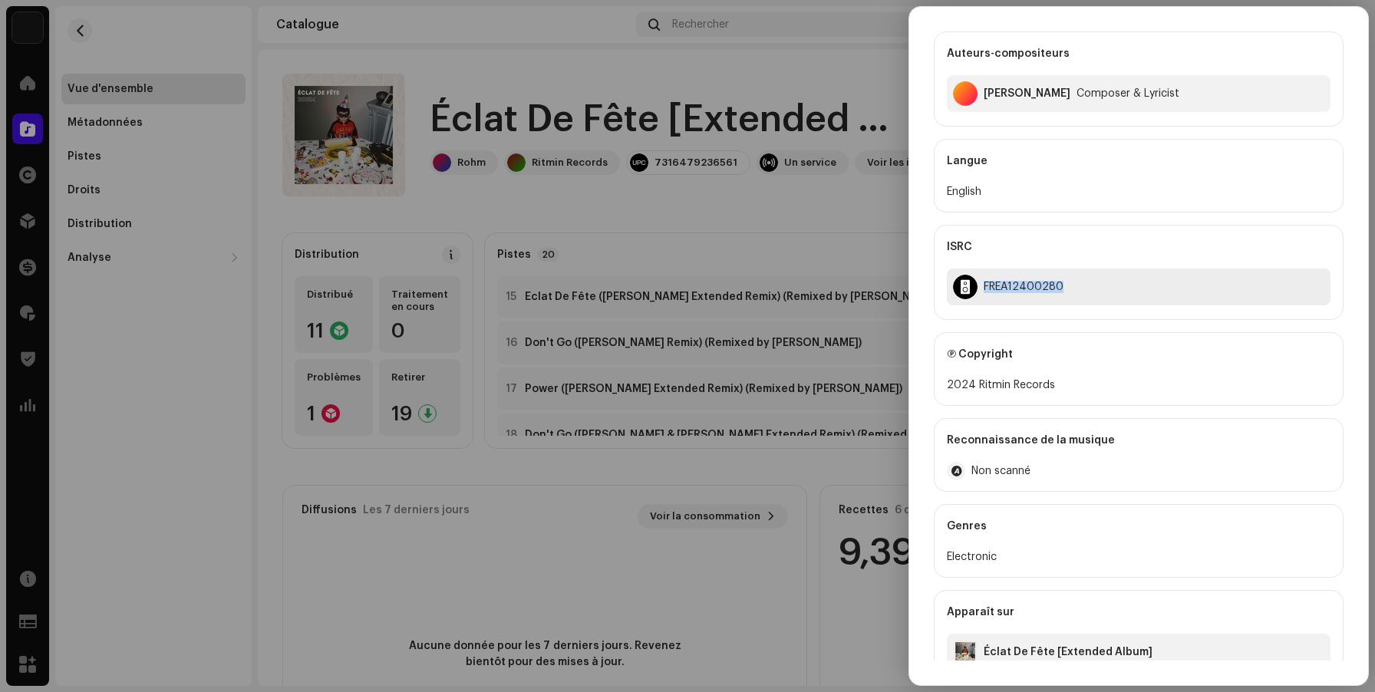
drag, startPoint x: 1060, startPoint y: 263, endPoint x: 981, endPoint y: 262, distance: 79.1
click at [981, 269] on div "FREA12400280" at bounding box center [1139, 287] width 384 height 37
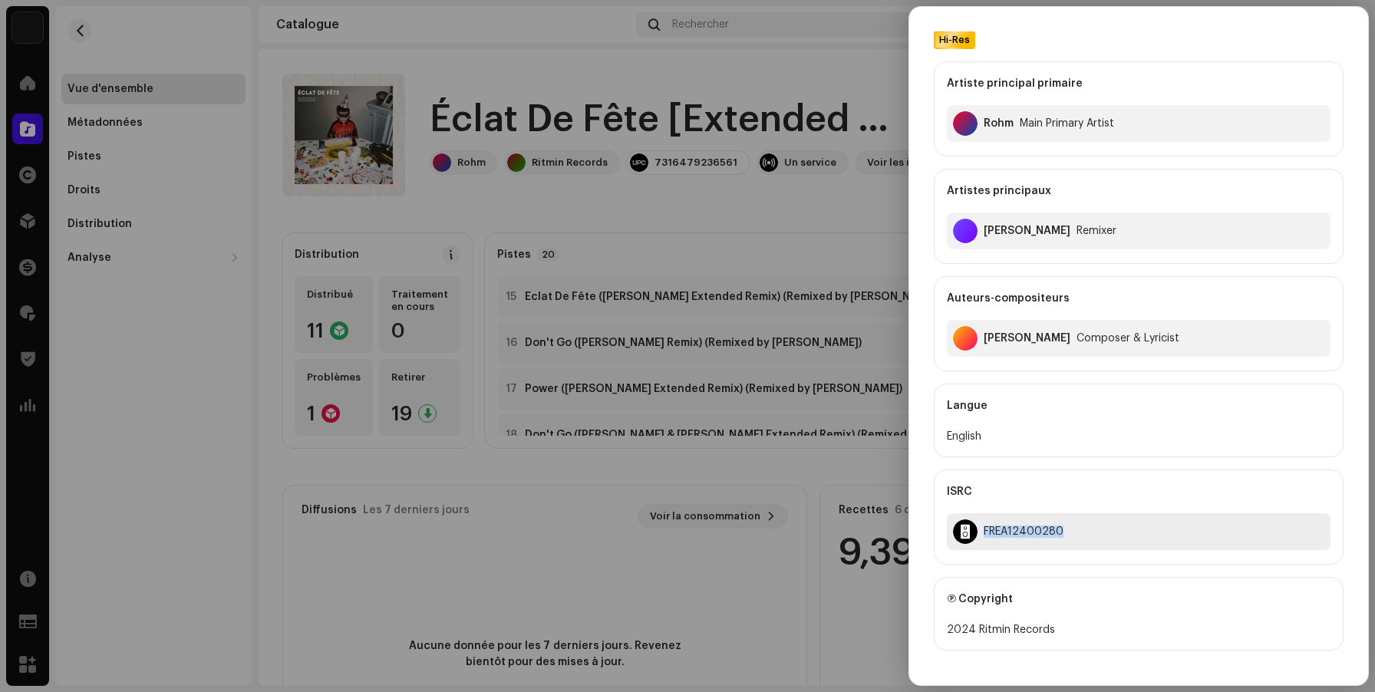
scroll to position [0, 0]
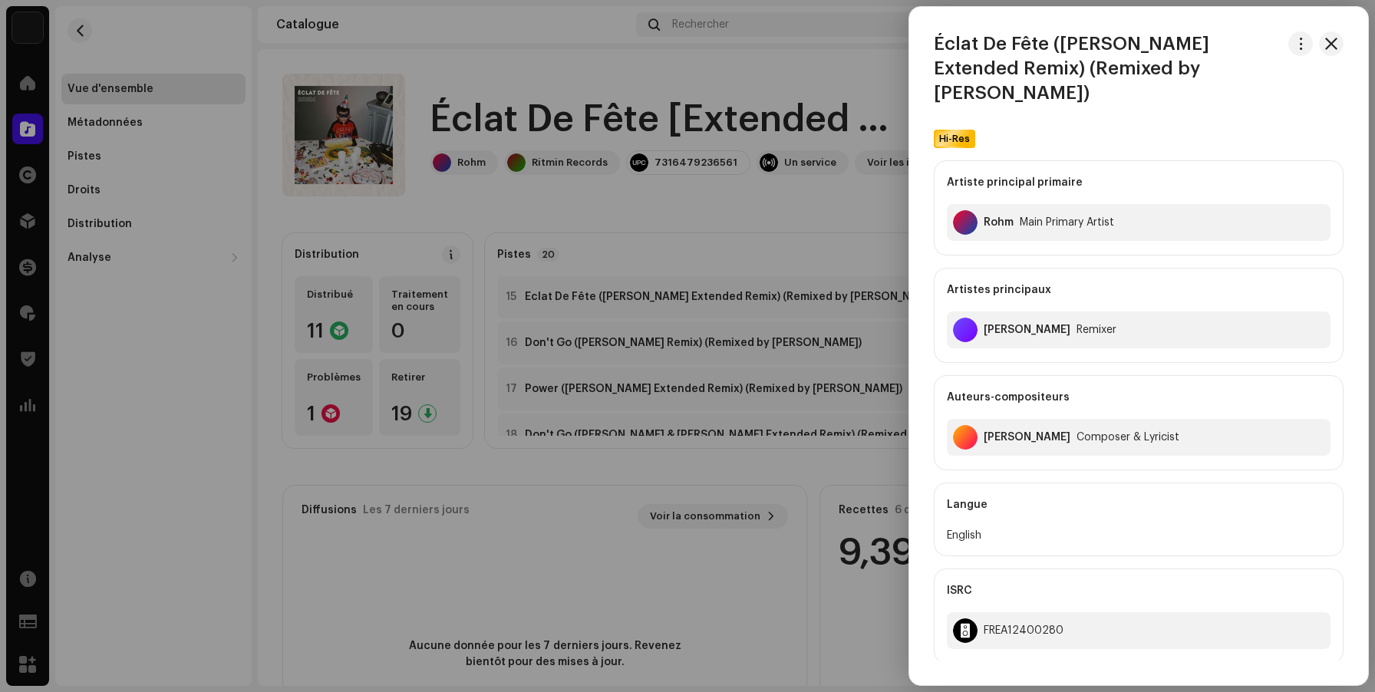
click at [709, 469] on div at bounding box center [687, 346] width 1375 height 692
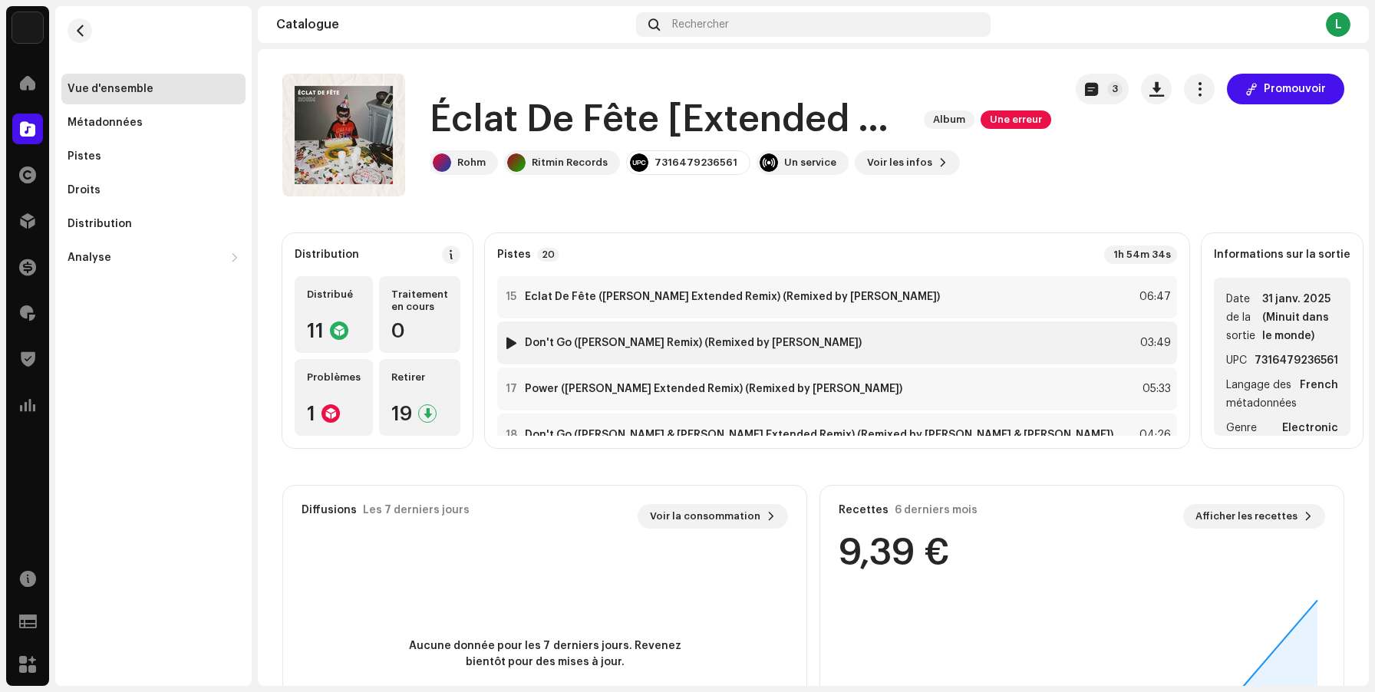
click at [674, 352] on div "16 Don't Go ([PERSON_NAME] Remix) (Remixed by [PERSON_NAME]) 03:49" at bounding box center [837, 343] width 680 height 43
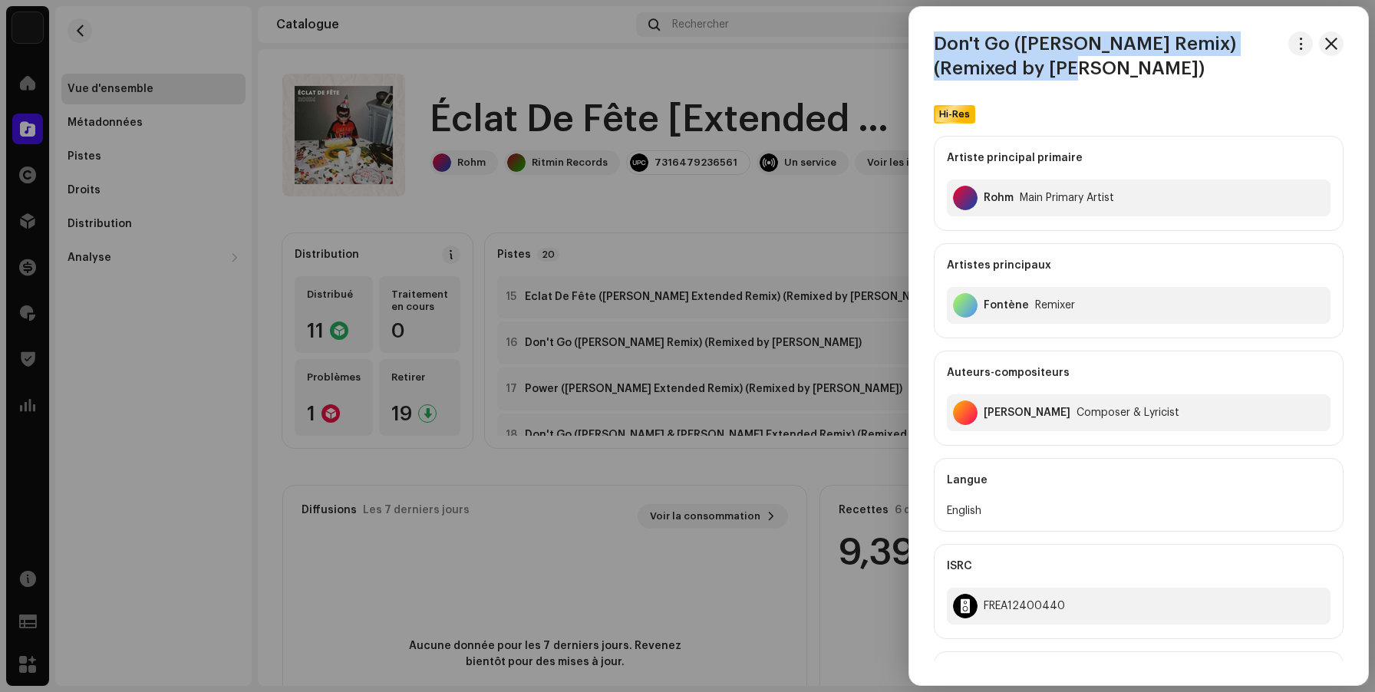
drag, startPoint x: 1016, startPoint y: 66, endPoint x: 919, endPoint y: 41, distance: 100.7
click at [919, 41] on div "Don't Go ([PERSON_NAME] Remix) (Remixed by [PERSON_NAME])" at bounding box center [1138, 55] width 459 height 49
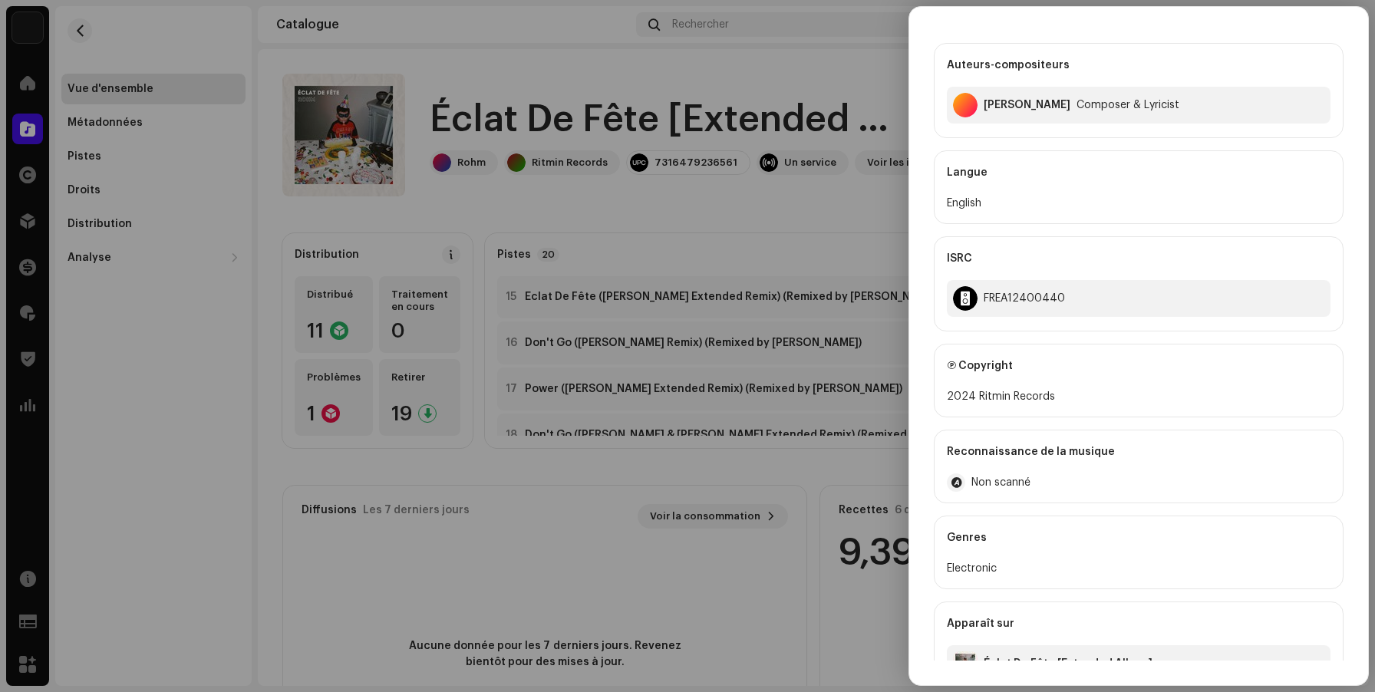
scroll to position [344, 0]
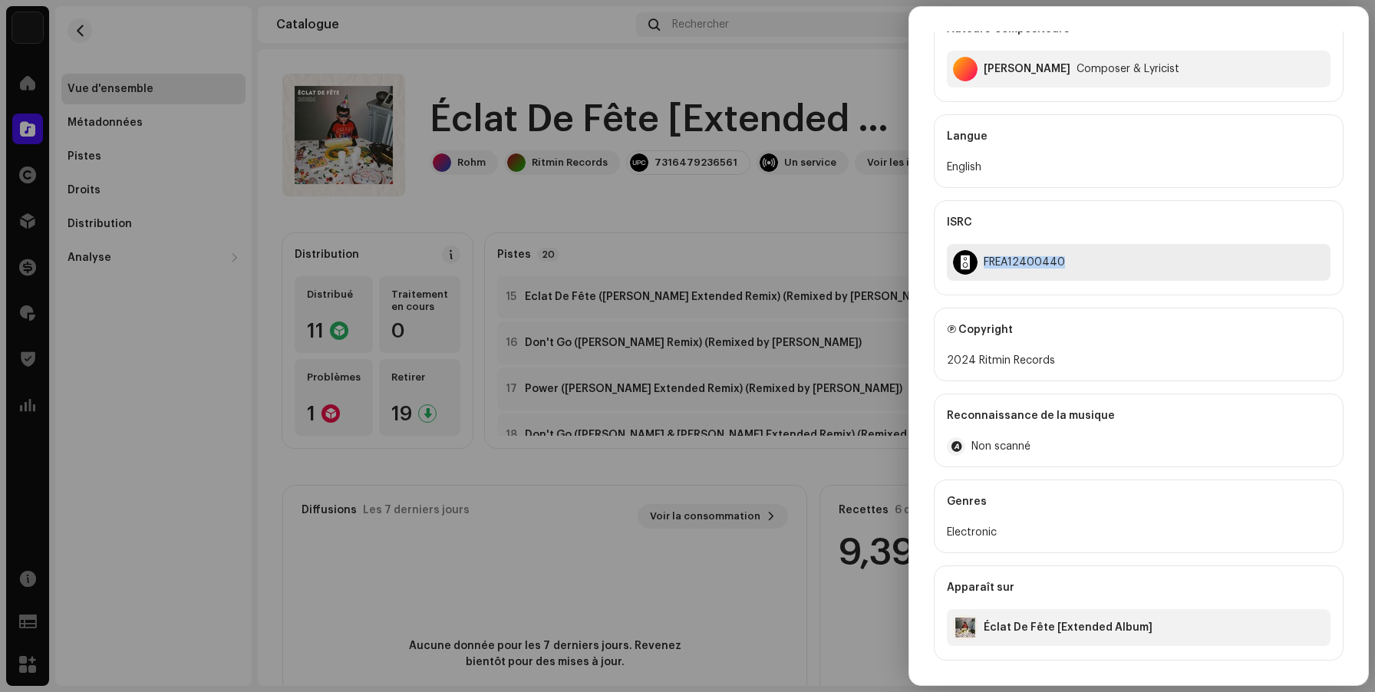
drag, startPoint x: 1062, startPoint y: 264, endPoint x: 986, endPoint y: 263, distance: 76.0
click at [986, 263] on div "FREA12400440" at bounding box center [1139, 262] width 384 height 37
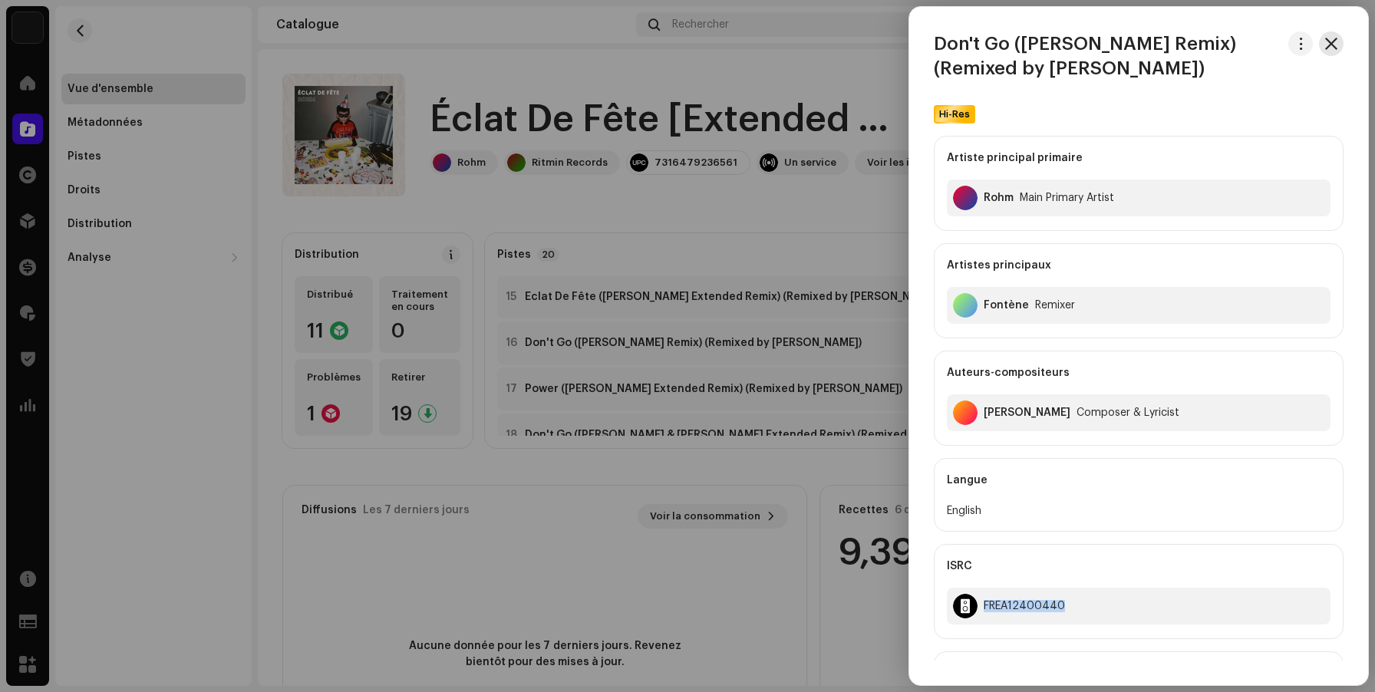
click at [1330, 47] on span "button" at bounding box center [1331, 44] width 12 height 12
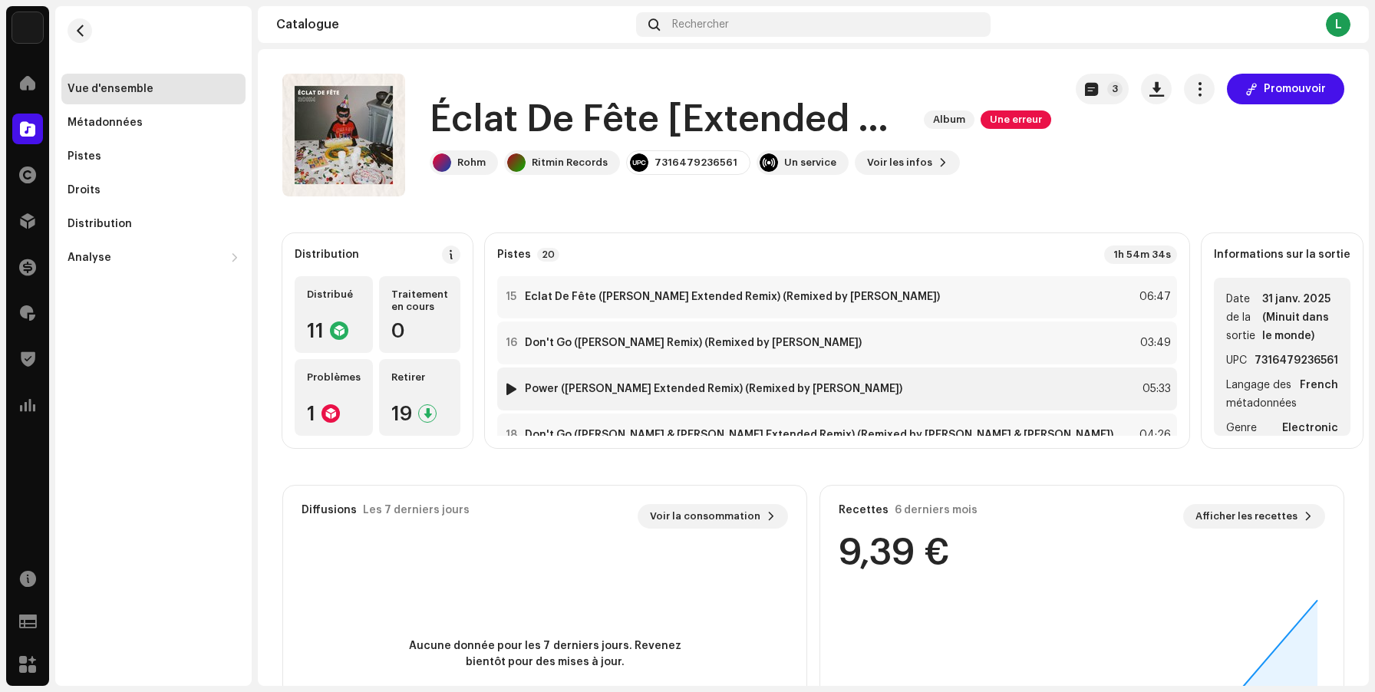
click at [839, 389] on strong "Power ([PERSON_NAME] Extended Remix) (Remixed by [PERSON_NAME])" at bounding box center [714, 389] width 378 height 12
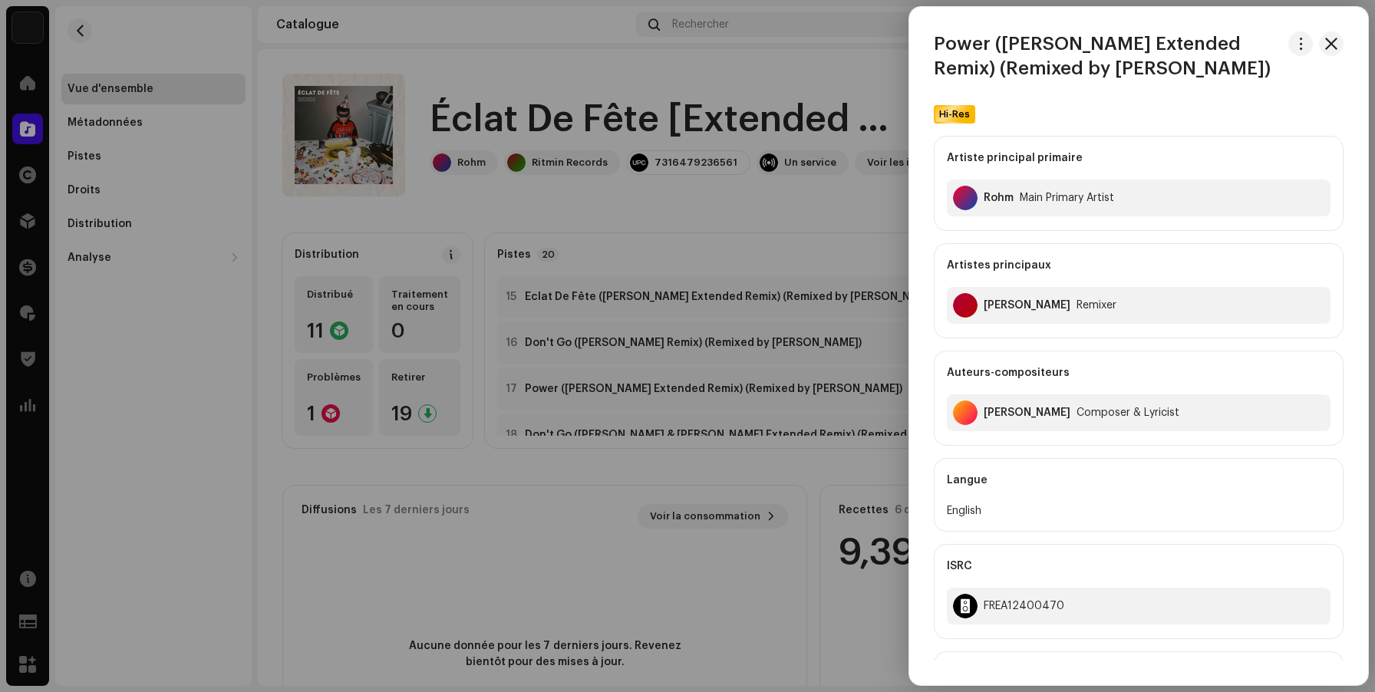
drag, startPoint x: 1254, startPoint y: 71, endPoint x: 937, endPoint y: 39, distance: 318.5
click at [937, 39] on h3 "Power ([PERSON_NAME] Extended Remix) (Remixed by [PERSON_NAME])" at bounding box center [1108, 55] width 348 height 49
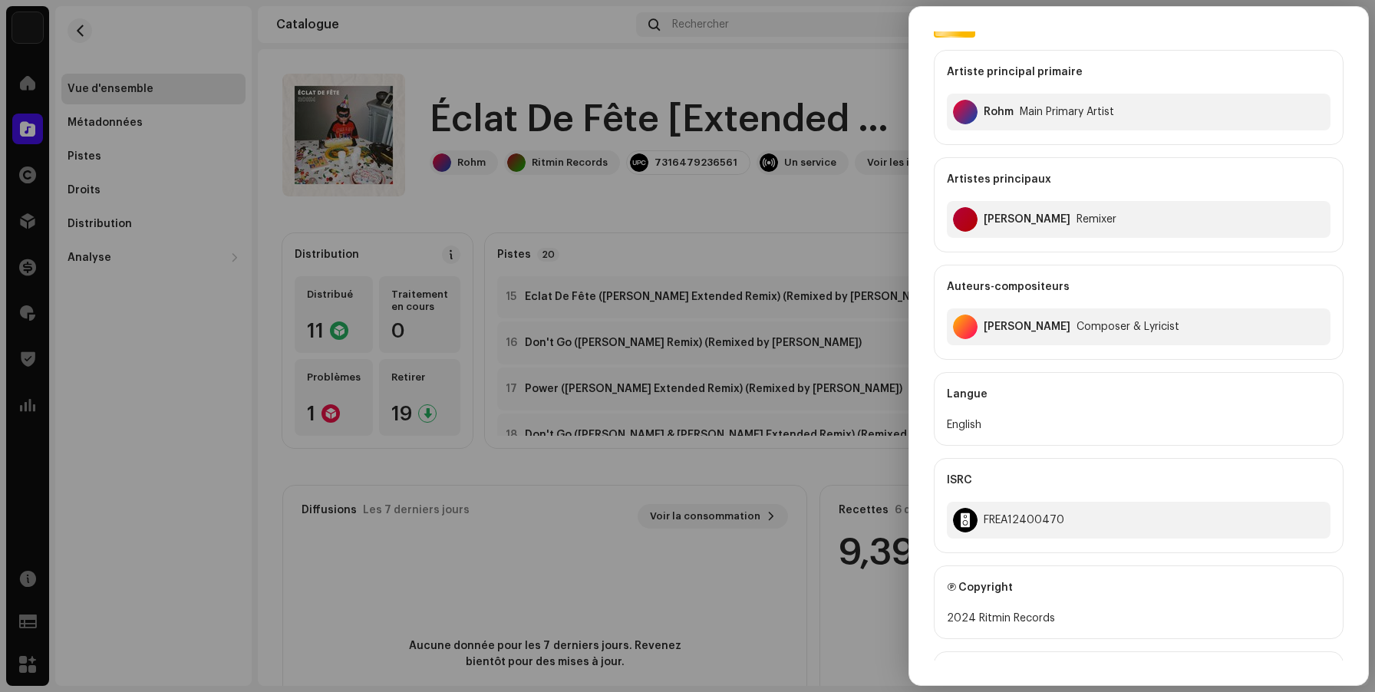
scroll to position [107, 0]
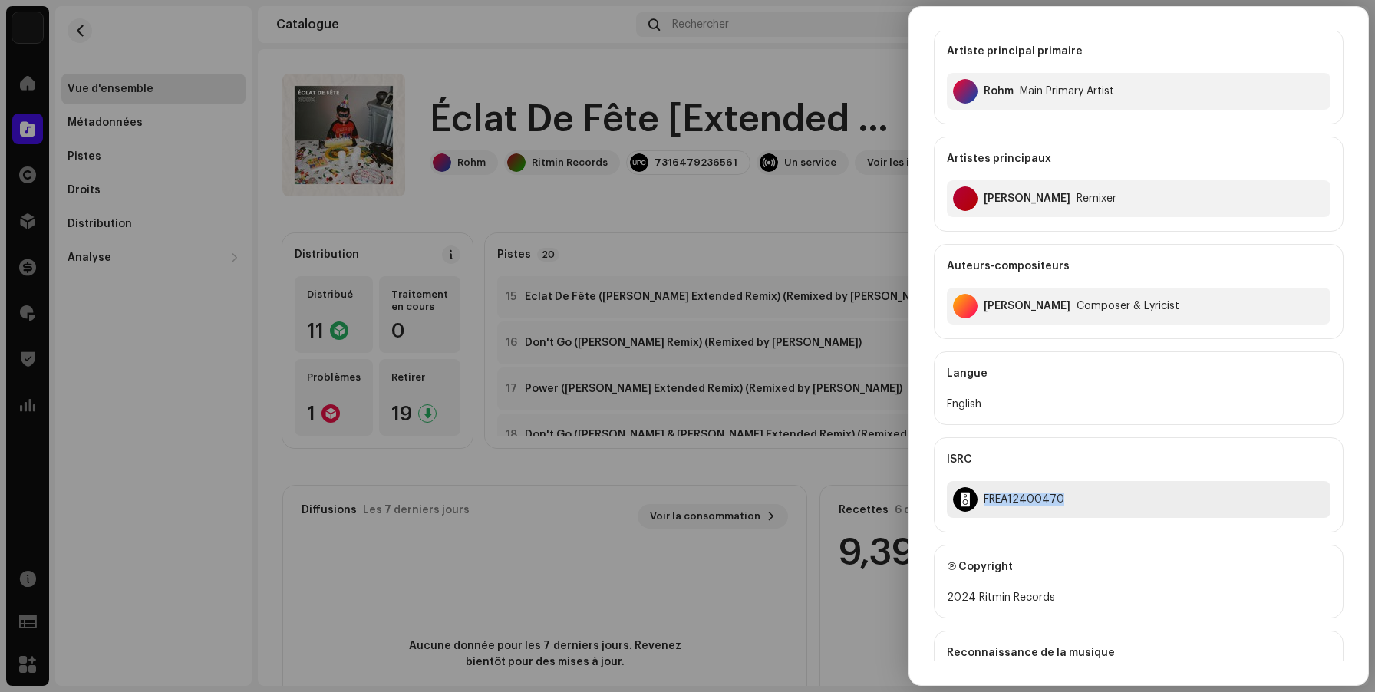
drag, startPoint x: 1063, startPoint y: 502, endPoint x: 984, endPoint y: 502, distance: 79.1
click at [984, 502] on div "FREA12400470" at bounding box center [1139, 499] width 384 height 37
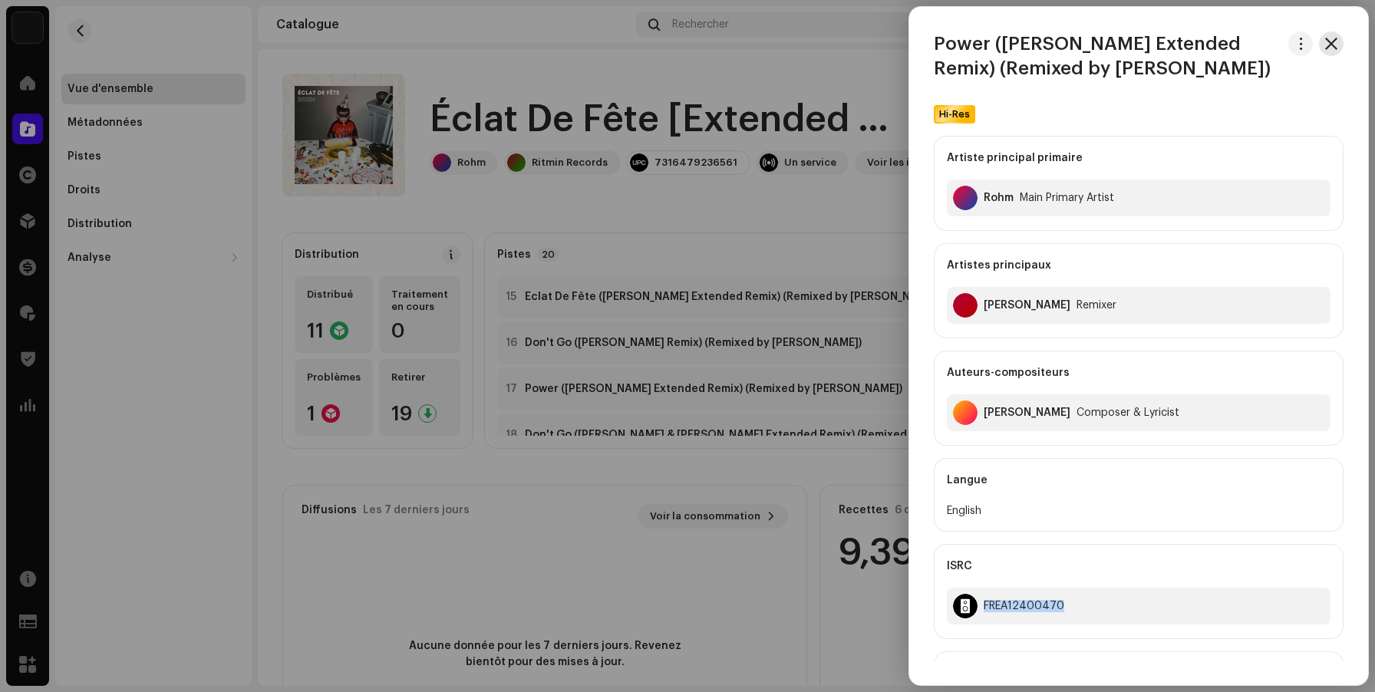
click at [1325, 44] on span "button" at bounding box center [1331, 44] width 12 height 12
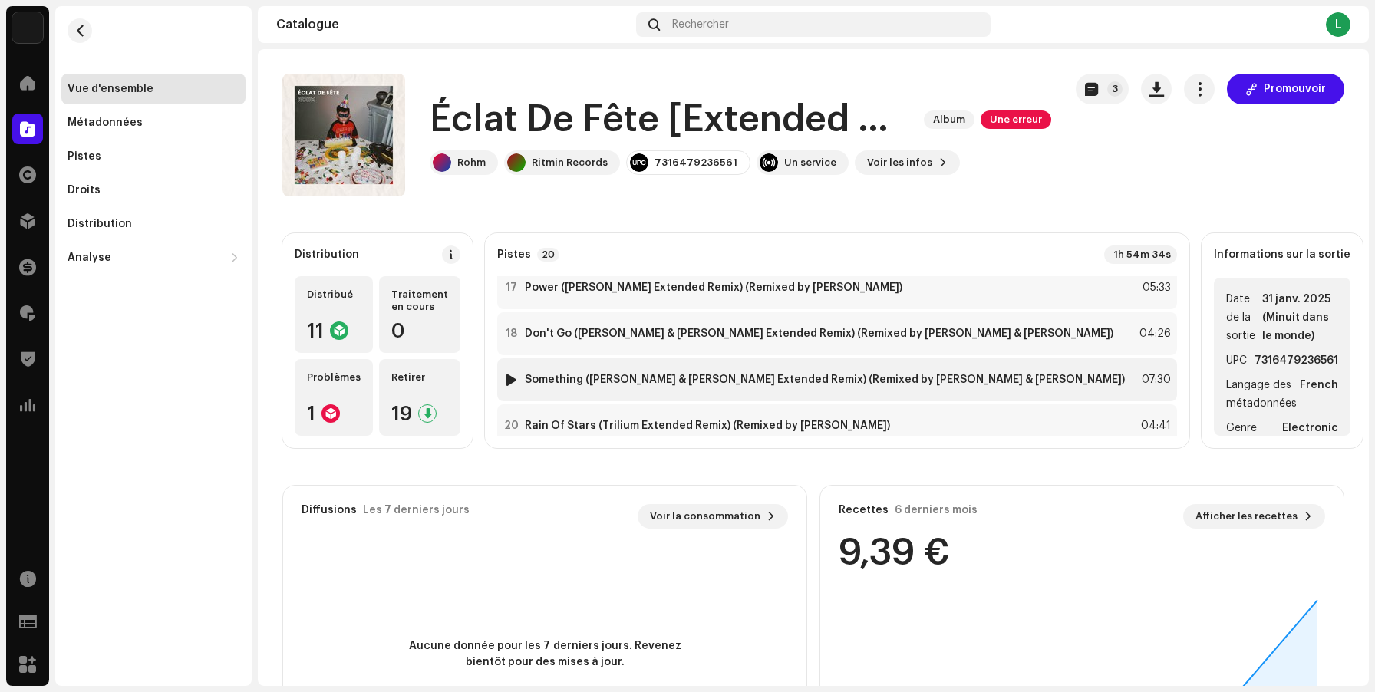
scroll to position [771, 0]
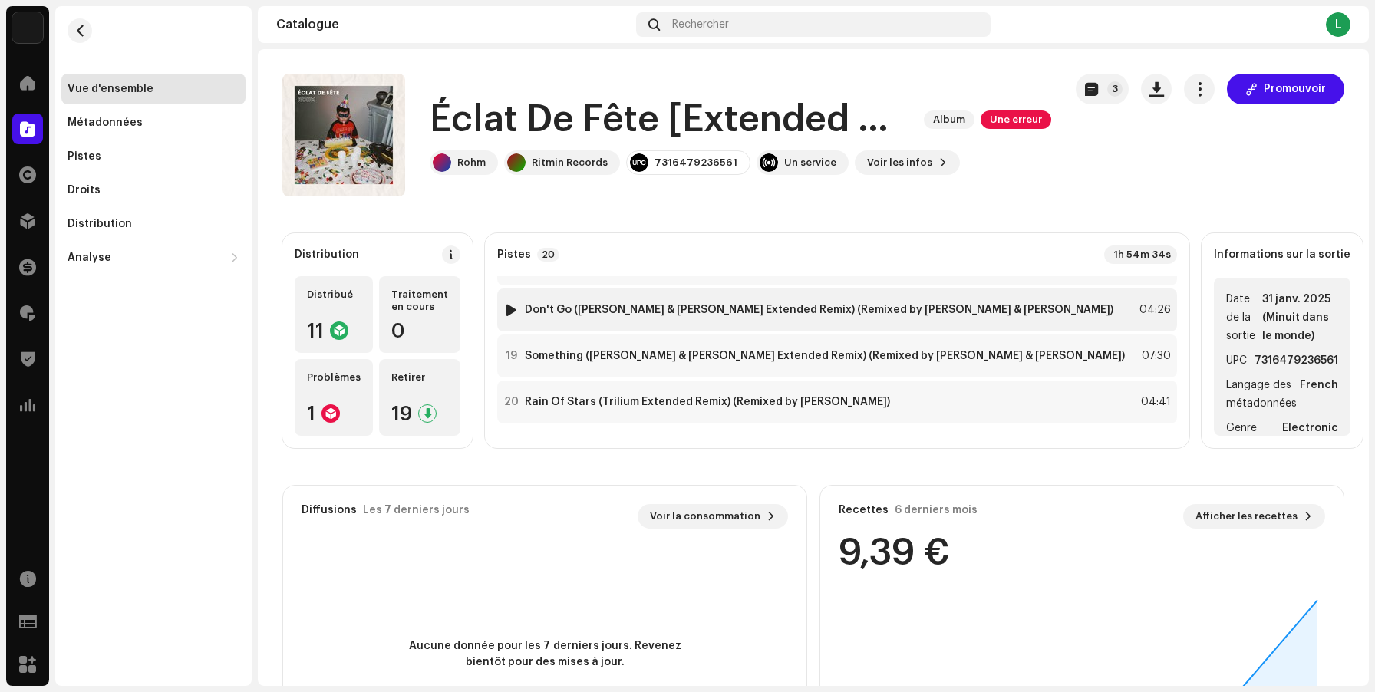
click at [748, 305] on strong "Don't Go ([PERSON_NAME] & [PERSON_NAME] Extended Remix) (Remixed by [PERSON_NAM…" at bounding box center [819, 310] width 589 height 12
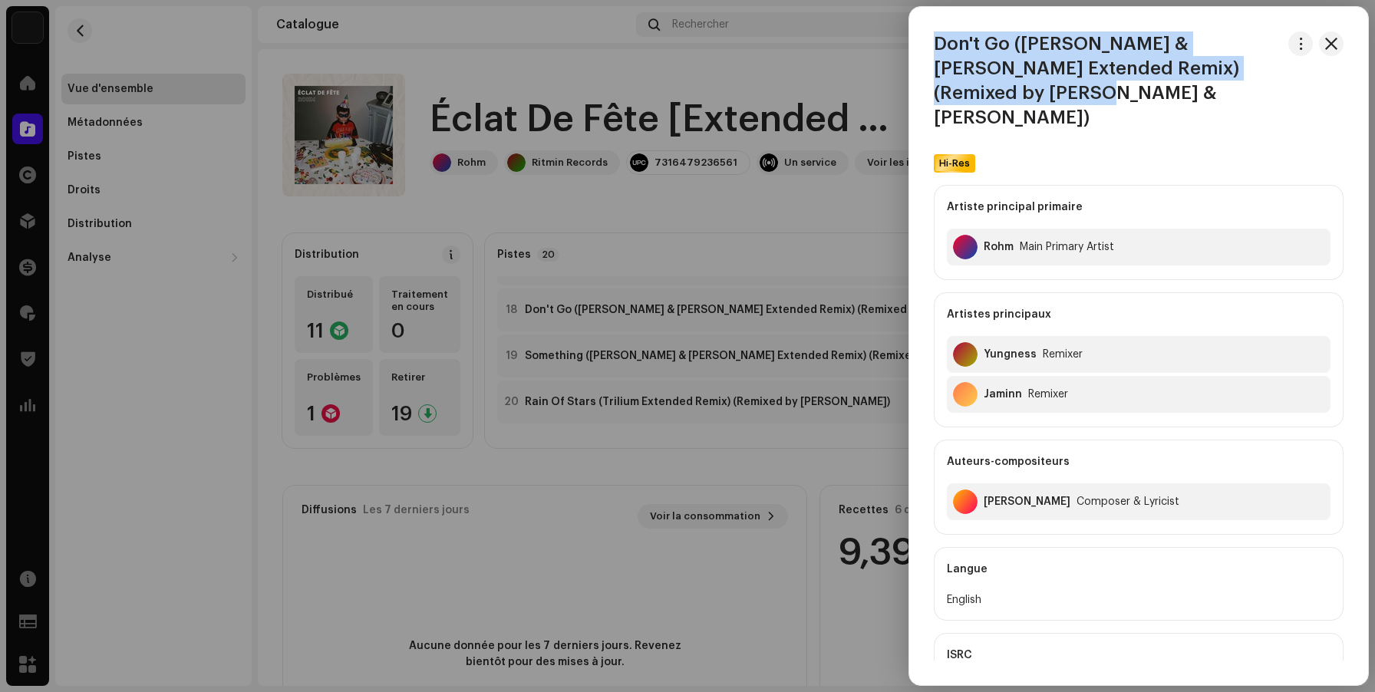
drag, startPoint x: 1078, startPoint y: 91, endPoint x: 936, endPoint y: 32, distance: 153.1
click at [936, 32] on h3 "Don't Go ([PERSON_NAME] & [PERSON_NAME] Extended Remix) (Remixed by [PERSON_NAM…" at bounding box center [1108, 80] width 348 height 98
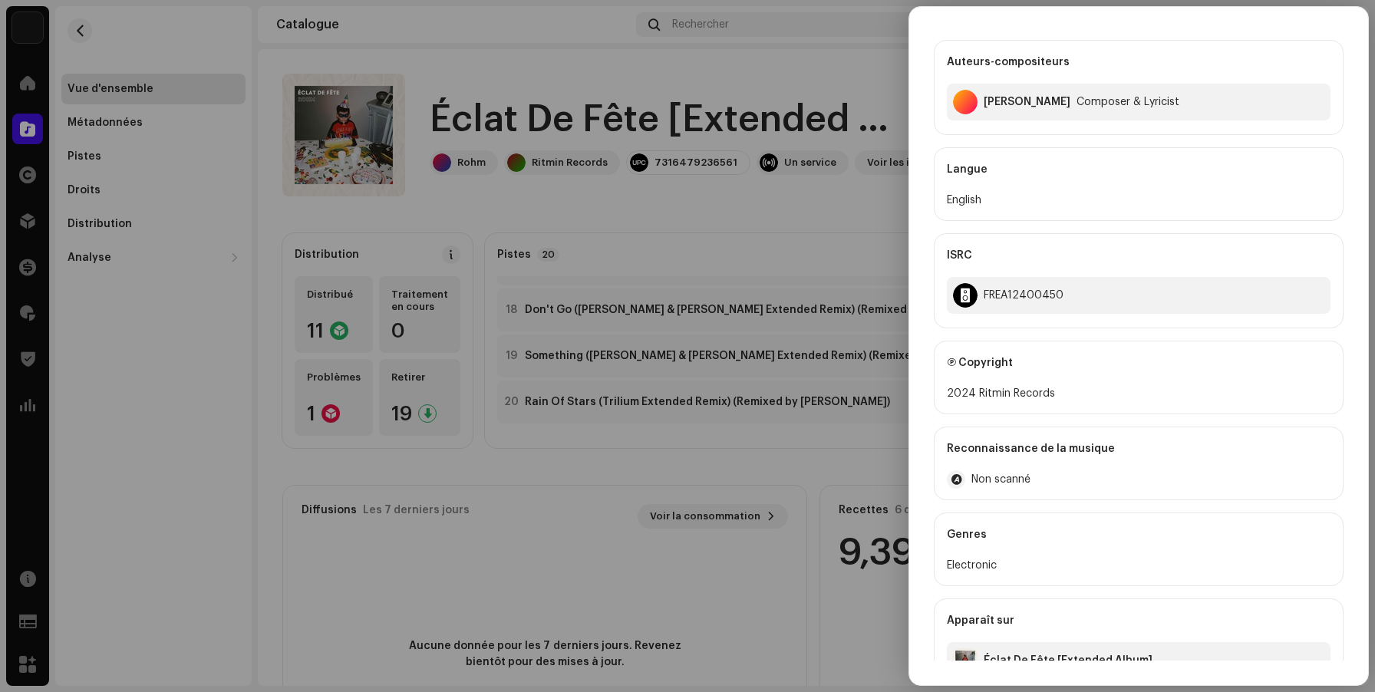
scroll to position [408, 0]
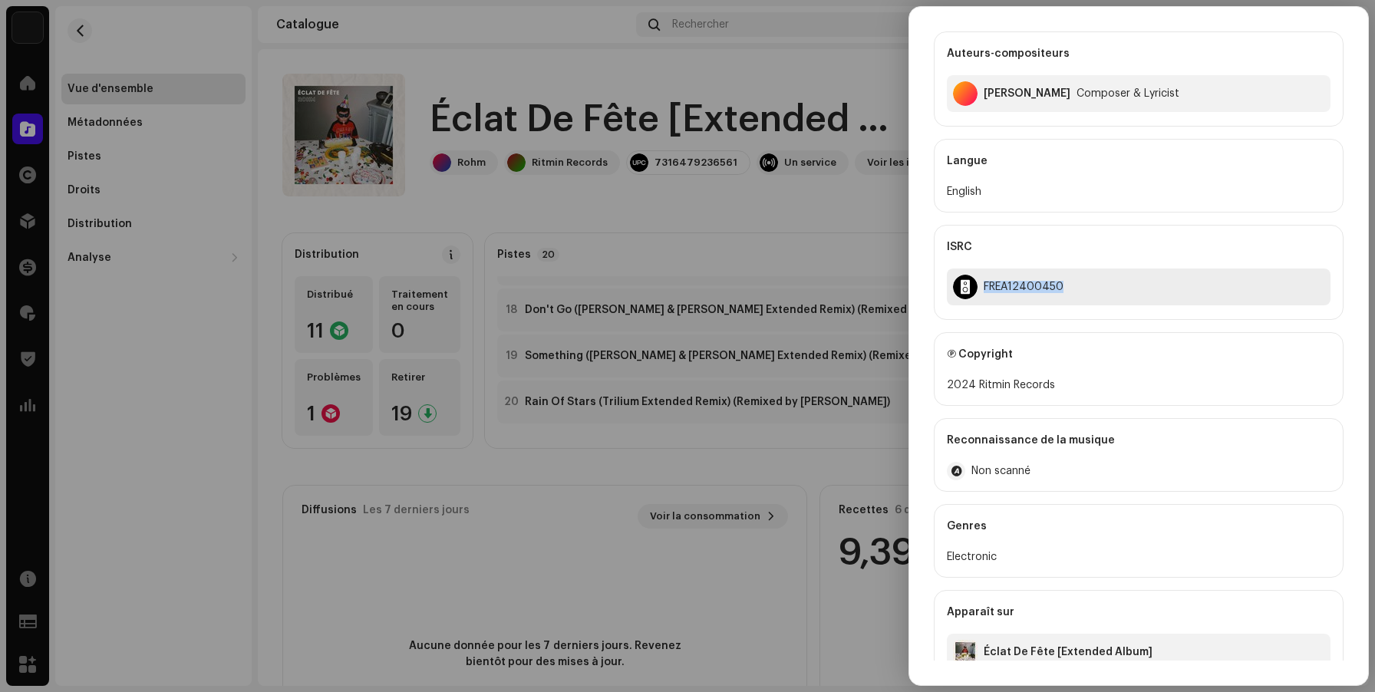
drag, startPoint x: 1060, startPoint y: 268, endPoint x: 985, endPoint y: 268, distance: 74.4
click at [985, 281] on div "FREA12400450" at bounding box center [1024, 287] width 80 height 12
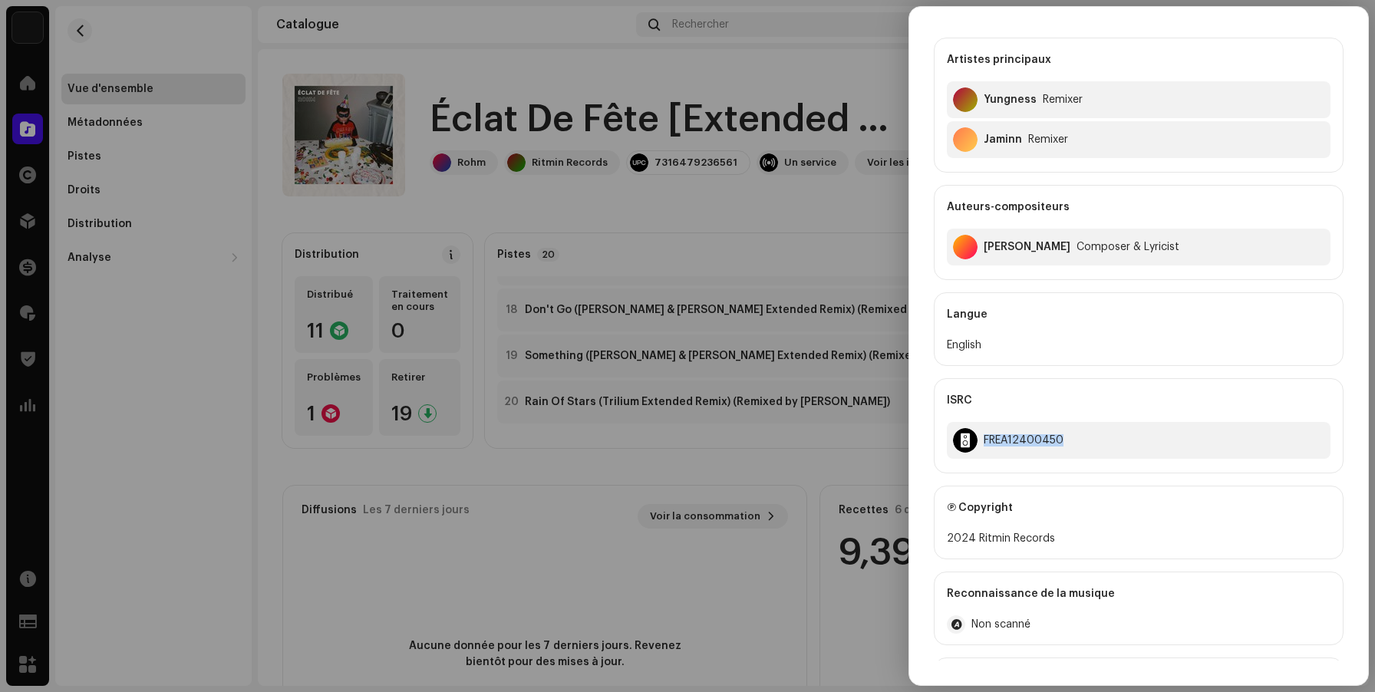
scroll to position [0, 0]
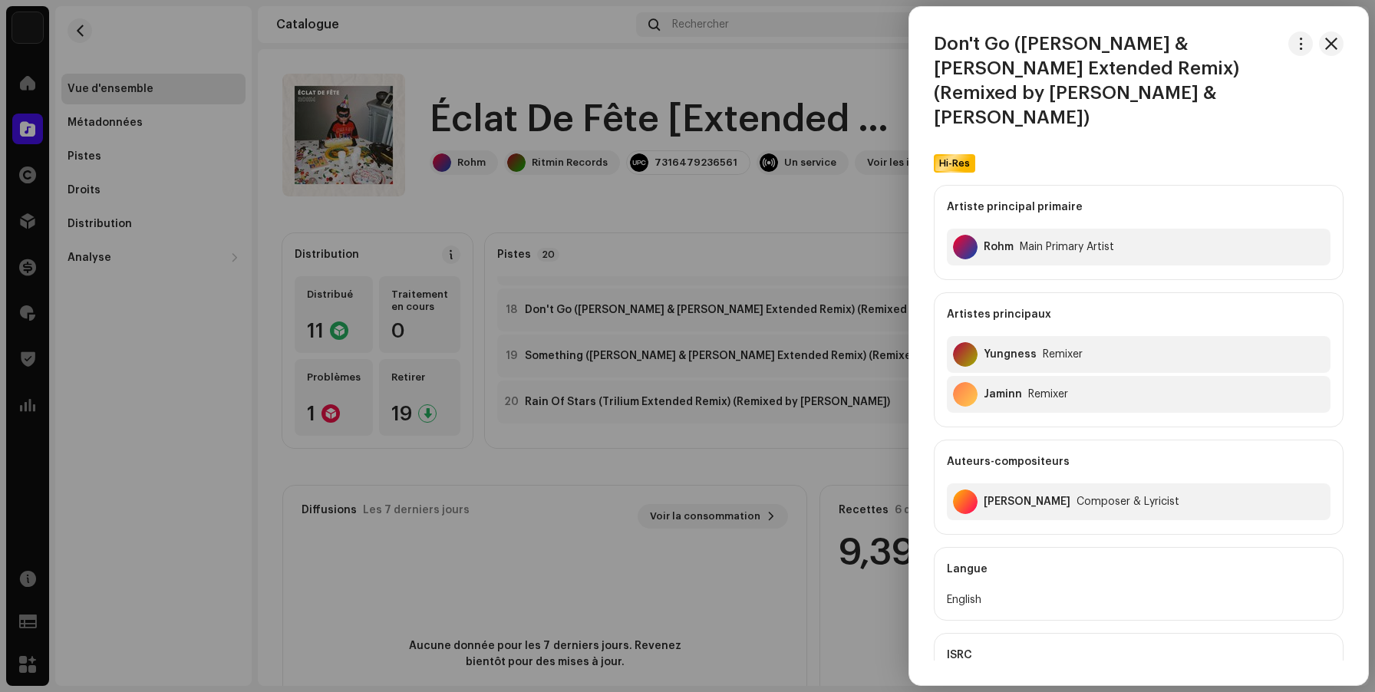
click at [823, 175] on div at bounding box center [687, 346] width 1375 height 692
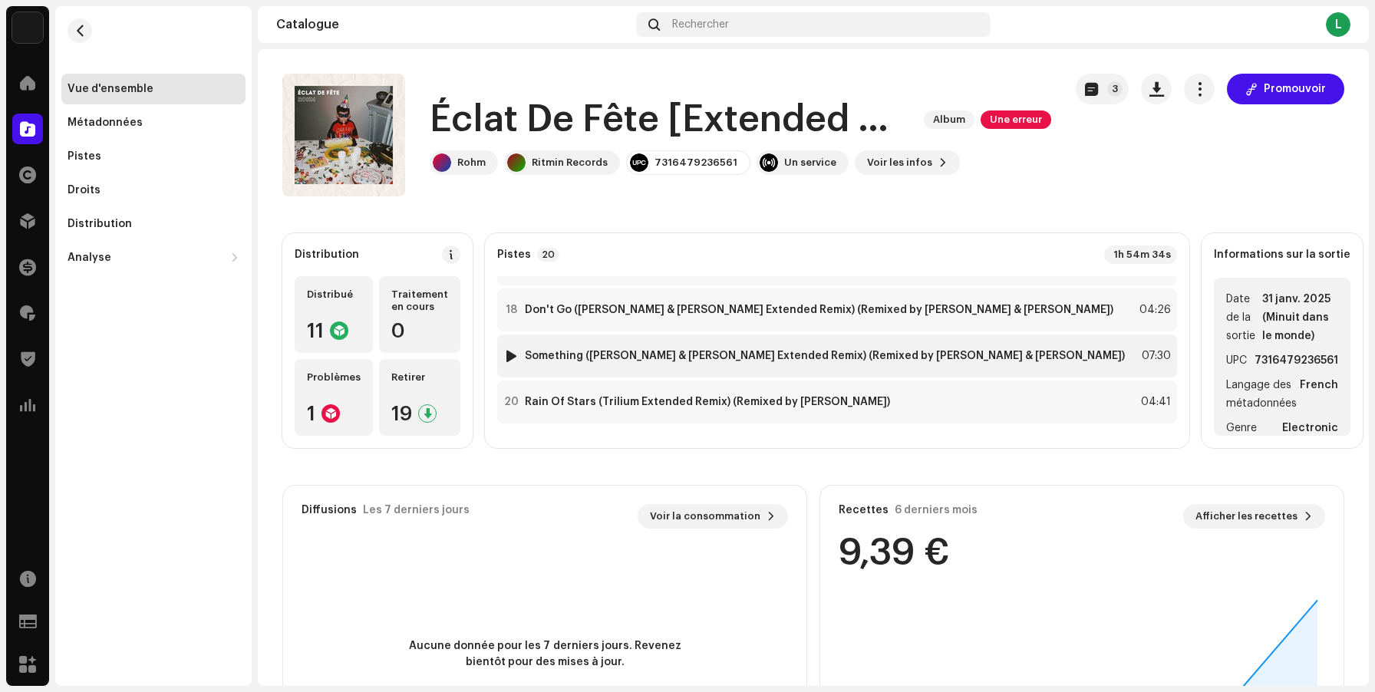
click at [786, 365] on div "19 Something ([PERSON_NAME] & [PERSON_NAME] Extended Remix) (Remixed by [PERSON…" at bounding box center [837, 356] width 680 height 43
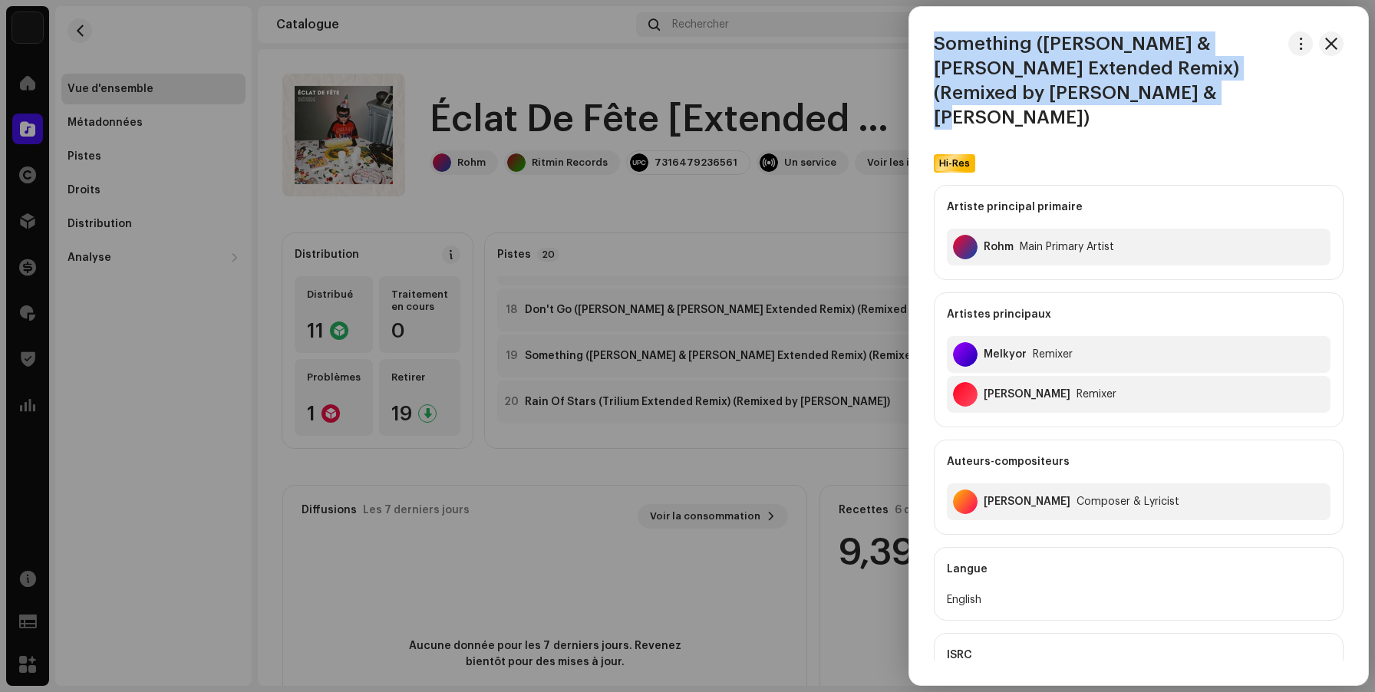
drag, startPoint x: 1084, startPoint y: 98, endPoint x: 915, endPoint y: 45, distance: 177.9
click at [915, 45] on div "Something ([PERSON_NAME] & [PERSON_NAME] Extended Remix) (Remixed by [PERSON_NA…" at bounding box center [1138, 80] width 459 height 98
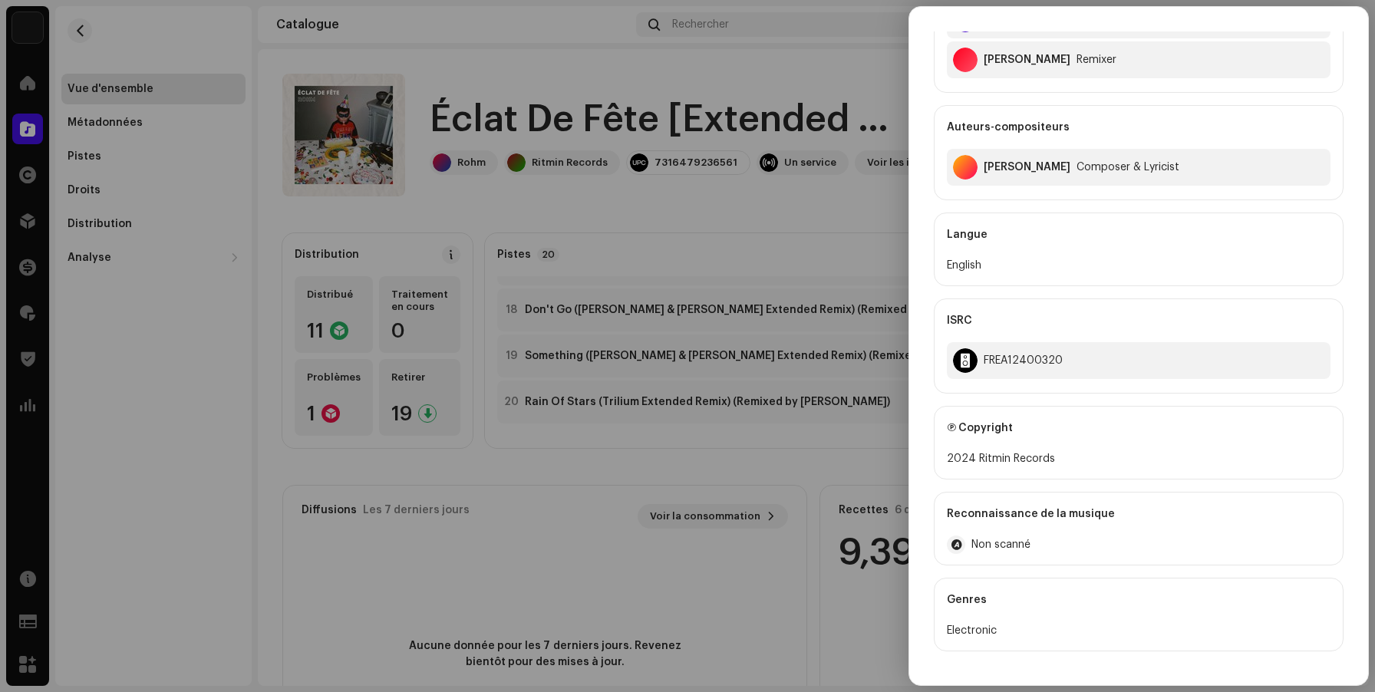
scroll to position [408, 0]
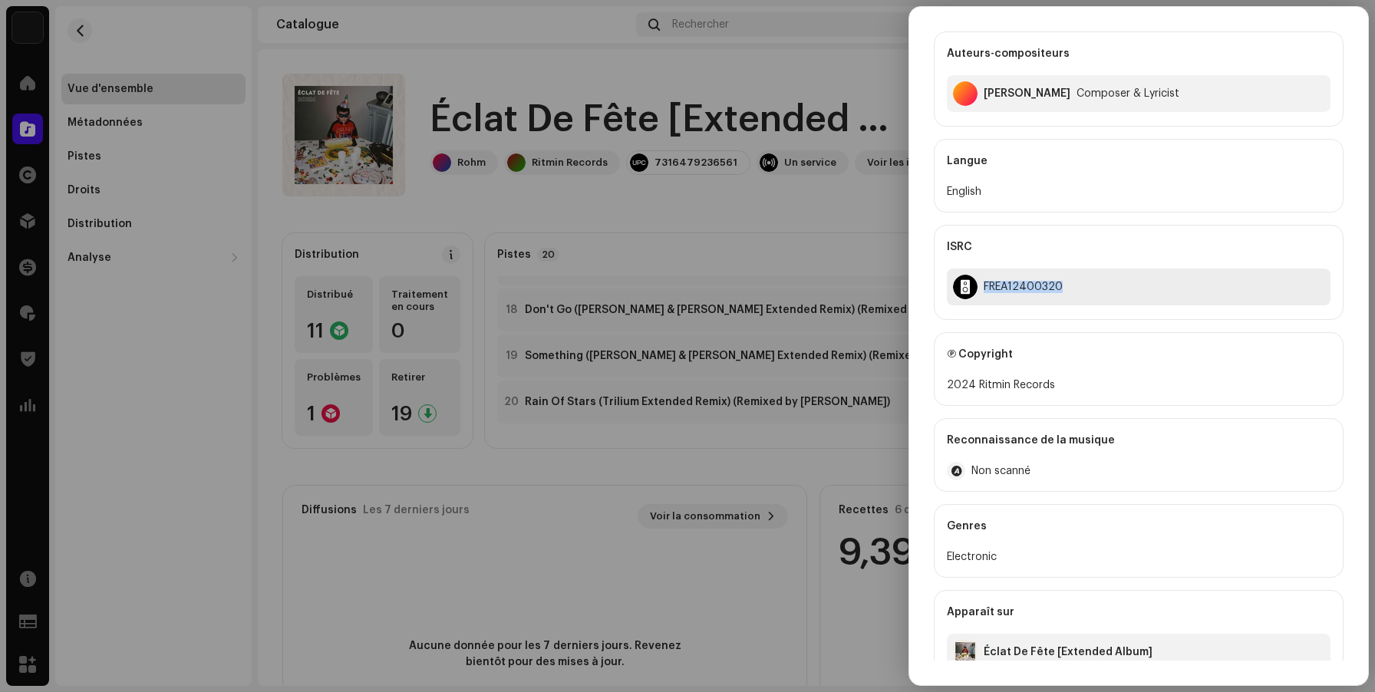
drag, startPoint x: 1063, startPoint y: 262, endPoint x: 985, endPoint y: 264, distance: 77.6
click at [985, 269] on div "FREA12400320" at bounding box center [1139, 287] width 384 height 37
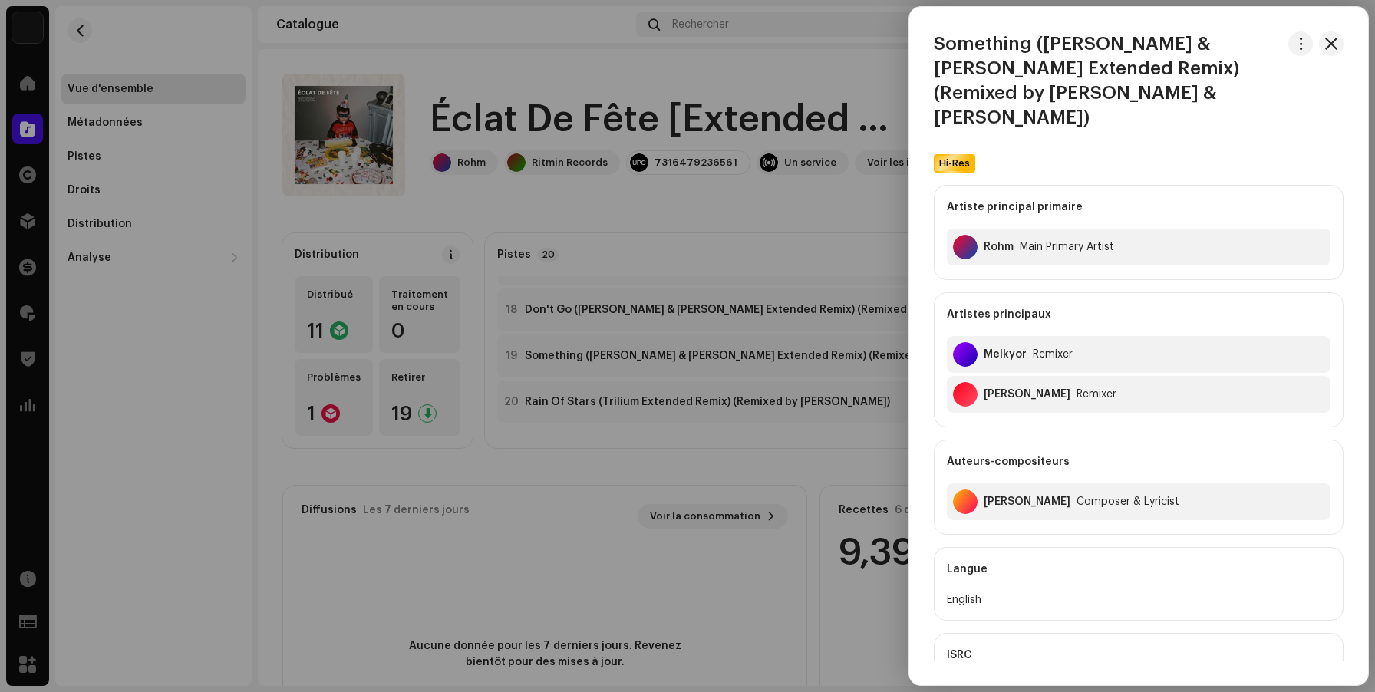
click at [742, 390] on div at bounding box center [687, 346] width 1375 height 692
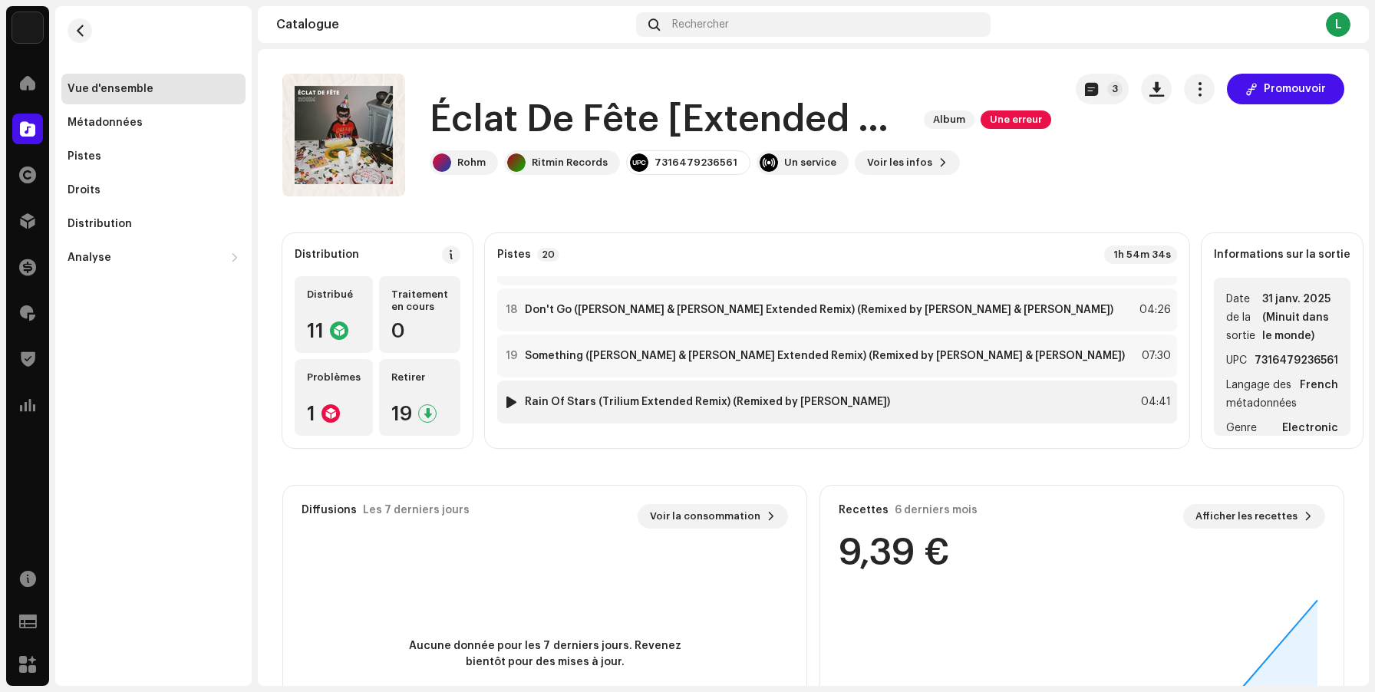
click at [723, 399] on strong "Rain Of Stars (Trilium Extended Remix) (Remixed by [PERSON_NAME])" at bounding box center [707, 402] width 365 height 12
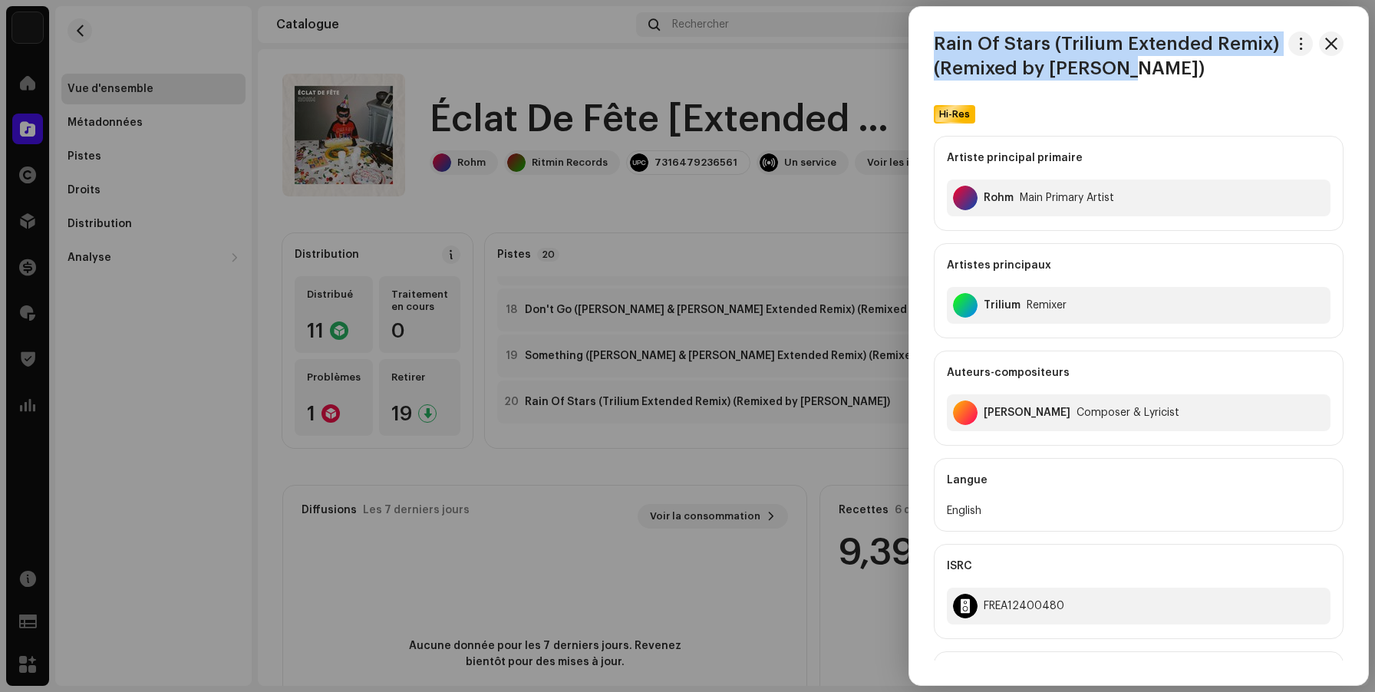
drag, startPoint x: 1121, startPoint y: 71, endPoint x: 933, endPoint y: 38, distance: 191.8
click at [933, 38] on div "Rain Of Stars (Trilium Extended Remix) (Remixed by [PERSON_NAME])" at bounding box center [1138, 55] width 459 height 49
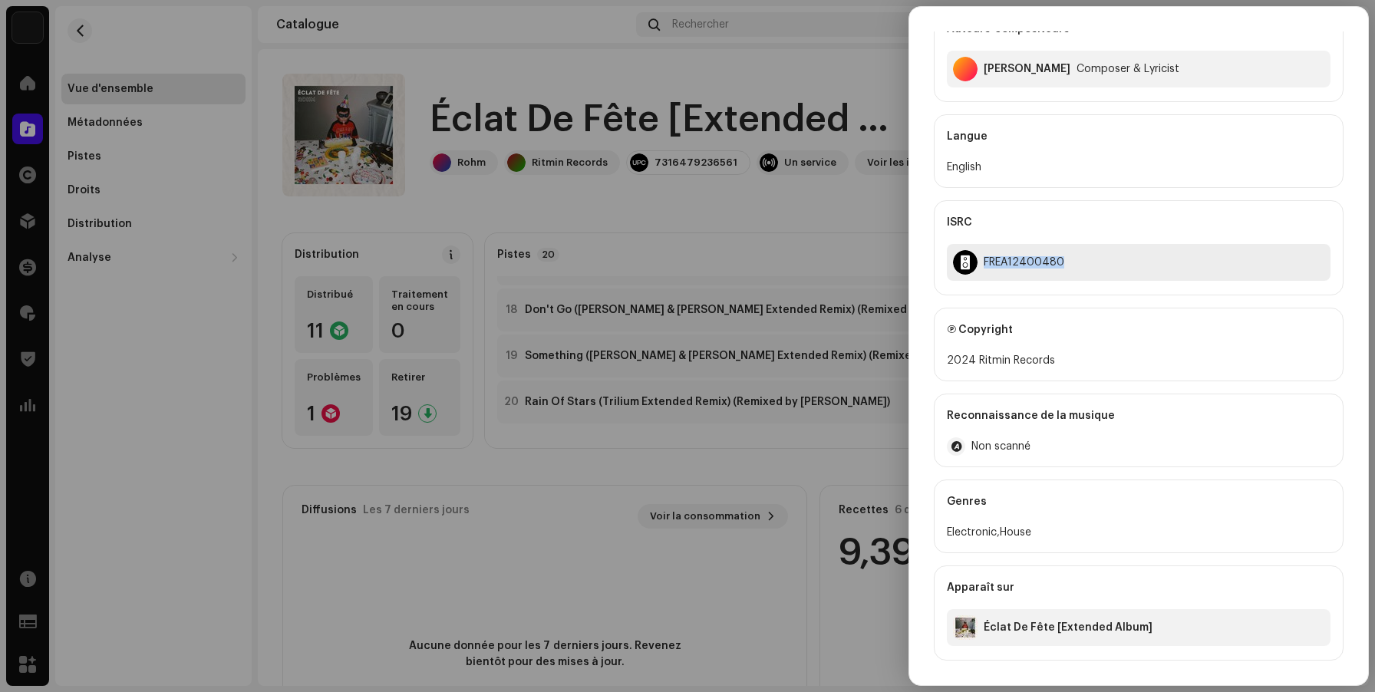
drag, startPoint x: 1065, startPoint y: 260, endPoint x: 982, endPoint y: 260, distance: 82.9
click at [982, 260] on div "FREA12400480" at bounding box center [1139, 262] width 384 height 37
